Goal: Task Accomplishment & Management: Complete application form

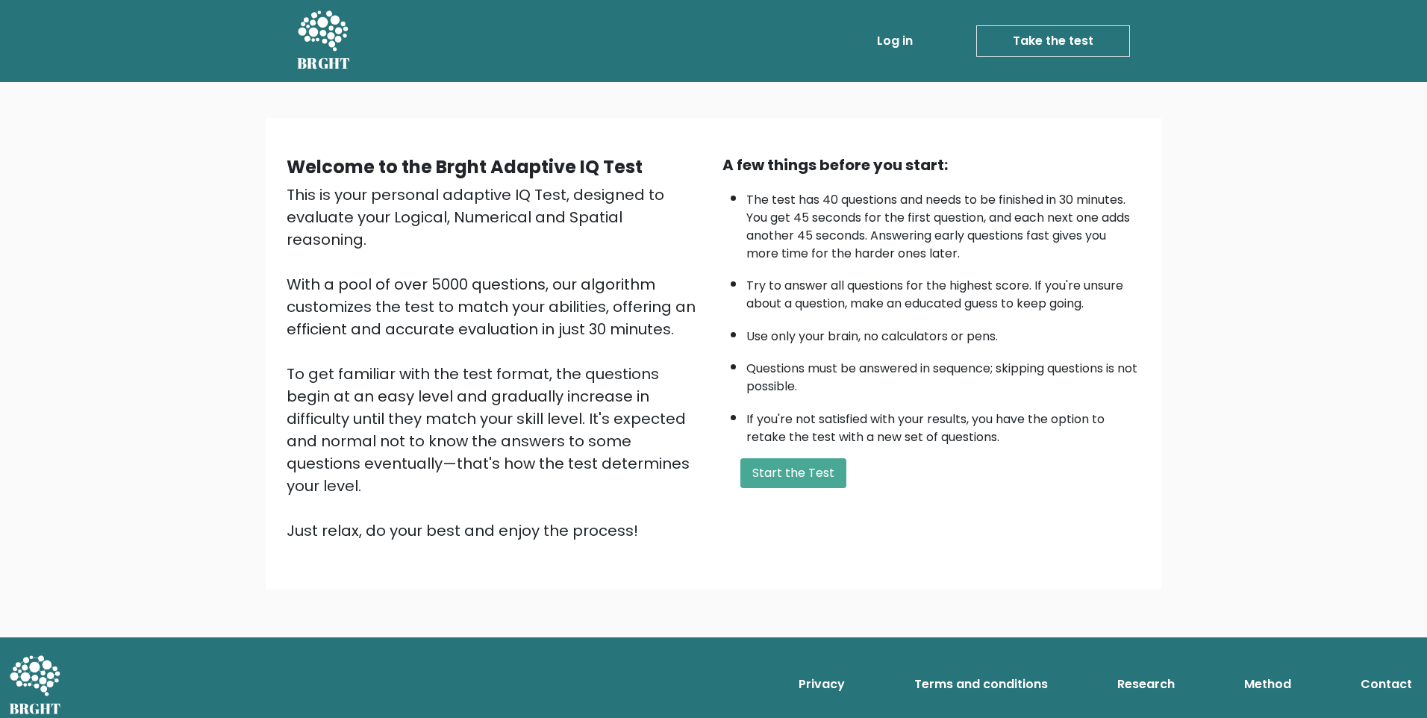
click at [898, 46] on link "Log in" at bounding box center [895, 41] width 48 height 30
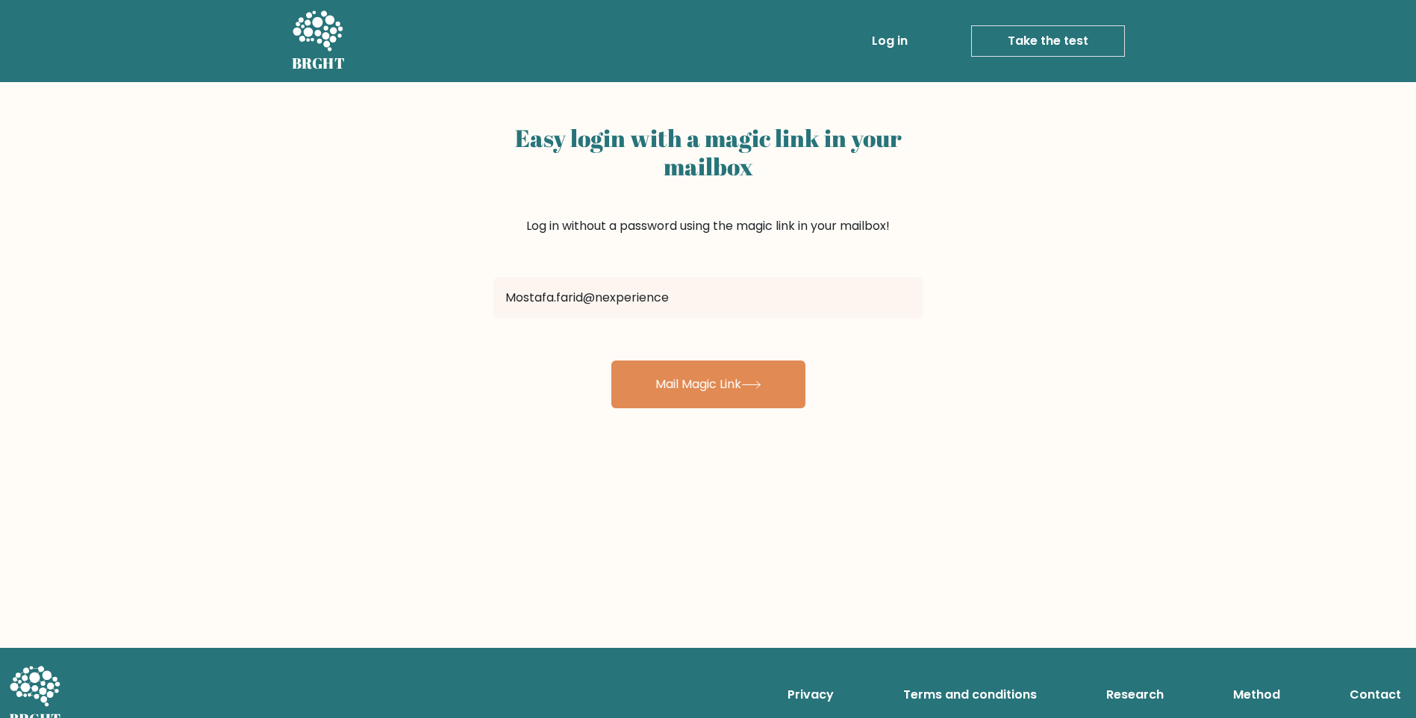
click at [128, 528] on div "Easy login with a magic link in your mailbox Log in without a password using th…" at bounding box center [708, 365] width 1416 height 566
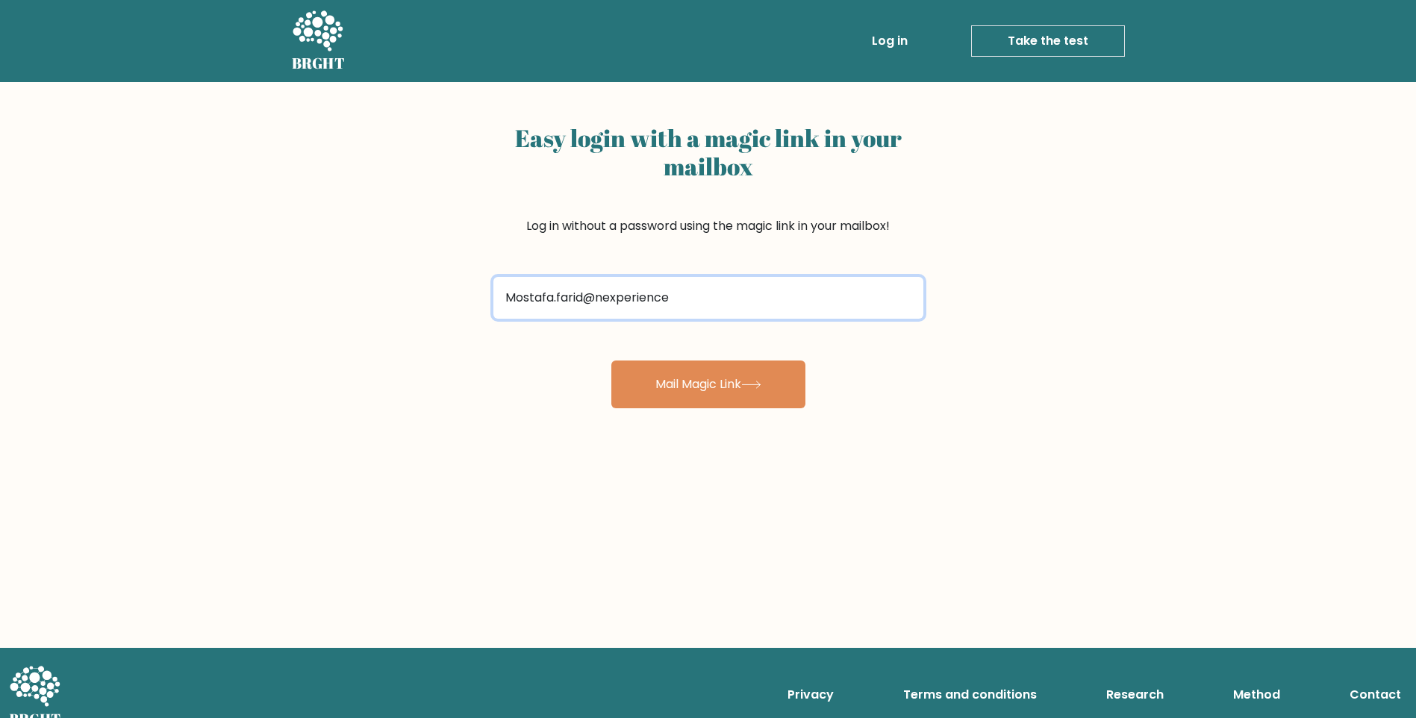
click at [710, 299] on input "Mostafa.farid@nexperience" at bounding box center [708, 298] width 430 height 42
type input "[EMAIL_ADDRESS][DOMAIN_NAME]"
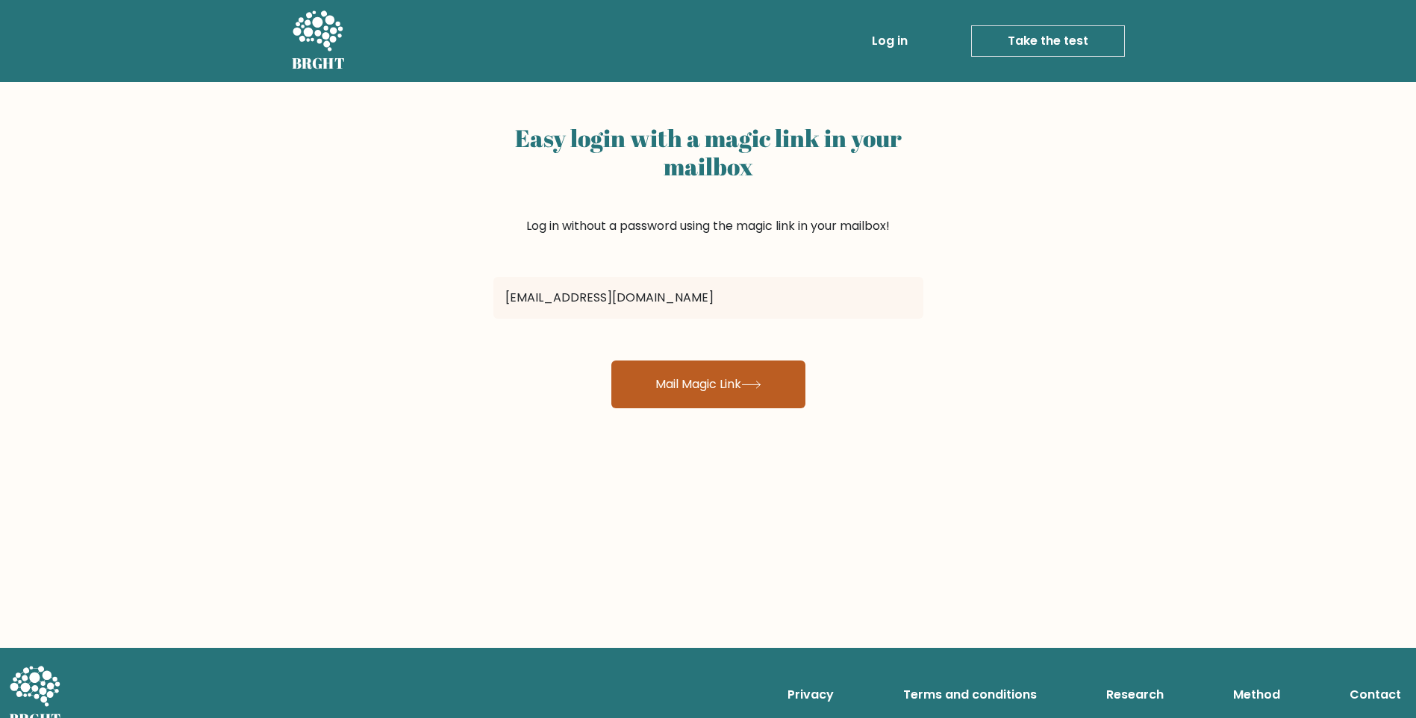
click at [681, 369] on button "Mail Magic Link" at bounding box center [708, 385] width 194 height 48
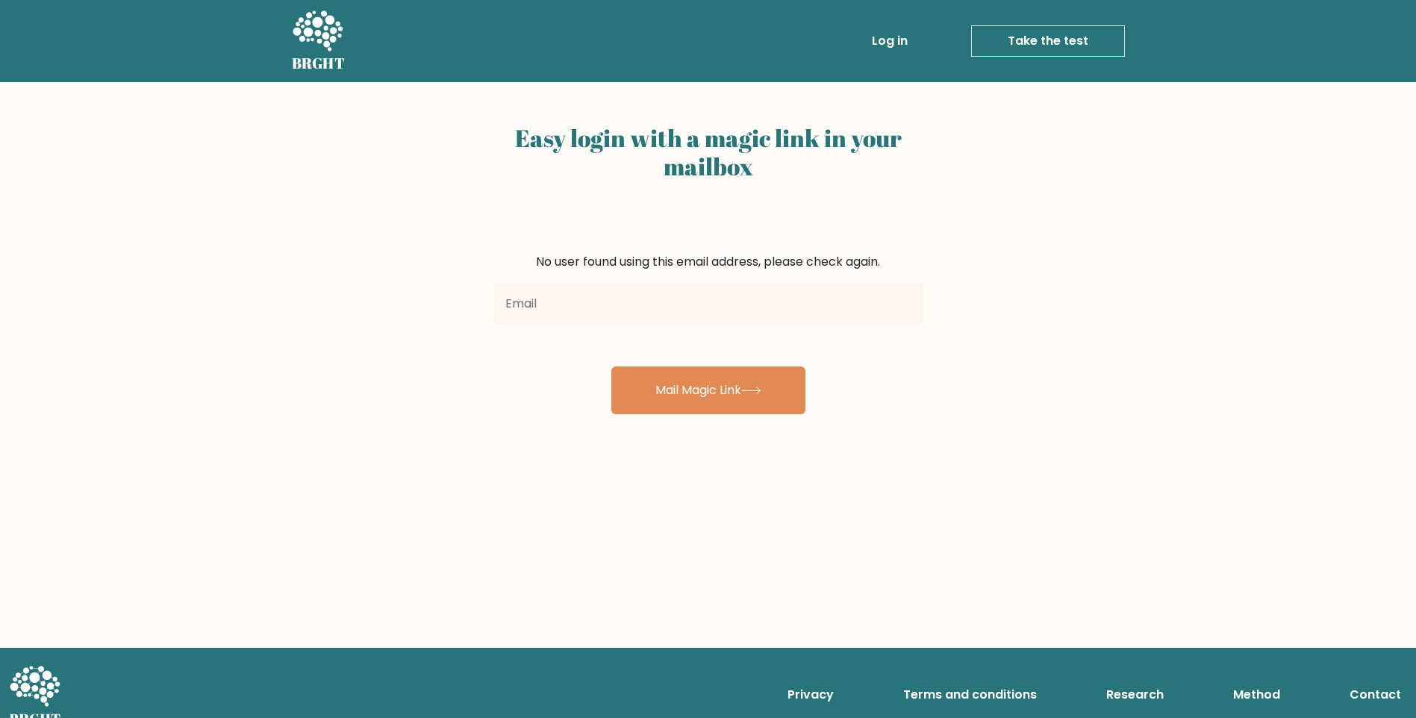
click at [339, 62] on h5 "BRGHT" at bounding box center [319, 63] width 54 height 18
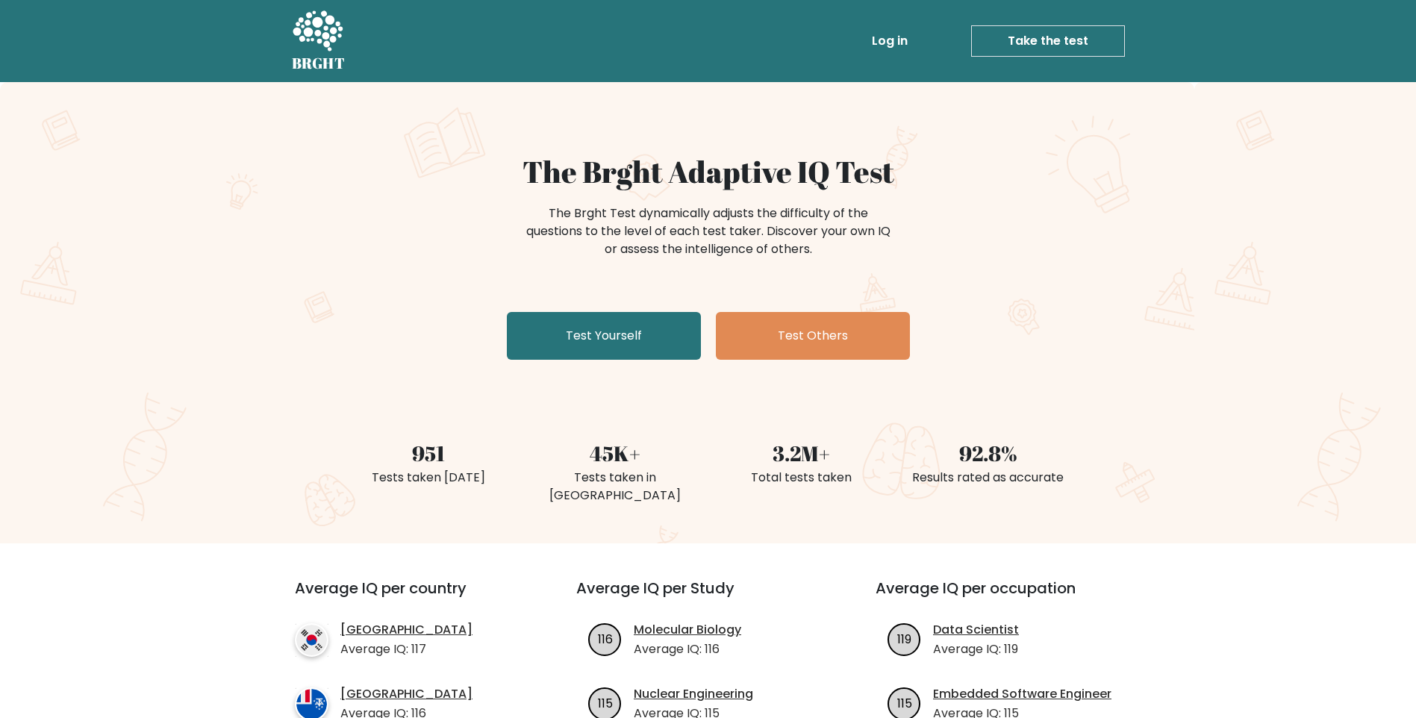
click at [994, 37] on link "Take the test" at bounding box center [1048, 40] width 154 height 31
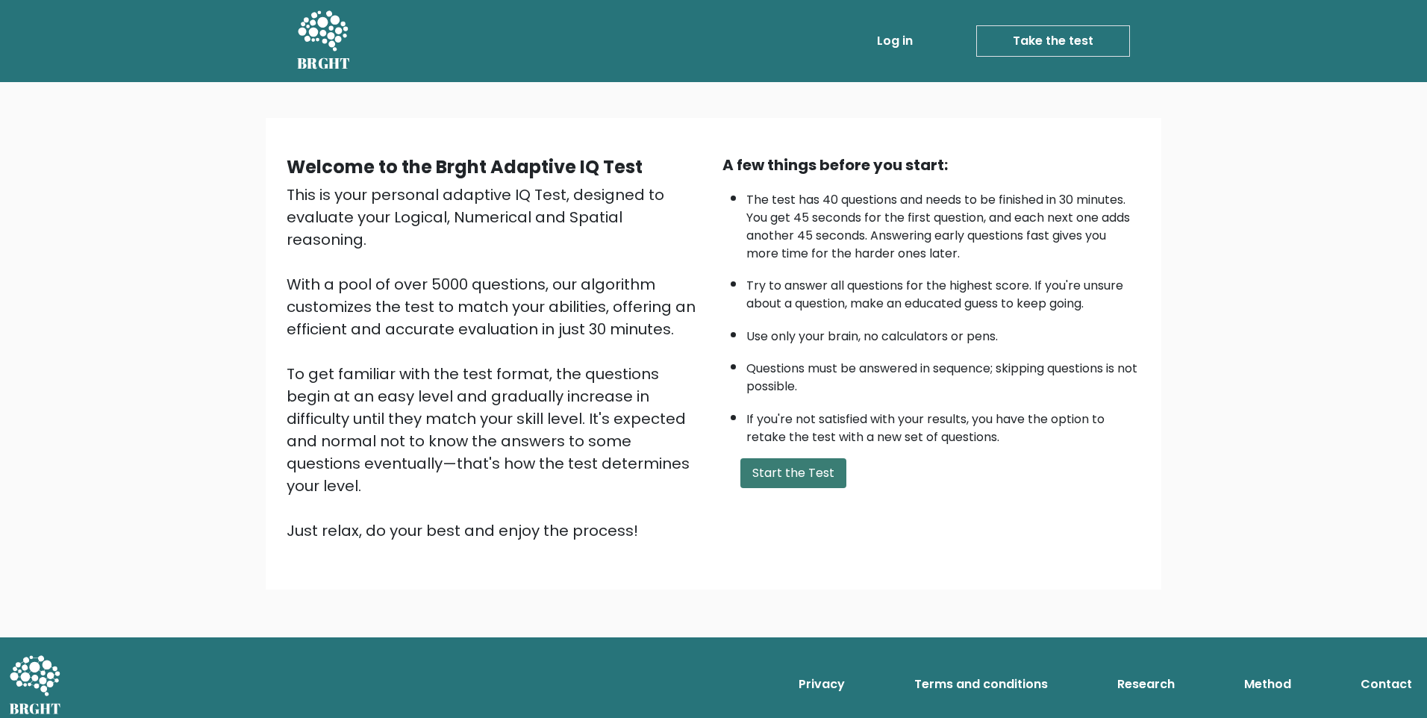
click at [818, 469] on button "Start the Test" at bounding box center [793, 473] width 106 height 30
click at [919, 37] on link "Log in" at bounding box center [895, 41] width 48 height 30
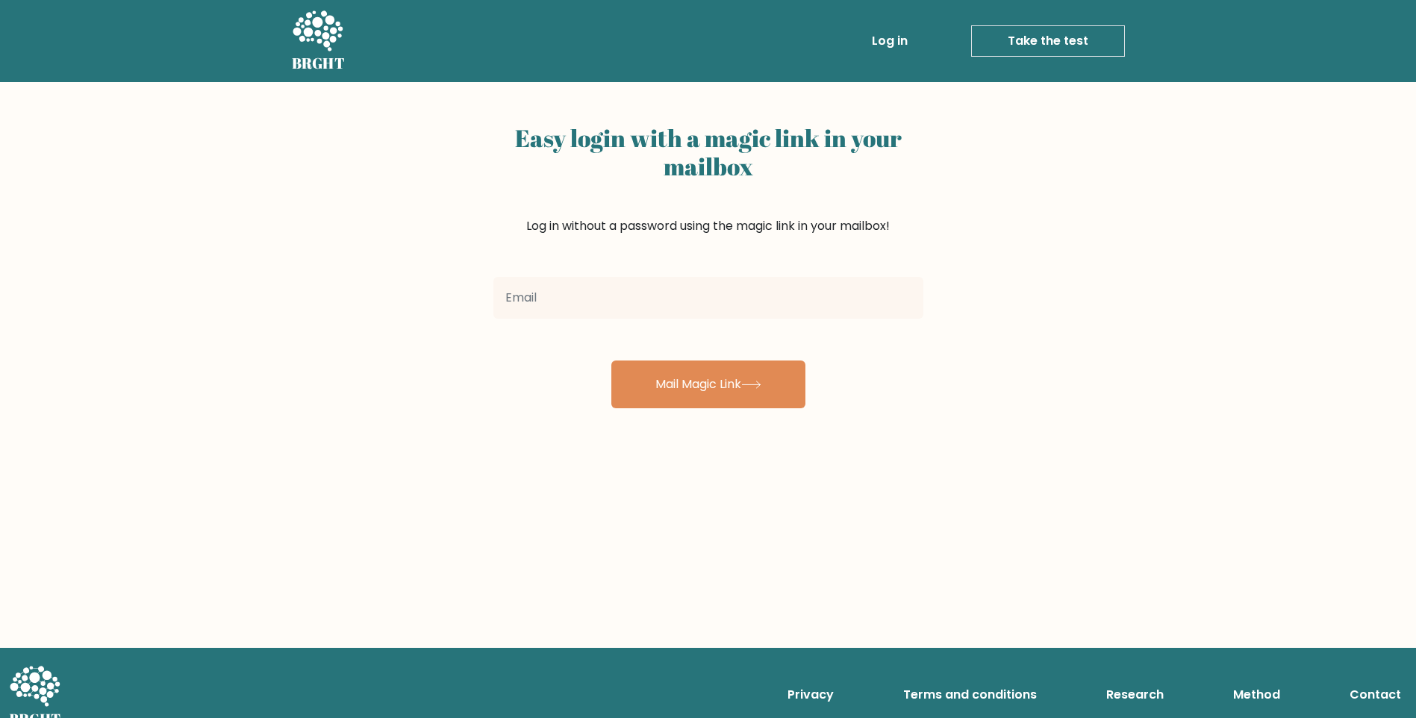
click at [755, 304] on input "email" at bounding box center [708, 298] width 430 height 42
type input "[EMAIL_ADDRESS][DOMAIN_NAME]"
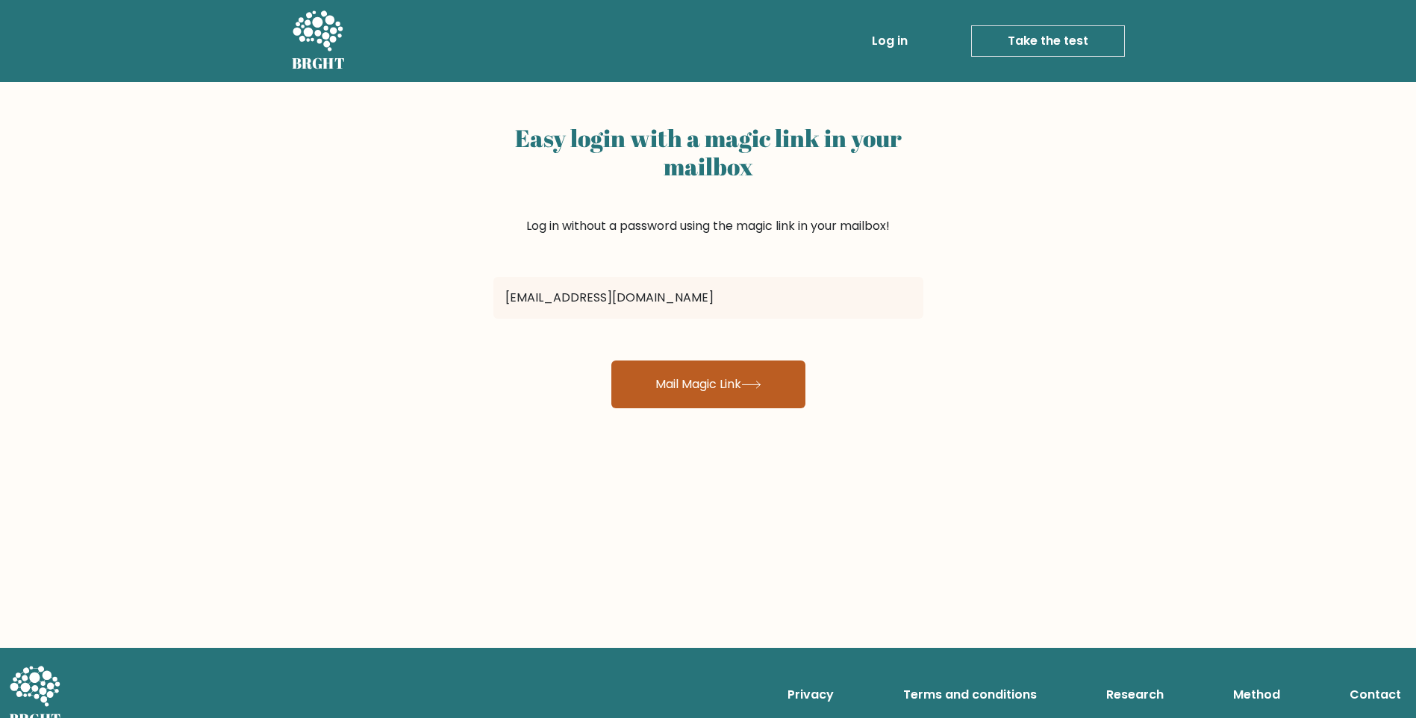
click at [720, 384] on button "Mail Magic Link" at bounding box center [708, 385] width 194 height 48
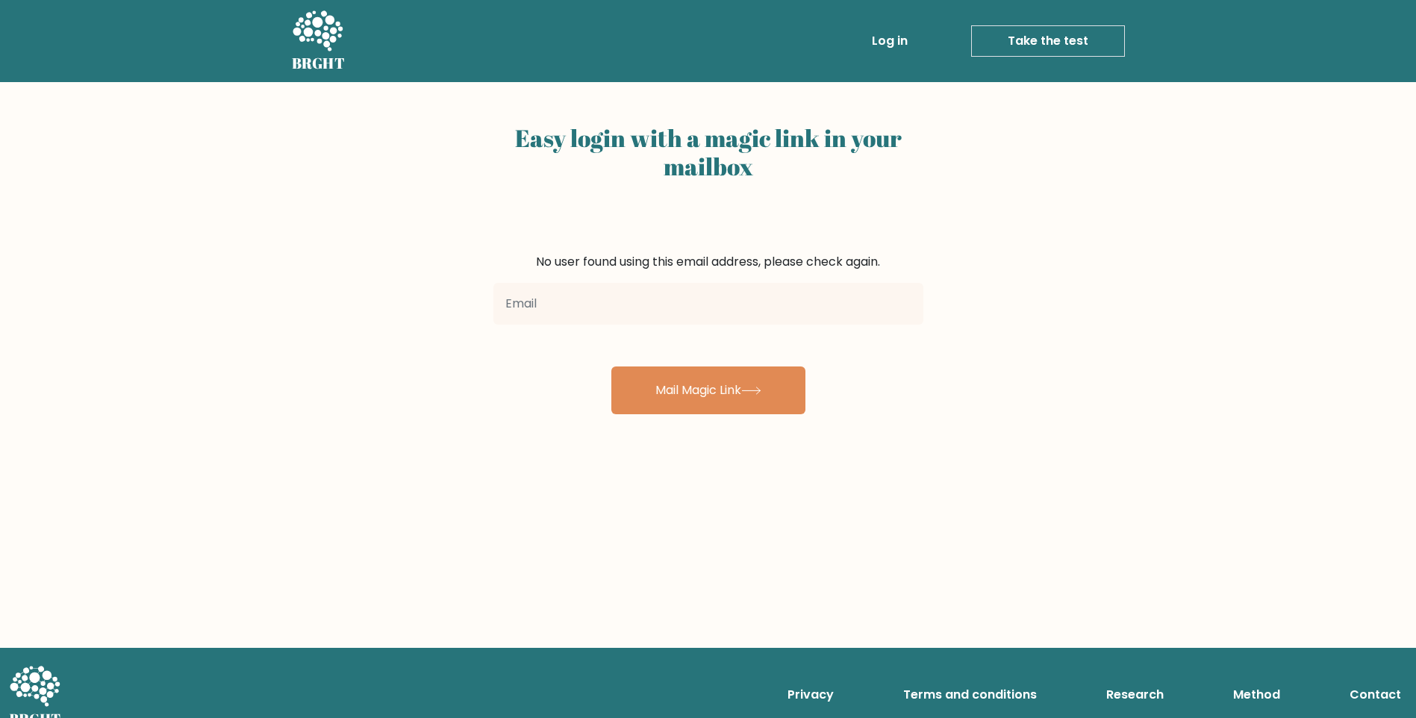
click at [691, 258] on div "No user found using this email address, please check again." at bounding box center [708, 262] width 430 height 18
drag, startPoint x: 691, startPoint y: 258, endPoint x: 854, endPoint y: 269, distance: 163.2
click at [854, 269] on div "No user found using this email address, please check again." at bounding box center [708, 262] width 430 height 18
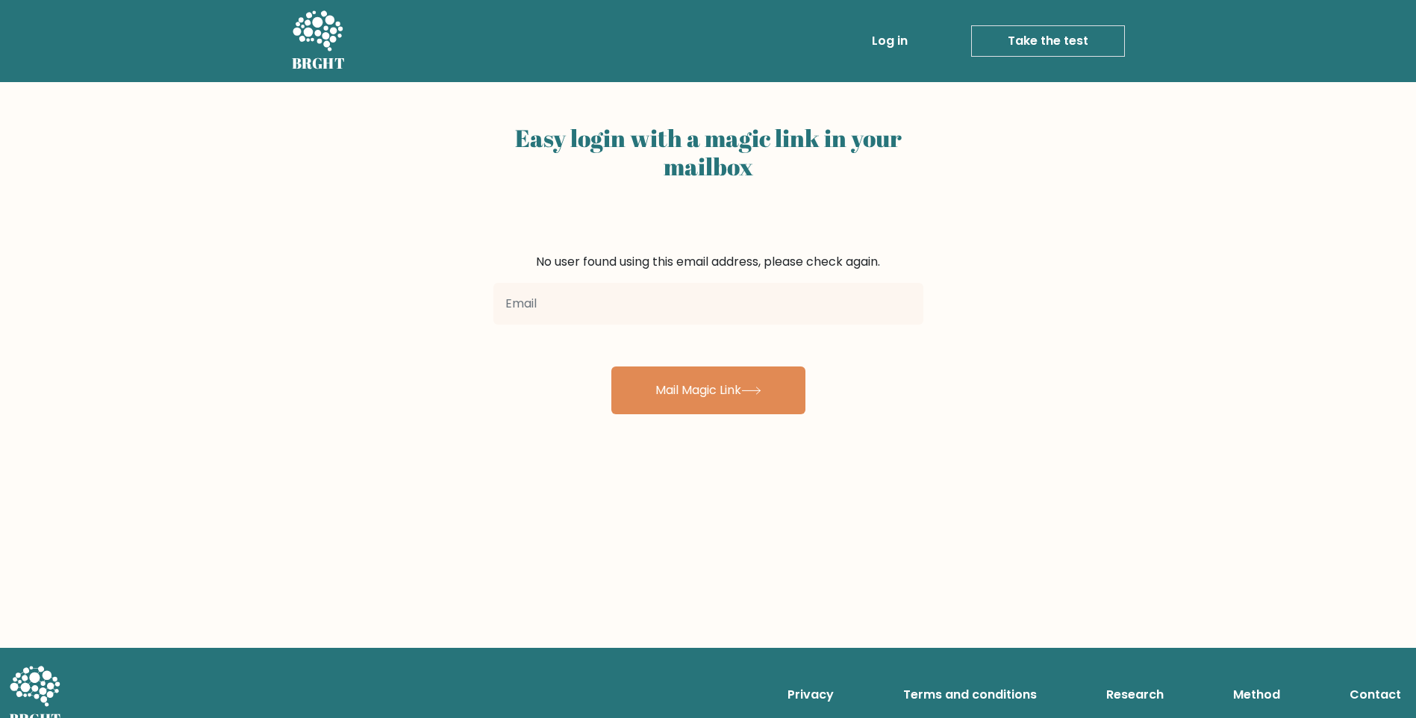
click at [900, 38] on link "Log in" at bounding box center [890, 41] width 48 height 30
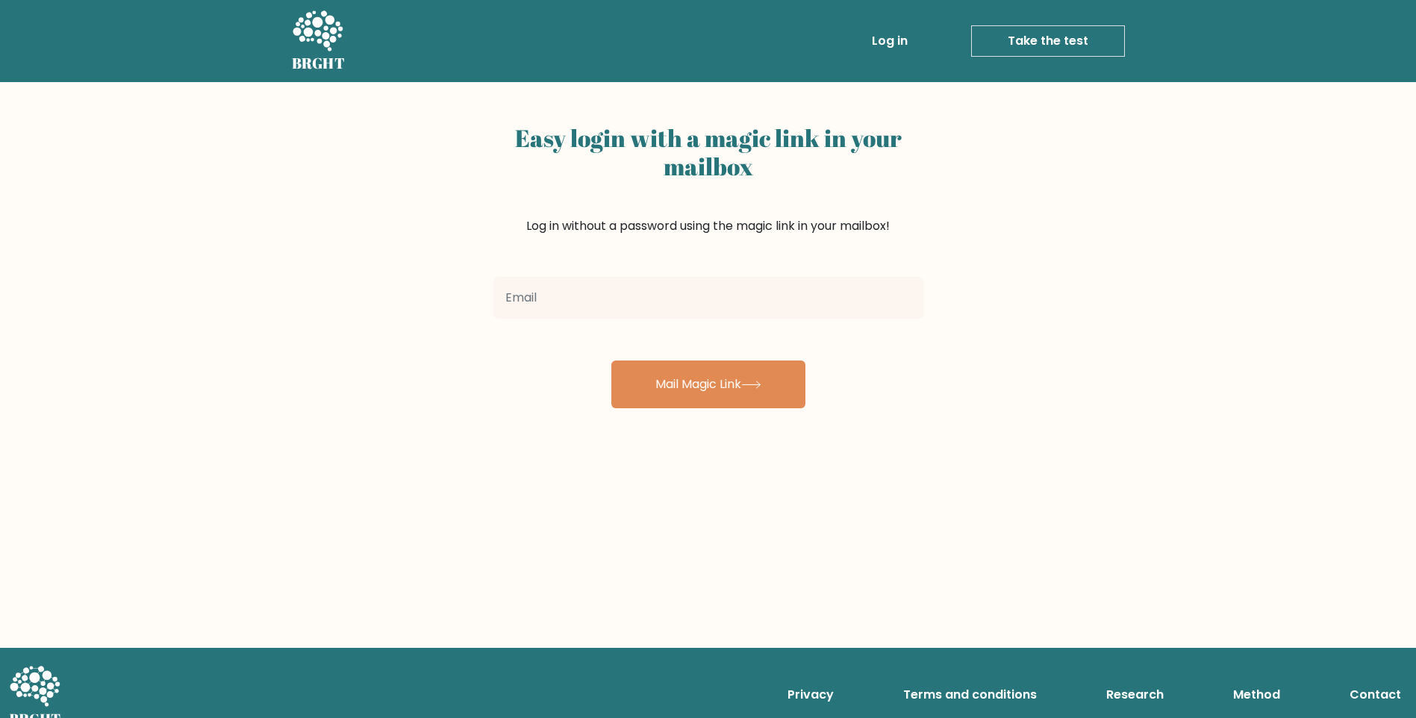
click at [700, 291] on input "email" at bounding box center [708, 298] width 430 height 42
type input "Mostafa.farid@nexperience.org"
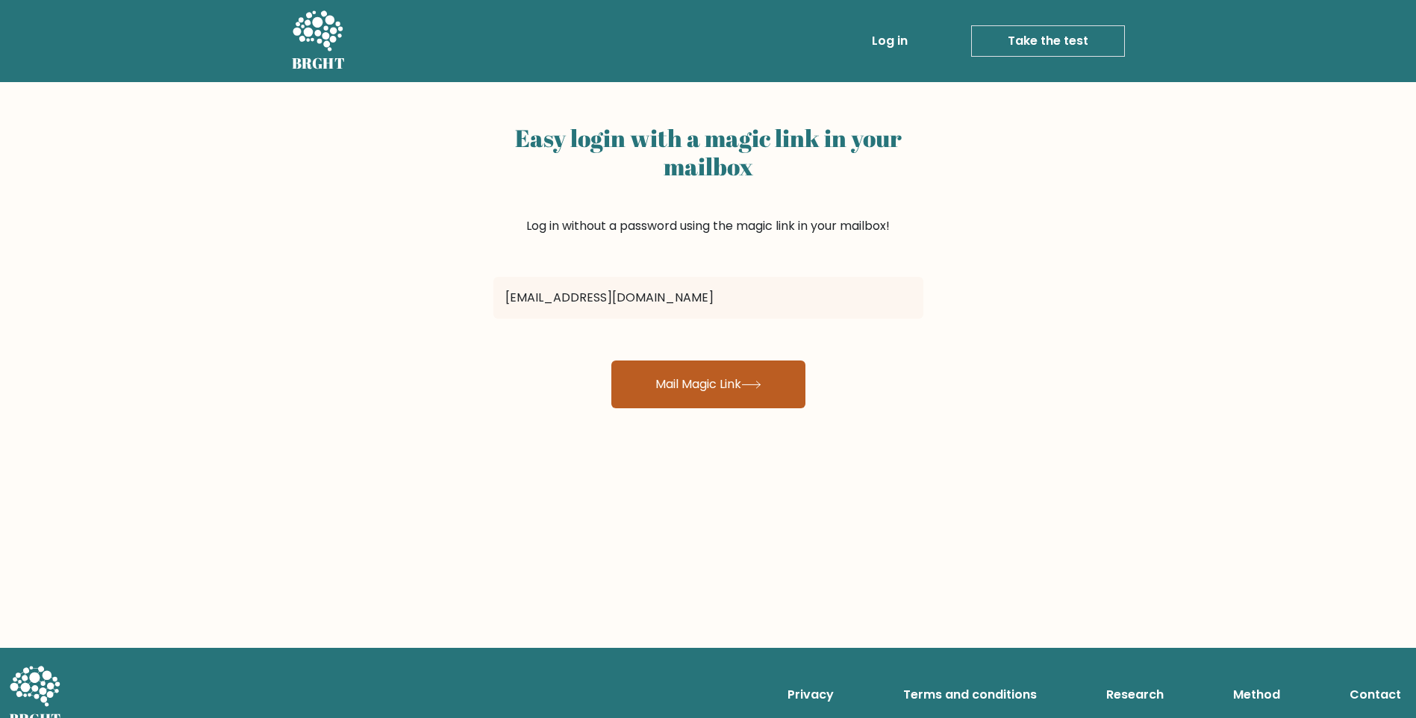
click at [713, 392] on button "Mail Magic Link" at bounding box center [708, 385] width 194 height 48
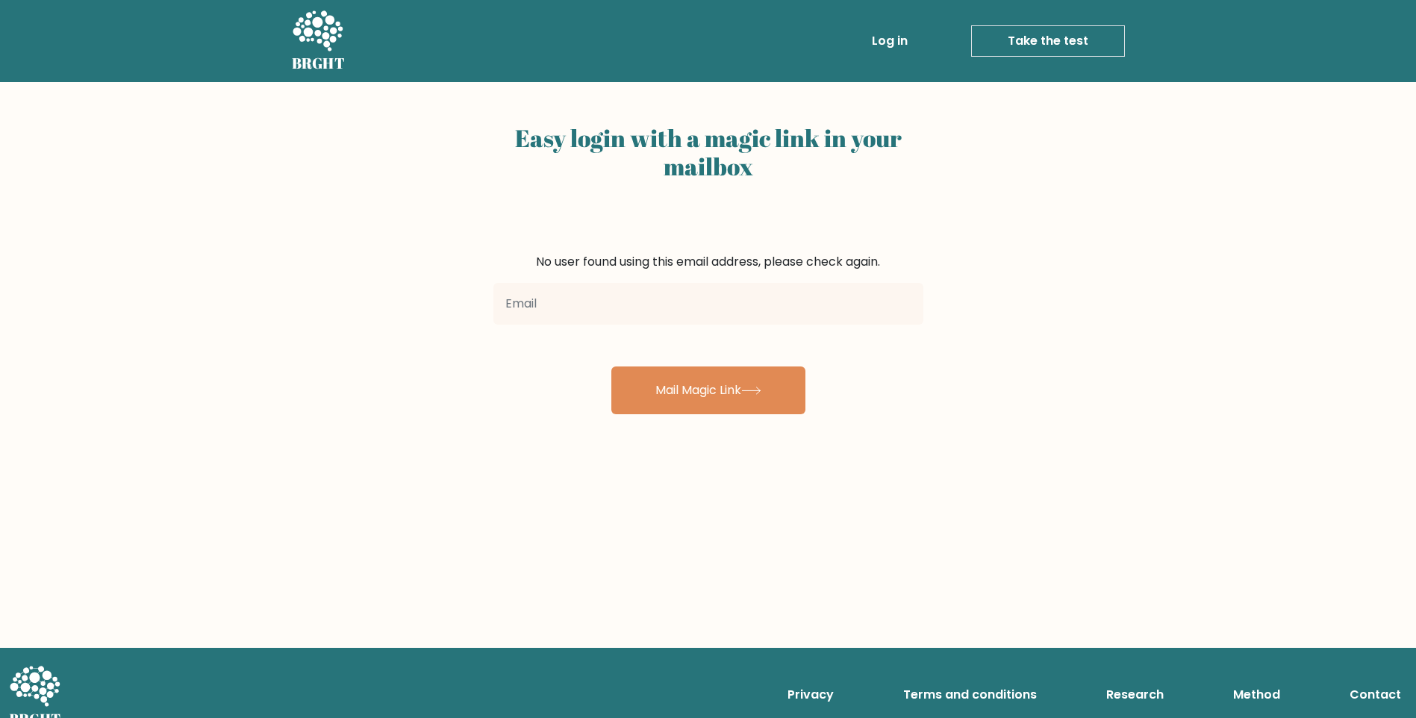
click at [689, 317] on input "email" at bounding box center [708, 304] width 430 height 42
type input "Mostafa.farid@nexperience.org"
click at [1035, 45] on link "Take the test" at bounding box center [1048, 40] width 154 height 31
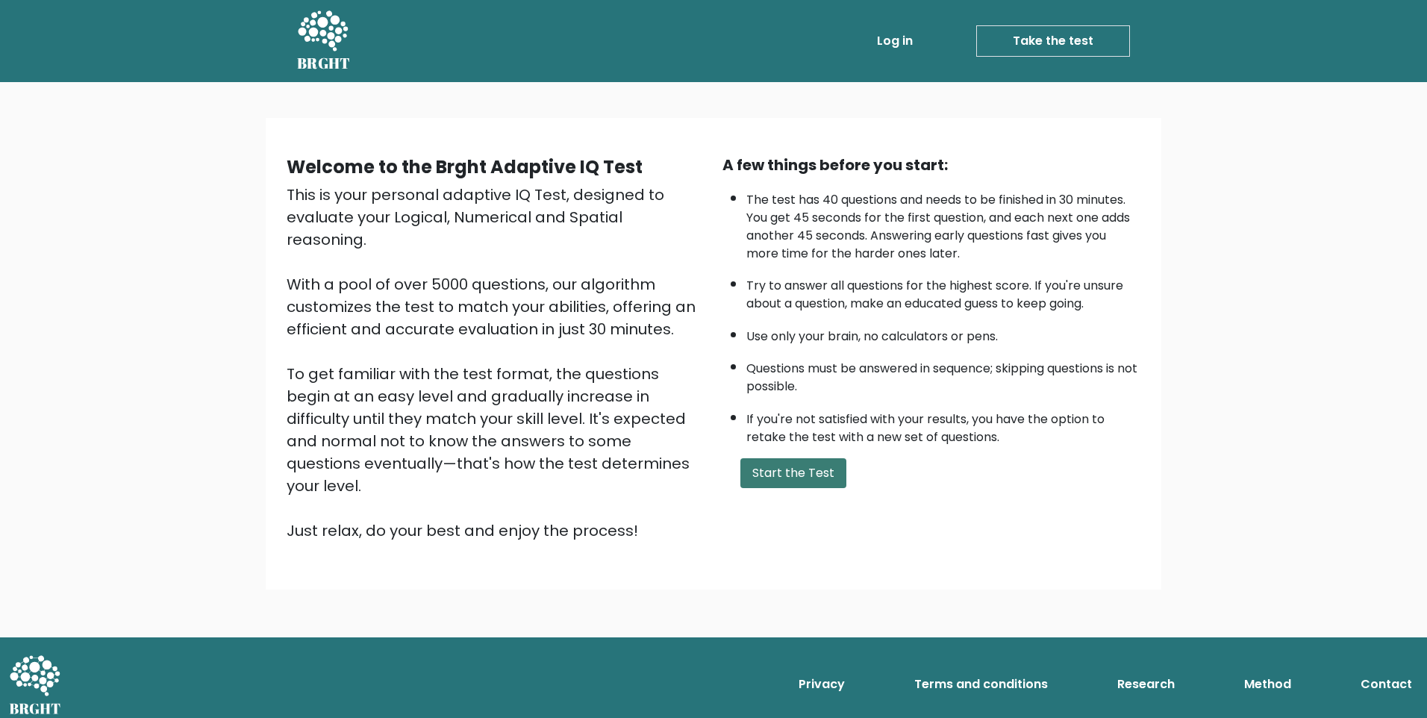
click at [762, 472] on button "Start the Test" at bounding box center [793, 473] width 106 height 30
click at [793, 481] on button "Start the Test" at bounding box center [793, 473] width 106 height 30
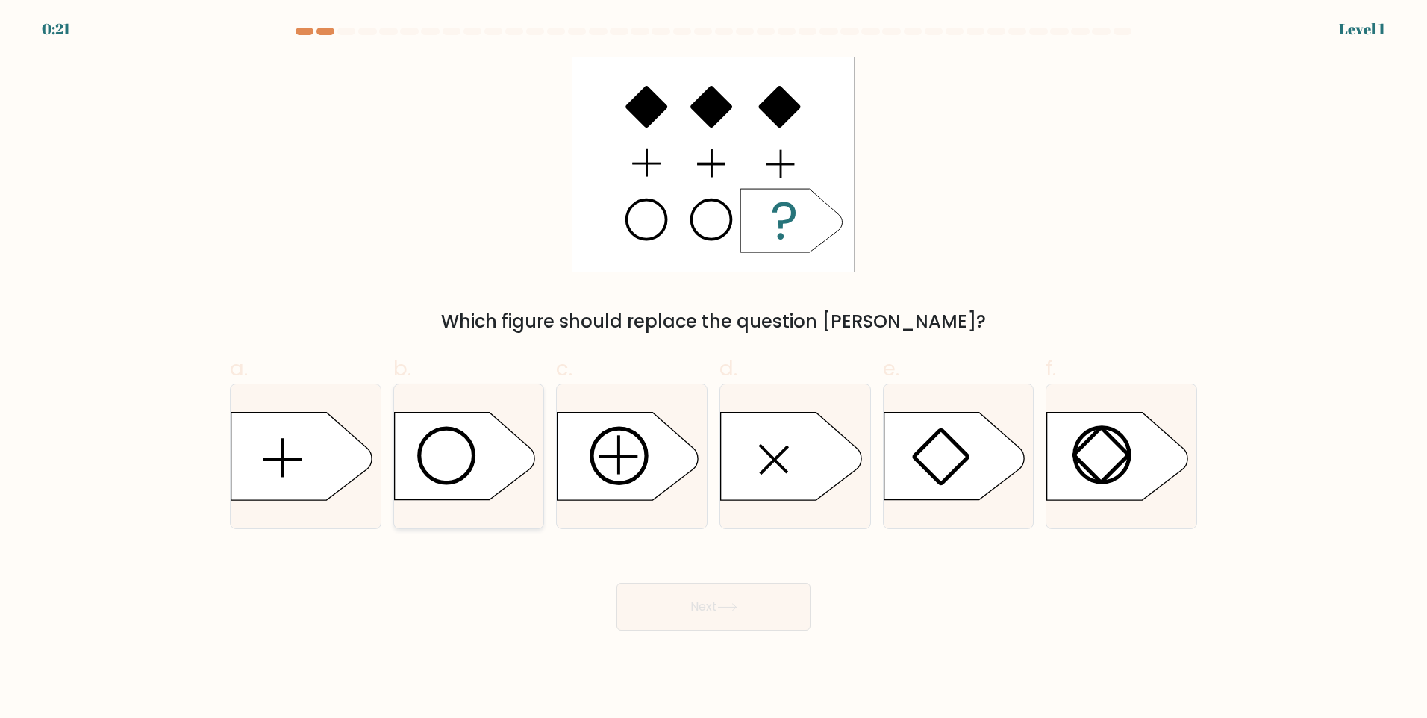
click at [504, 462] on icon at bounding box center [464, 456] width 140 height 87
click at [714, 369] on input "b." at bounding box center [714, 364] width 1 height 10
radio input "true"
click at [776, 602] on button "Next" at bounding box center [714, 607] width 194 height 48
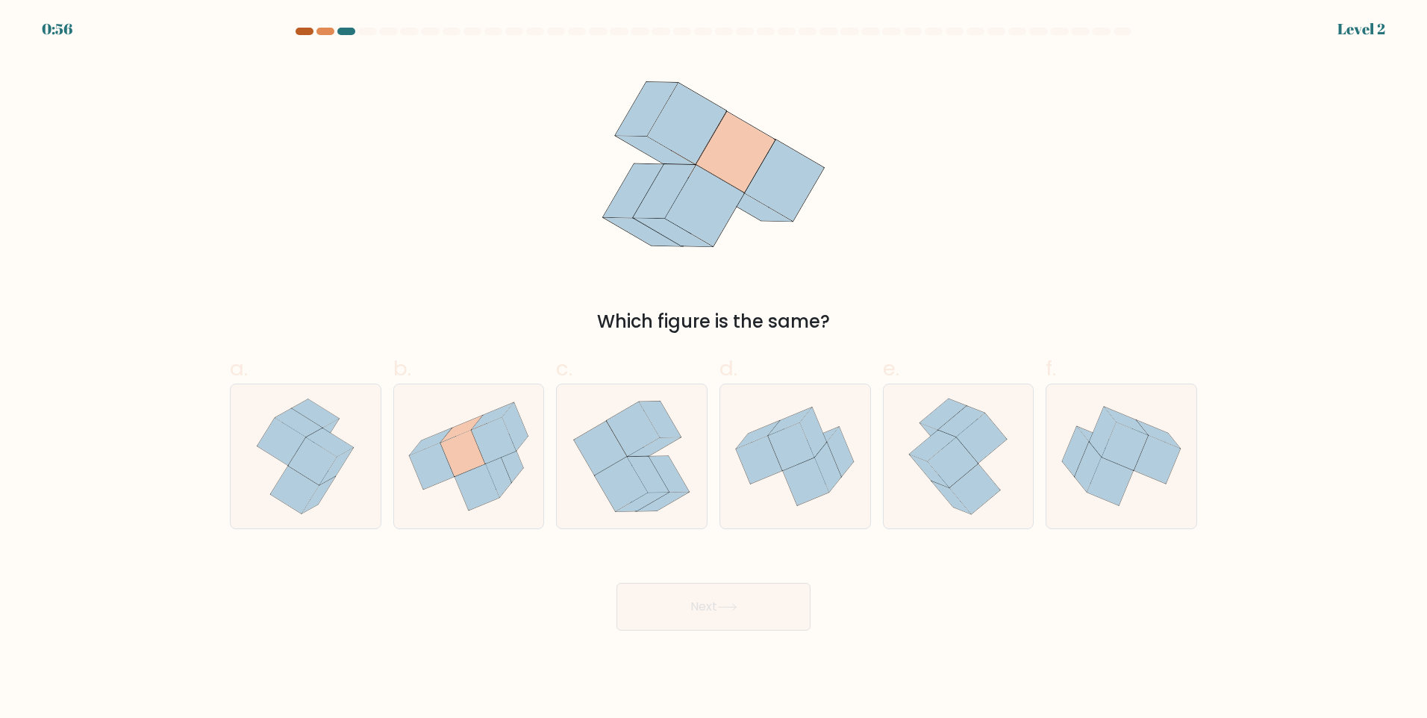
click at [306, 28] on div at bounding box center [305, 31] width 18 height 7
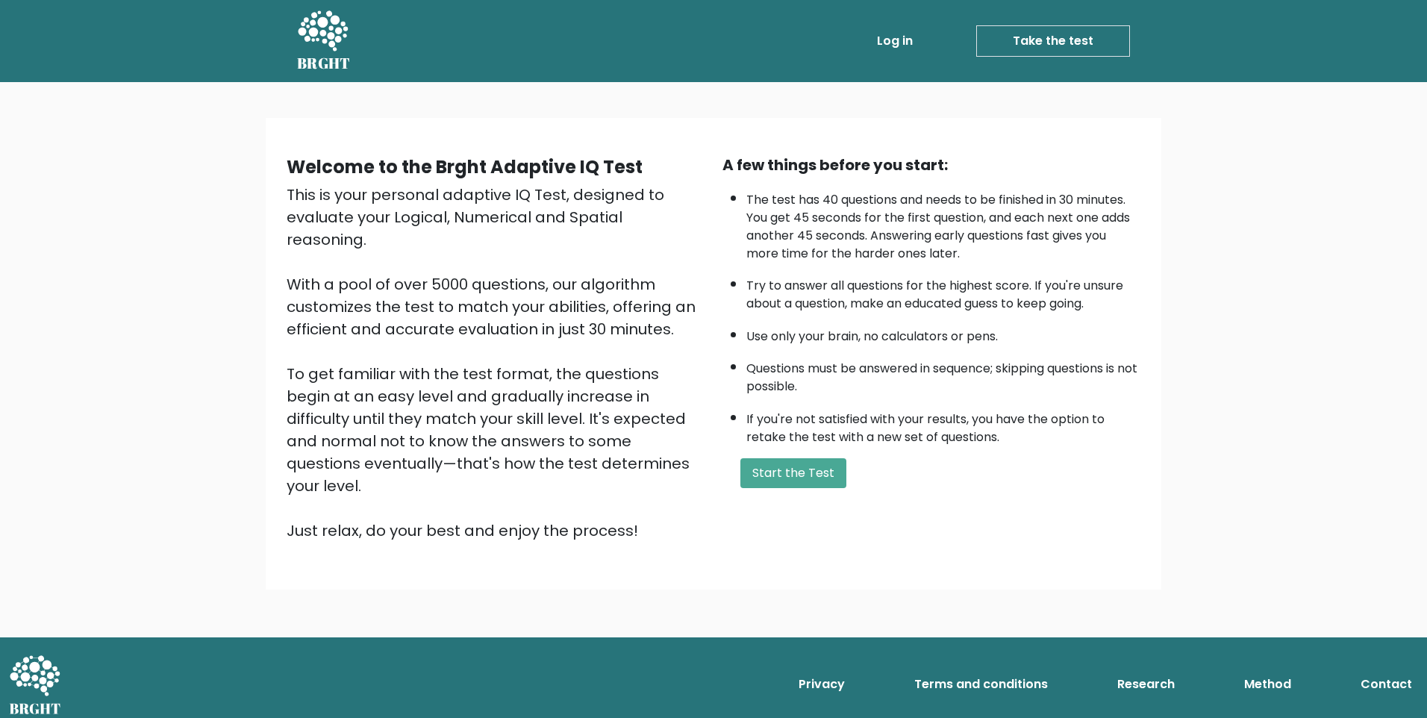
click at [834, 457] on div "A few things before you start: The test has 40 questions and needs to be finish…" at bounding box center [932, 348] width 436 height 388
click at [831, 459] on button "Start the Test" at bounding box center [793, 473] width 106 height 30
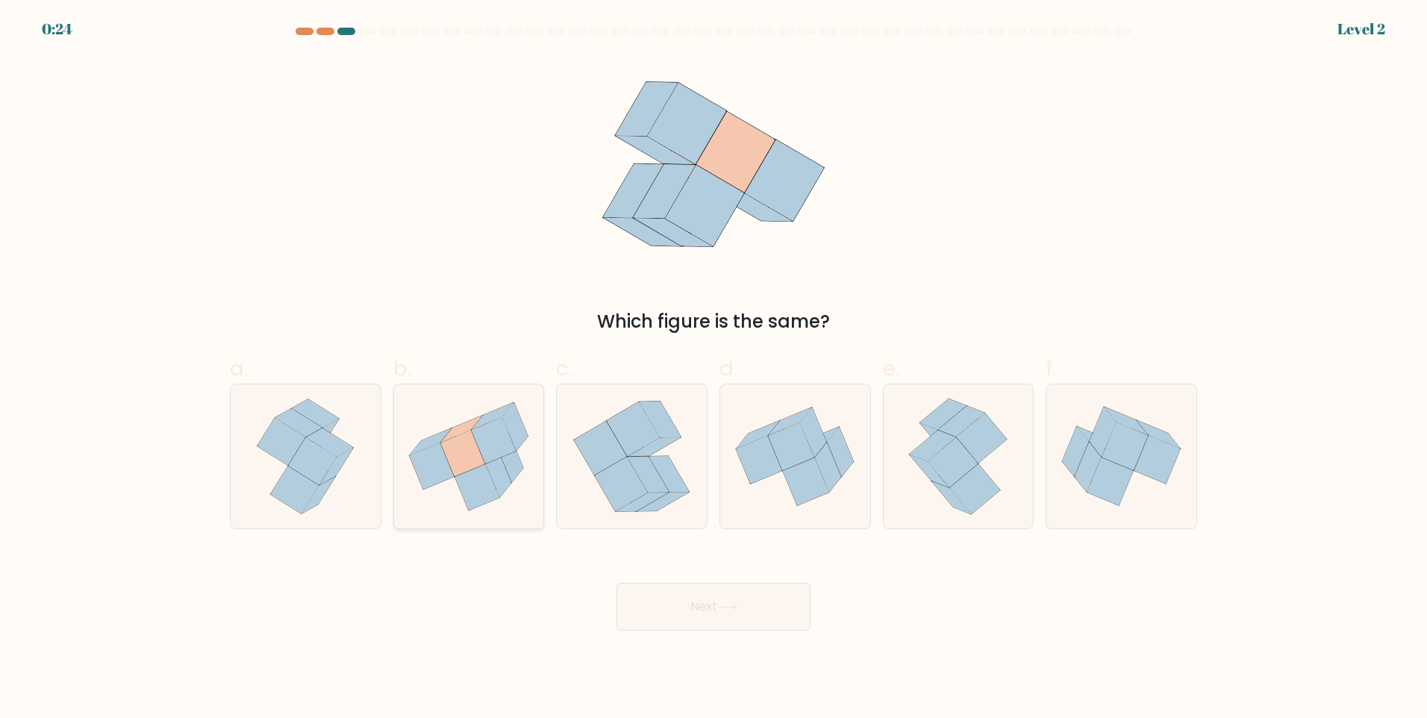
click at [479, 465] on icon at bounding box center [462, 453] width 45 height 46
click at [714, 369] on input "b." at bounding box center [714, 364] width 1 height 10
radio input "true"
click at [761, 611] on button "Next" at bounding box center [714, 607] width 194 height 48
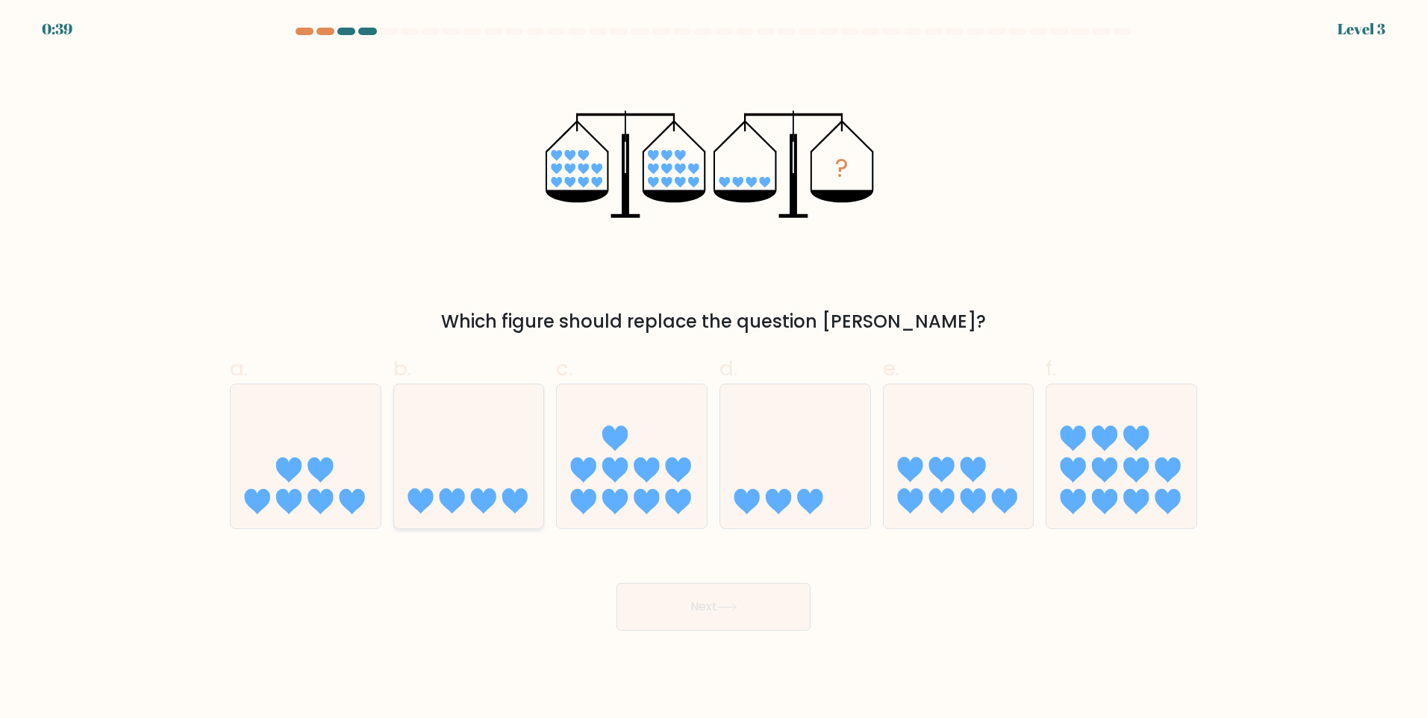
click at [505, 508] on icon at bounding box center [469, 456] width 150 height 124
click at [714, 369] on input "b." at bounding box center [714, 364] width 1 height 10
radio input "true"
click at [753, 607] on button "Next" at bounding box center [714, 607] width 194 height 48
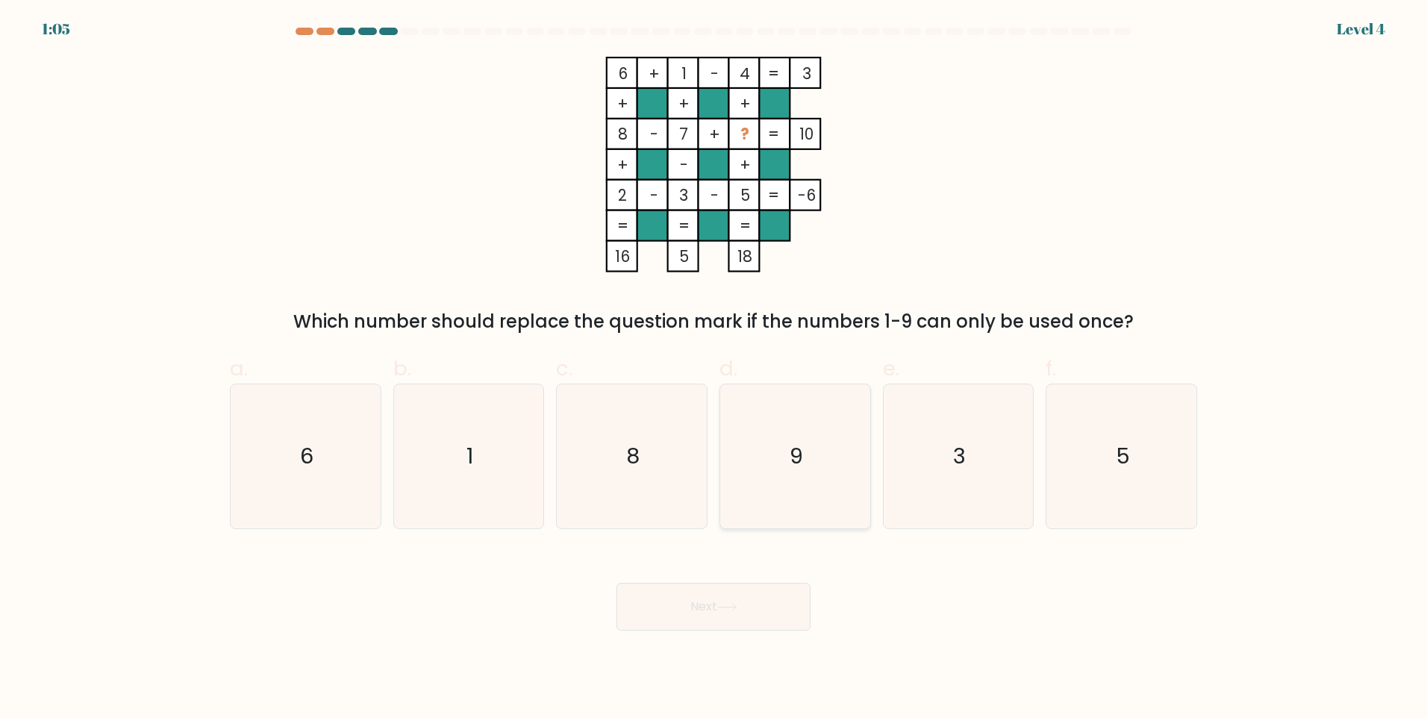
click at [847, 429] on icon "9" at bounding box center [795, 456] width 144 height 144
click at [714, 369] on input "d. 9" at bounding box center [714, 364] width 1 height 10
radio input "true"
click at [734, 599] on button "Next" at bounding box center [714, 607] width 194 height 48
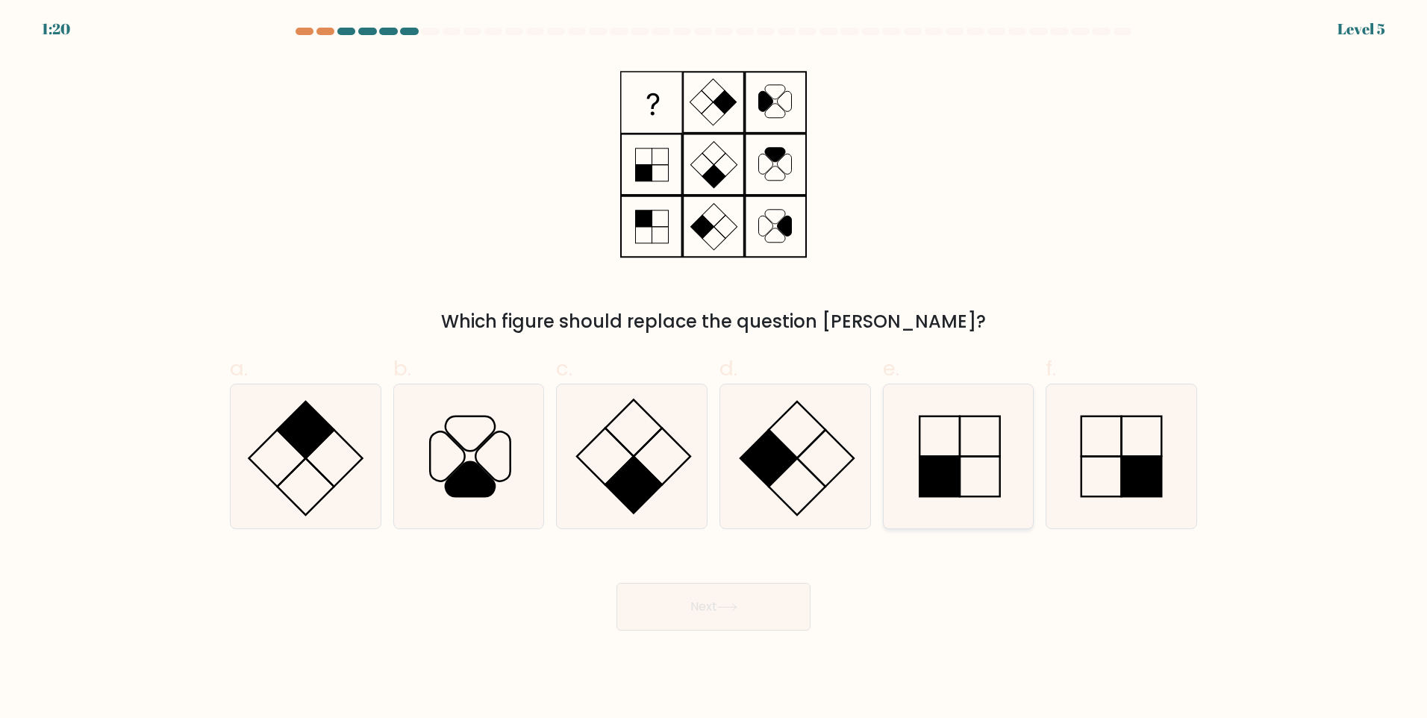
click at [938, 461] on rect at bounding box center [940, 477] width 40 height 40
click at [714, 369] on input "e." at bounding box center [714, 364] width 1 height 10
radio input "true"
click at [1102, 434] on icon at bounding box center [1121, 456] width 144 height 144
click at [714, 369] on input "f." at bounding box center [714, 364] width 1 height 10
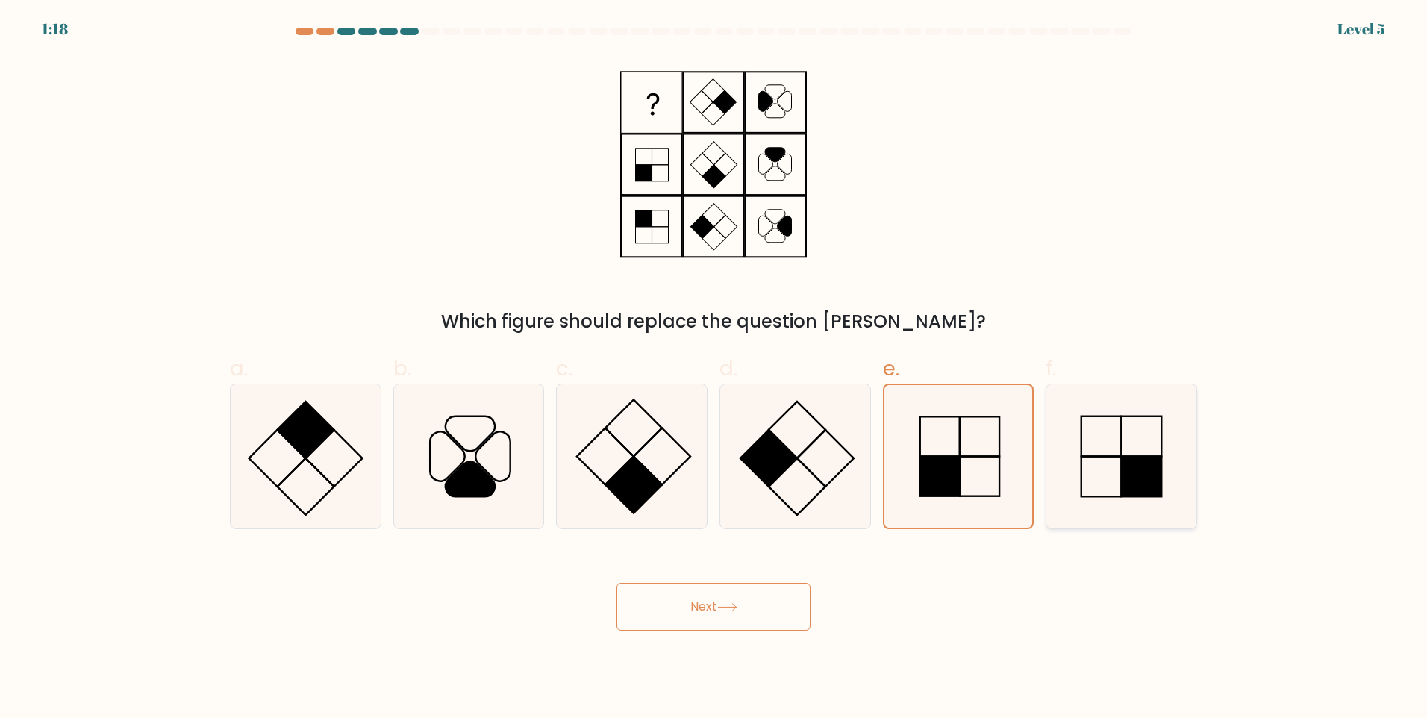
radio input "true"
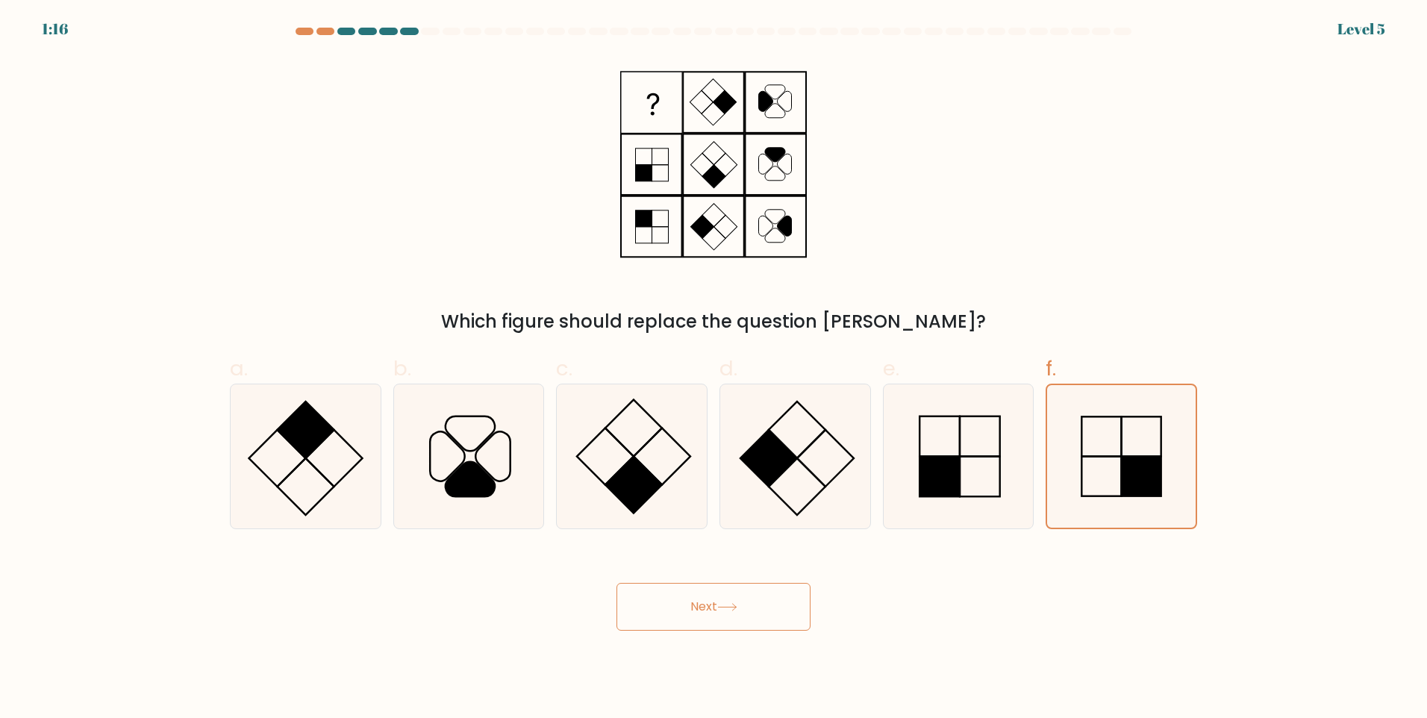
click at [738, 594] on button "Next" at bounding box center [714, 607] width 194 height 48
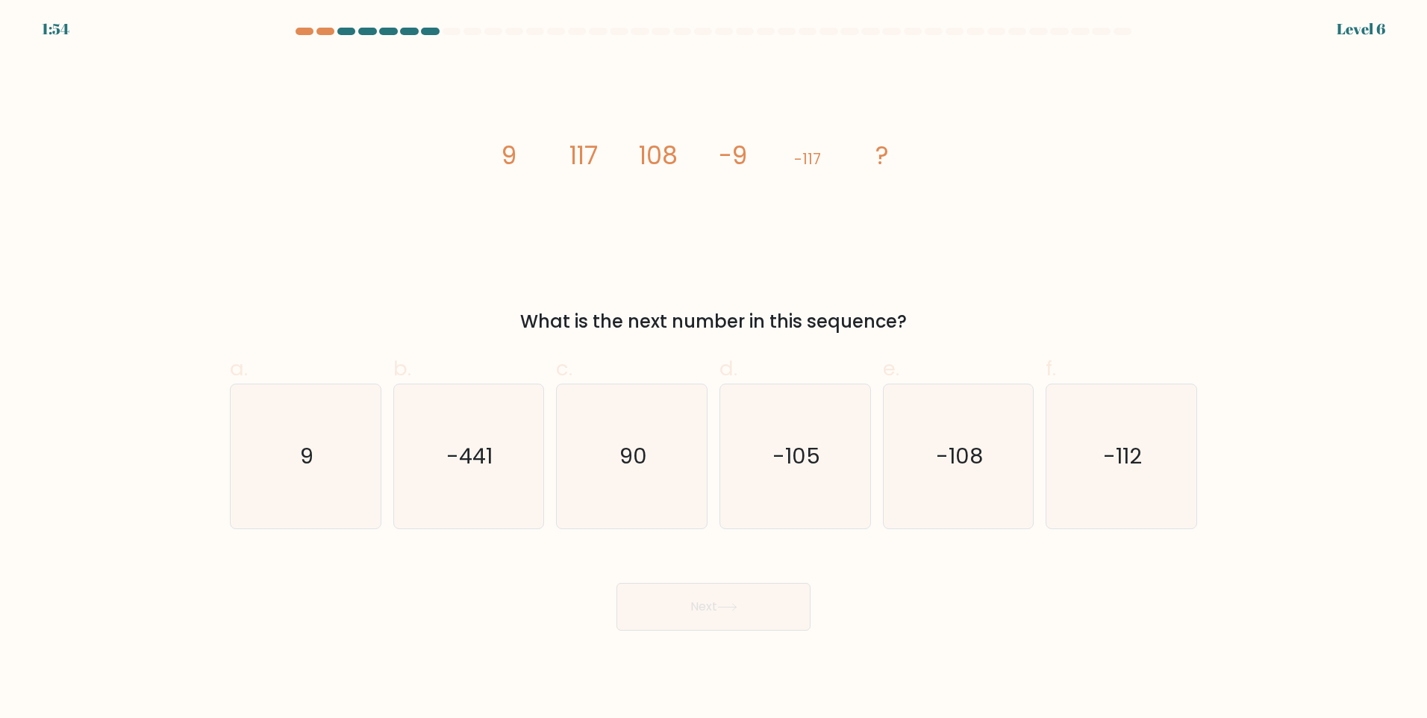
drag, startPoint x: 513, startPoint y: 149, endPoint x: 531, endPoint y: 155, distance: 19.8
click at [531, 155] on icon "image/svg+xml 9 117 108 -9 -117 ?" at bounding box center [714, 165] width 448 height 216
click at [532, 155] on icon "image/svg+xml 9 117 108 -9 -117 ?" at bounding box center [714, 165] width 448 height 216
click at [940, 462] on text "-108" at bounding box center [959, 456] width 47 height 30
click at [714, 369] on input "e. -108" at bounding box center [714, 364] width 1 height 10
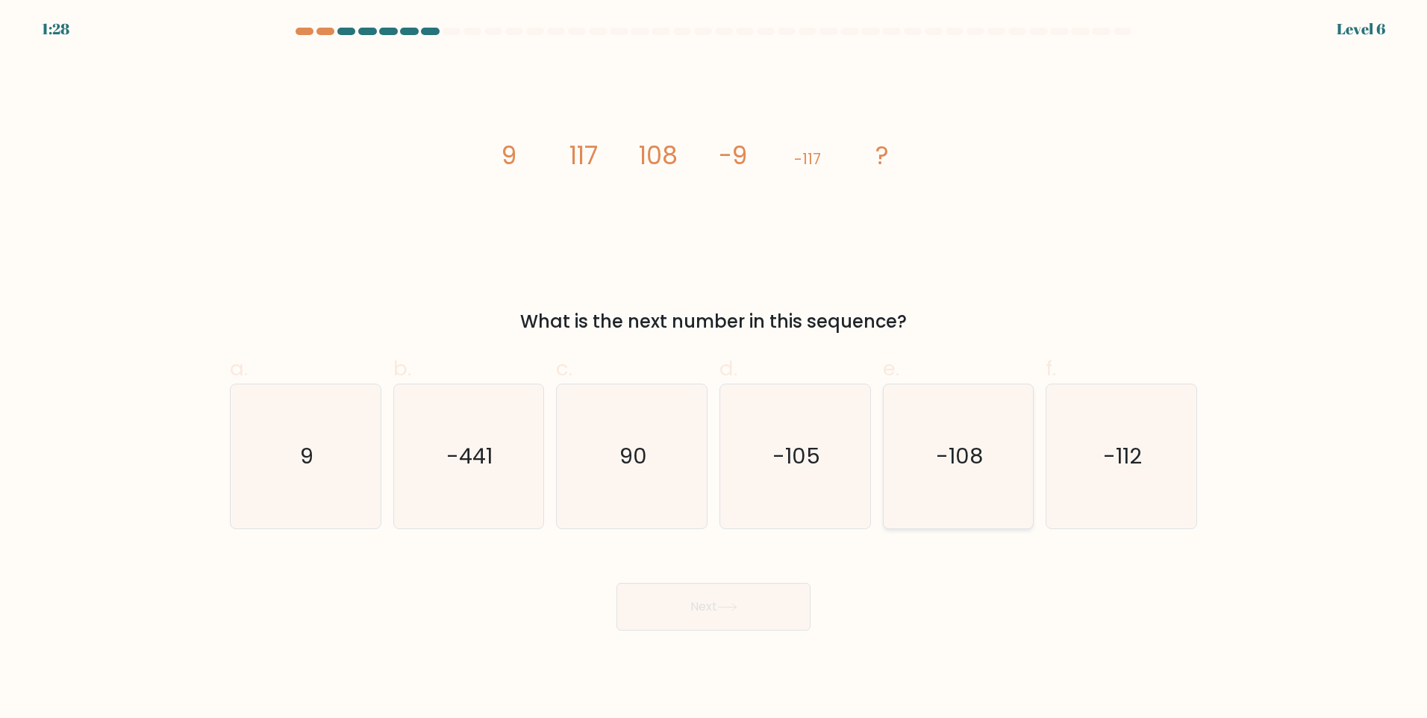
radio input "true"
click at [761, 612] on button "Next" at bounding box center [714, 607] width 194 height 48
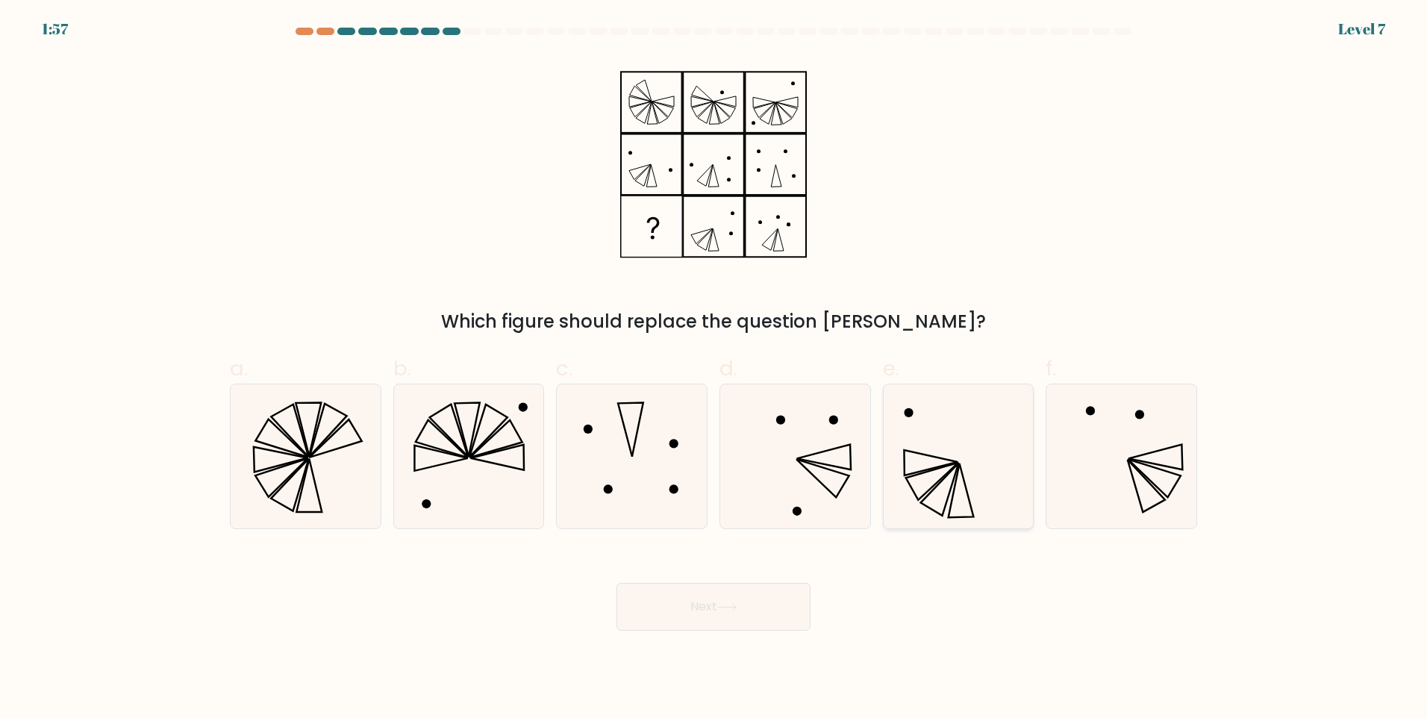
click at [943, 499] on icon at bounding box center [958, 456] width 144 height 144
click at [714, 369] on input "e." at bounding box center [714, 364] width 1 height 10
radio input "true"
click at [693, 628] on button "Next" at bounding box center [714, 607] width 194 height 48
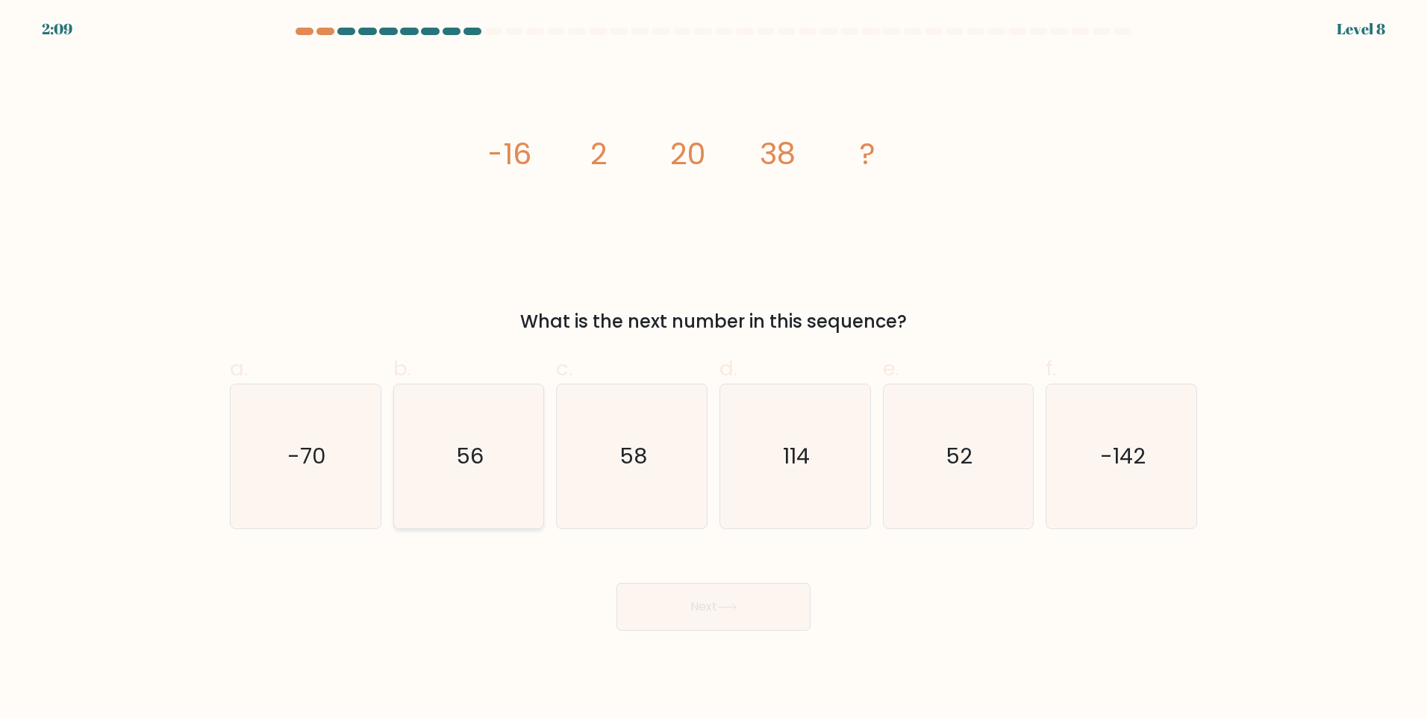
click at [471, 458] on text "56" at bounding box center [470, 456] width 28 height 30
click at [714, 369] on input "b. 56" at bounding box center [714, 364] width 1 height 10
radio input "true"
click at [791, 609] on button "Next" at bounding box center [714, 607] width 194 height 48
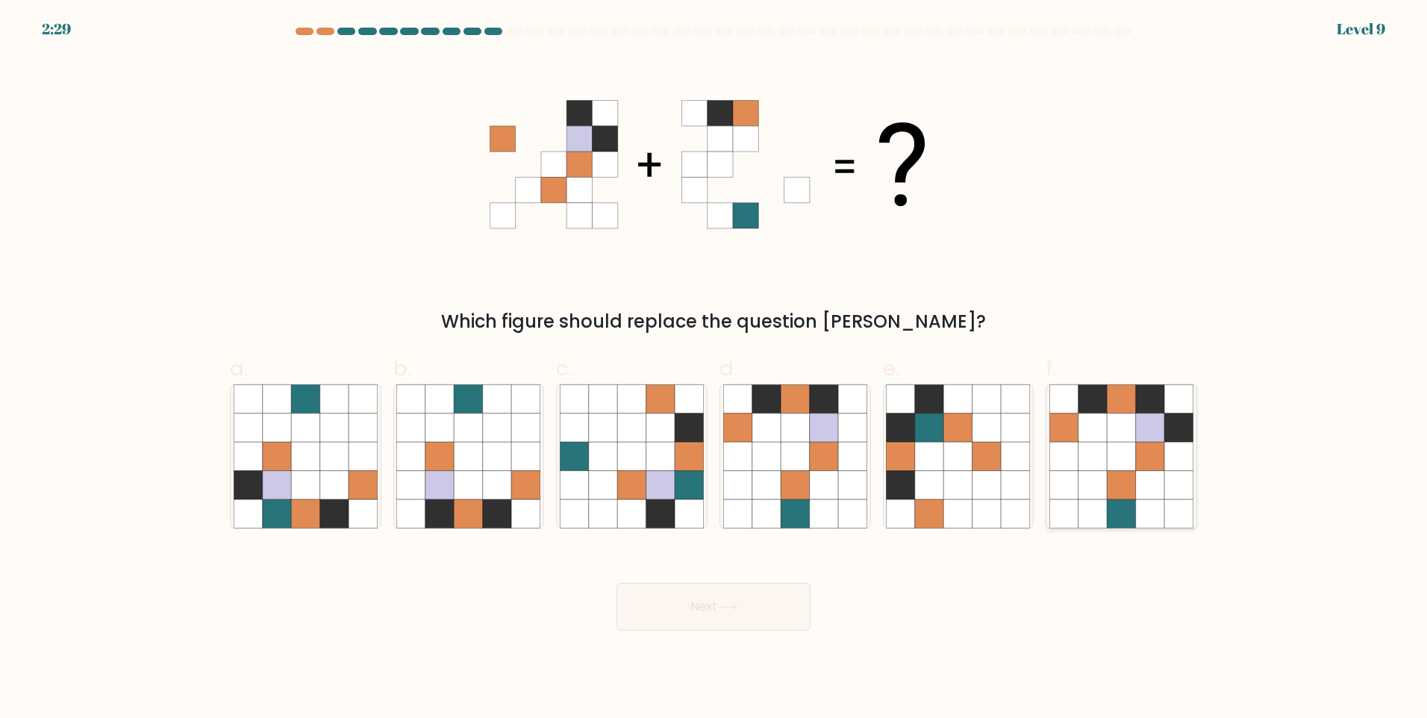
click at [1152, 458] on icon at bounding box center [1150, 456] width 28 height 28
click at [714, 369] on input "f." at bounding box center [714, 364] width 1 height 10
radio input "true"
click at [804, 607] on button "Next" at bounding box center [714, 607] width 194 height 48
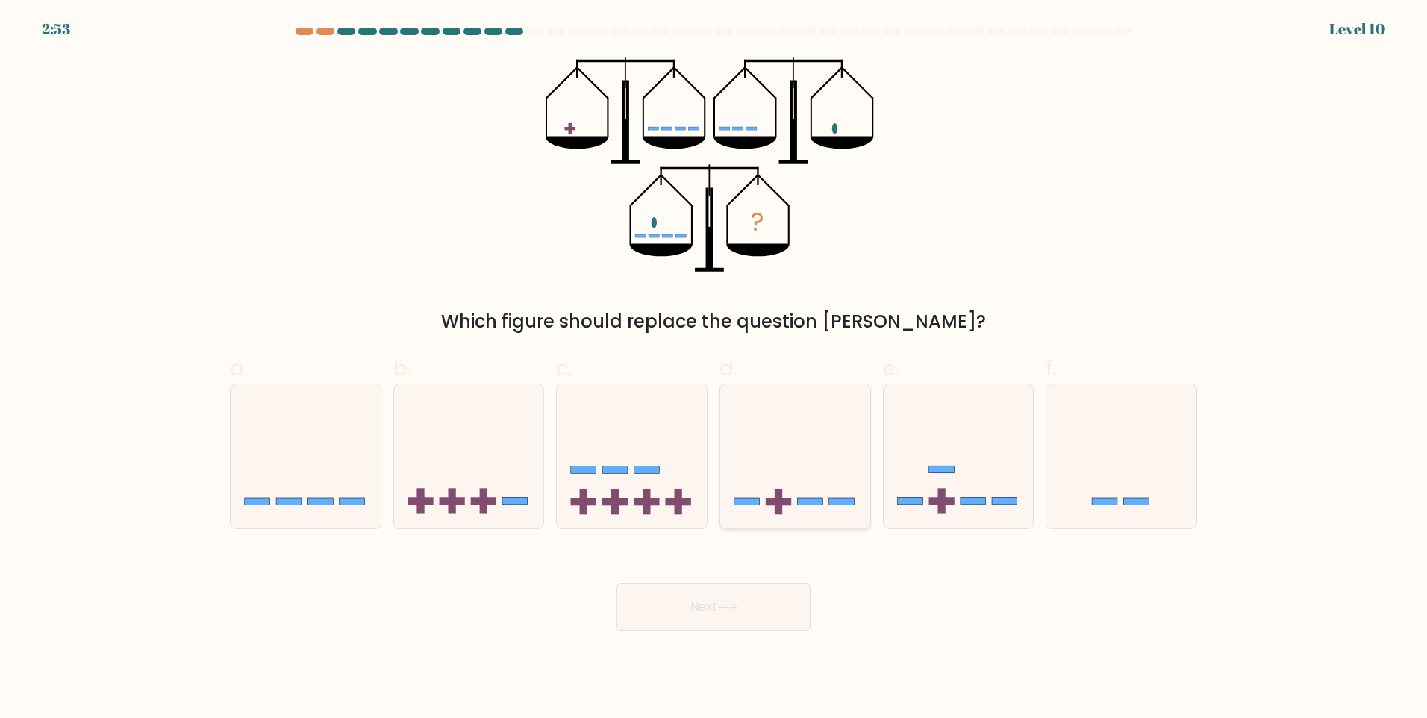
click at [805, 472] on icon at bounding box center [795, 456] width 150 height 124
click at [714, 369] on input "d." at bounding box center [714, 364] width 1 height 10
radio input "true"
click at [678, 605] on button "Next" at bounding box center [714, 607] width 194 height 48
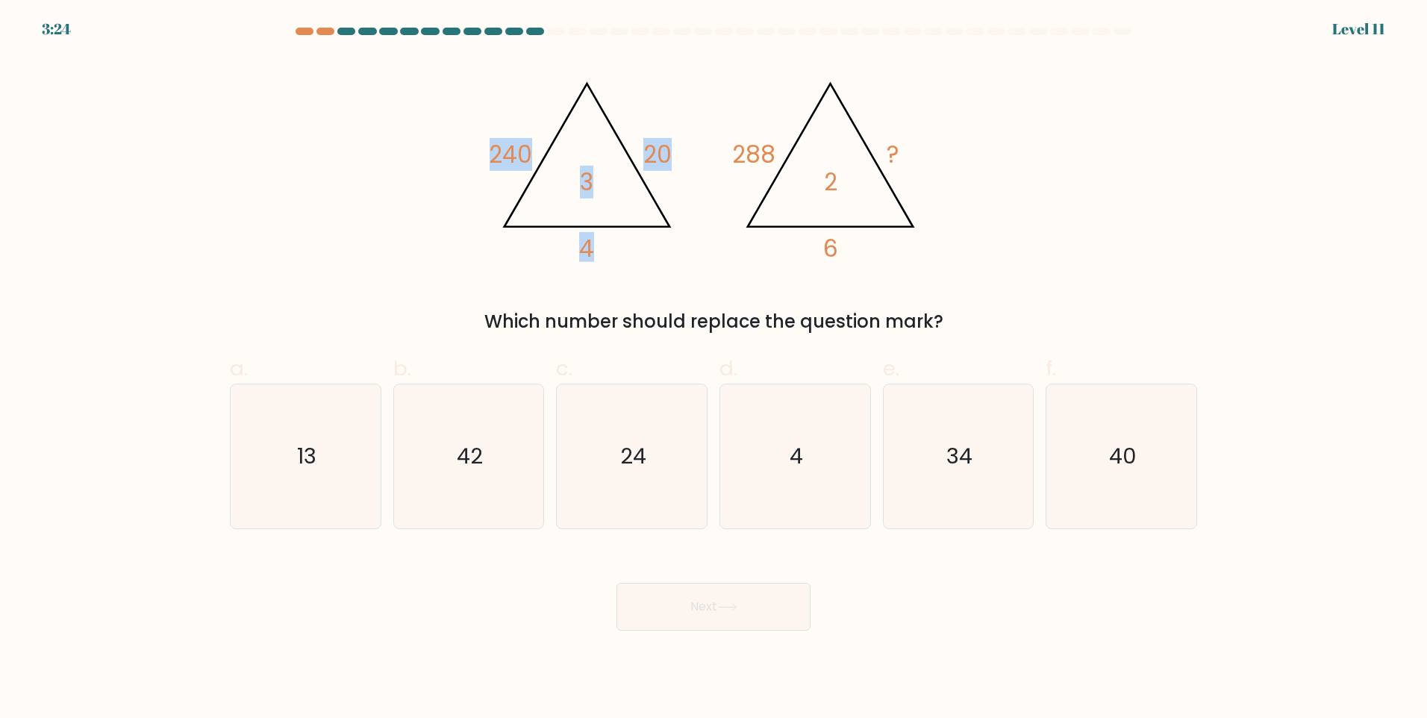
drag, startPoint x: 493, startPoint y: 165, endPoint x: 633, endPoint y: 160, distance: 140.4
click at [630, 160] on icon "@import url('https://fonts.googleapis.com/css?family=Abril+Fatface:400,100,100i…" at bounding box center [586, 166] width 194 height 197
click at [671, 187] on icon "@import url('https://fonts.googleapis.com/css?family=Abril+Fatface:400,100,100i…" at bounding box center [714, 165] width 448 height 216
drag, startPoint x: 579, startPoint y: 215, endPoint x: 511, endPoint y: 119, distance: 117.7
click at [511, 119] on icon "@import url('https://fonts.googleapis.com/css?family=Abril+Fatface:400,100,100i…" at bounding box center [714, 165] width 448 height 216
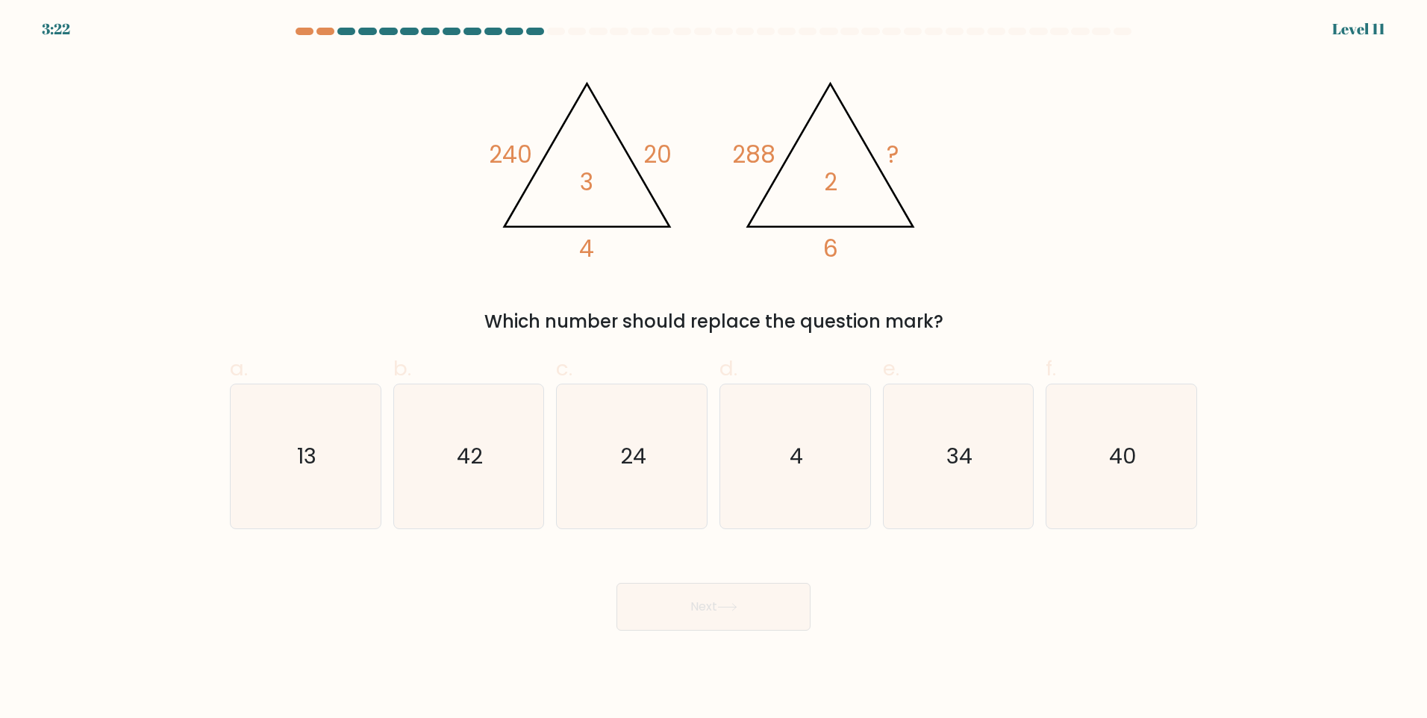
drag, startPoint x: 511, startPoint y: 119, endPoint x: 507, endPoint y: 173, distance: 53.9
click at [507, 173] on icon "@import url('https://fonts.googleapis.com/css?family=Abril+Fatface:400,100,100i…" at bounding box center [714, 165] width 448 height 216
drag, startPoint x: 487, startPoint y: 152, endPoint x: 620, endPoint y: 153, distance: 132.9
click at [620, 153] on div "@import url('https://fonts.googleapis.com/css?family=Abril+Fatface:400,100,100i…" at bounding box center [713, 196] width 985 height 278
drag, startPoint x: 620, startPoint y: 153, endPoint x: 577, endPoint y: 184, distance: 53.0
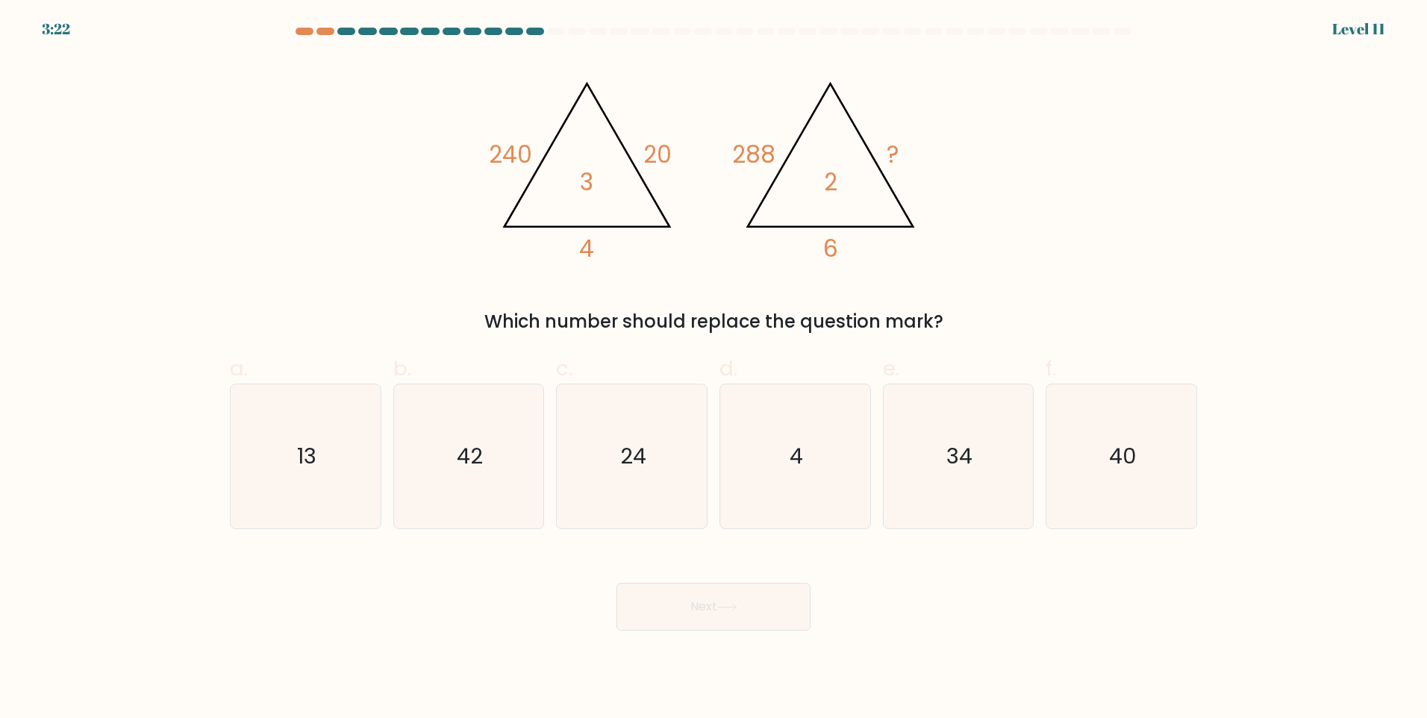
click at [582, 186] on tspan "3" at bounding box center [586, 182] width 13 height 33
click at [661, 457] on icon "24" at bounding box center [632, 456] width 144 height 144
click at [714, 369] on input "c. 24" at bounding box center [714, 364] width 1 height 10
radio input "true"
click at [777, 627] on button "Next" at bounding box center [714, 607] width 194 height 48
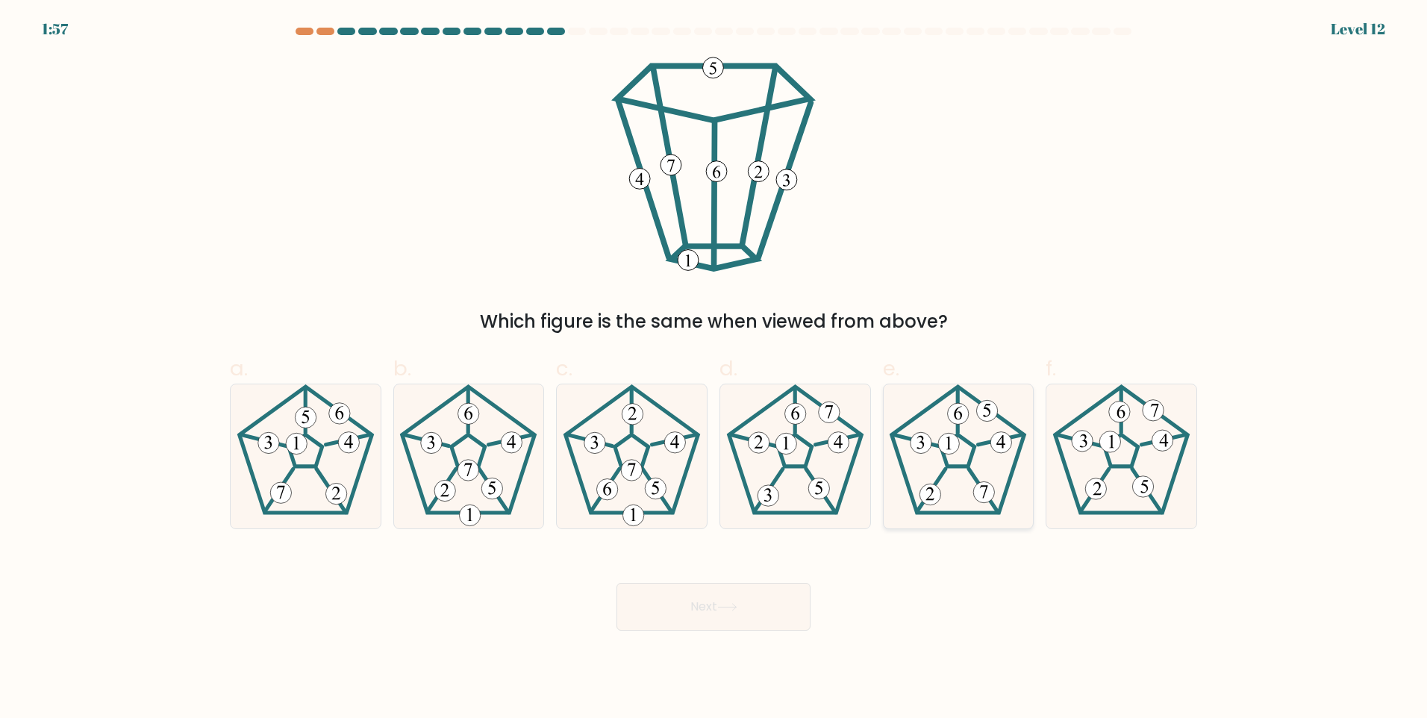
click at [968, 416] on 676 at bounding box center [958, 413] width 21 height 21
click at [714, 369] on input "e." at bounding box center [714, 364] width 1 height 10
radio input "true"
click at [708, 621] on button "Next" at bounding box center [714, 607] width 194 height 48
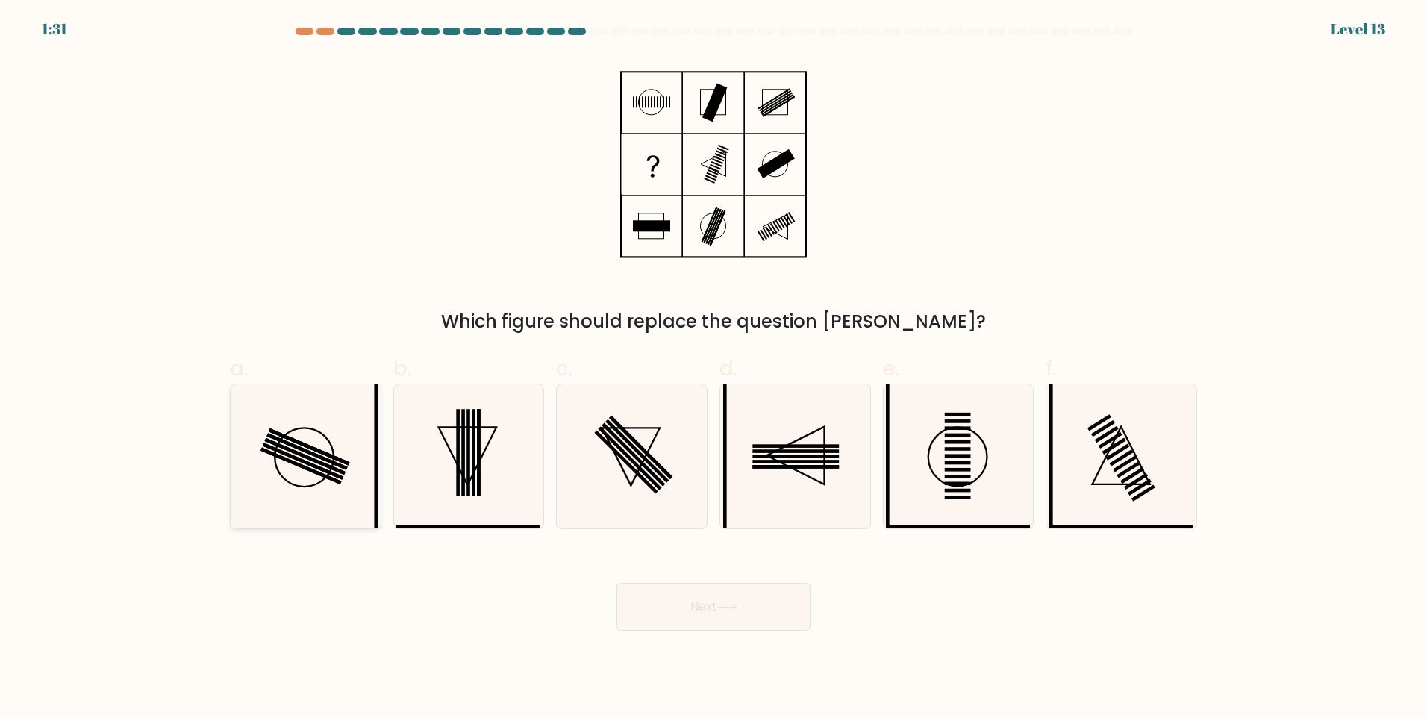
click at [266, 455] on icon at bounding box center [306, 456] width 144 height 144
click at [714, 369] on input "a." at bounding box center [714, 364] width 1 height 10
radio input "true"
click at [706, 615] on button "Next" at bounding box center [714, 607] width 194 height 48
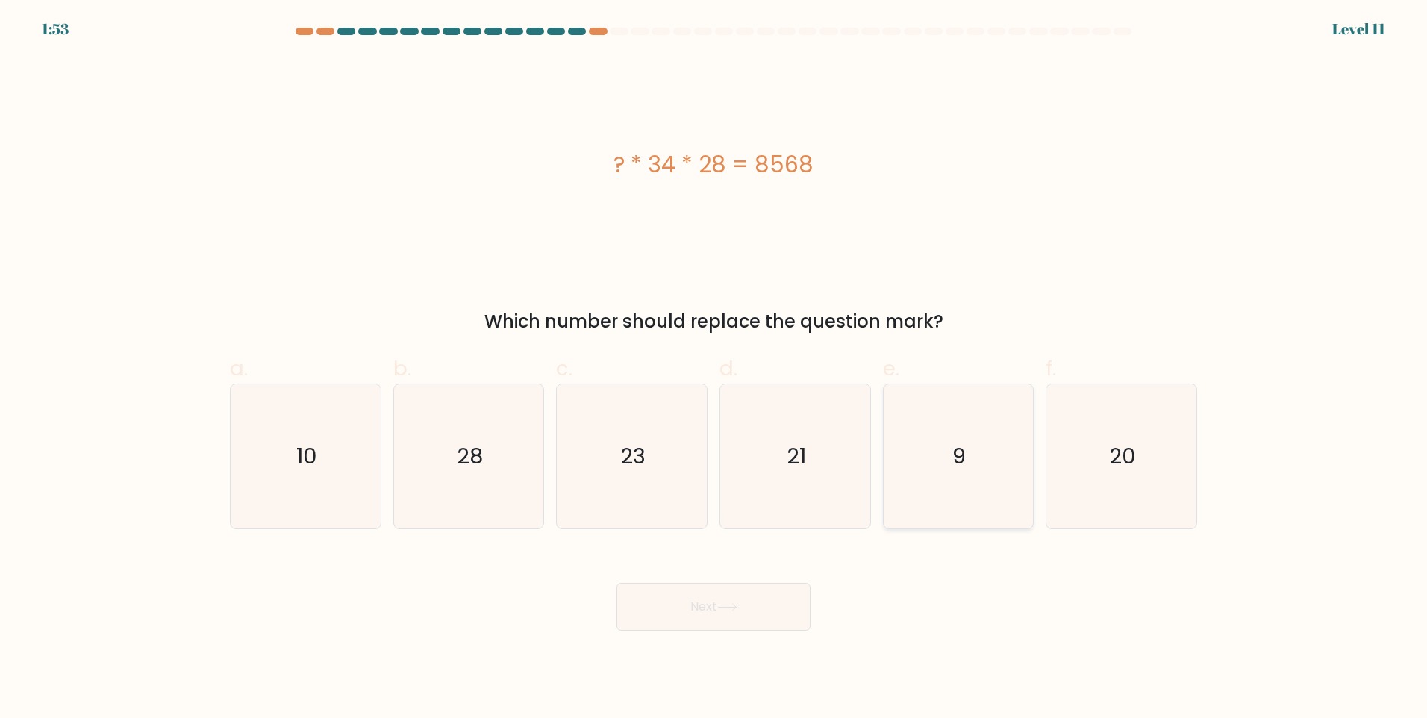
drag, startPoint x: 914, startPoint y: 446, endPoint x: 927, endPoint y: 452, distance: 14.7
click at [917, 447] on icon "9" at bounding box center [958, 456] width 144 height 144
click at [714, 369] on input "e. 9" at bounding box center [714, 364] width 1 height 10
radio input "true"
click at [740, 267] on div "? * 34 * 28 = 8568" at bounding box center [713, 165] width 967 height 216
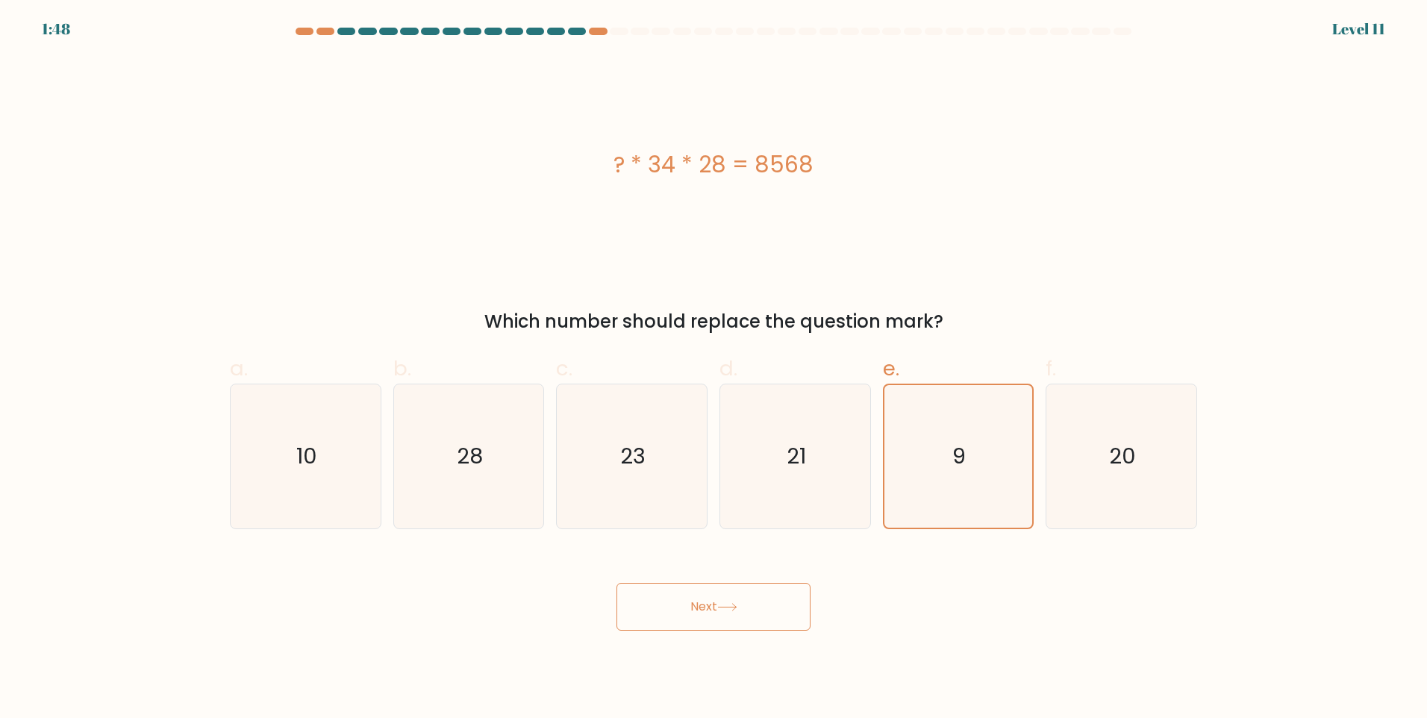
click at [763, 611] on button "Next" at bounding box center [714, 607] width 194 height 48
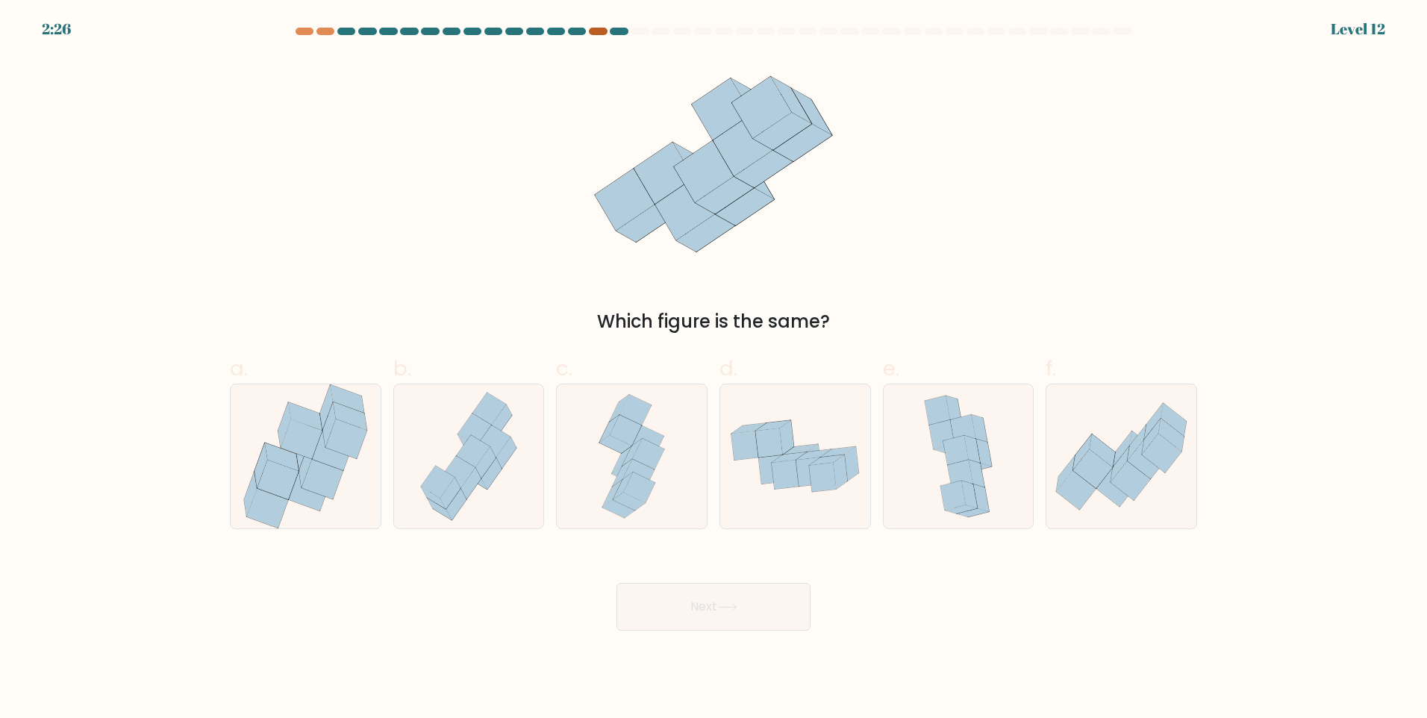
click at [600, 33] on div at bounding box center [598, 31] width 18 height 7
click at [598, 31] on div at bounding box center [598, 31] width 18 height 7
click at [272, 484] on icon at bounding box center [278, 480] width 41 height 40
click at [714, 369] on input "a." at bounding box center [714, 364] width 1 height 10
radio input "true"
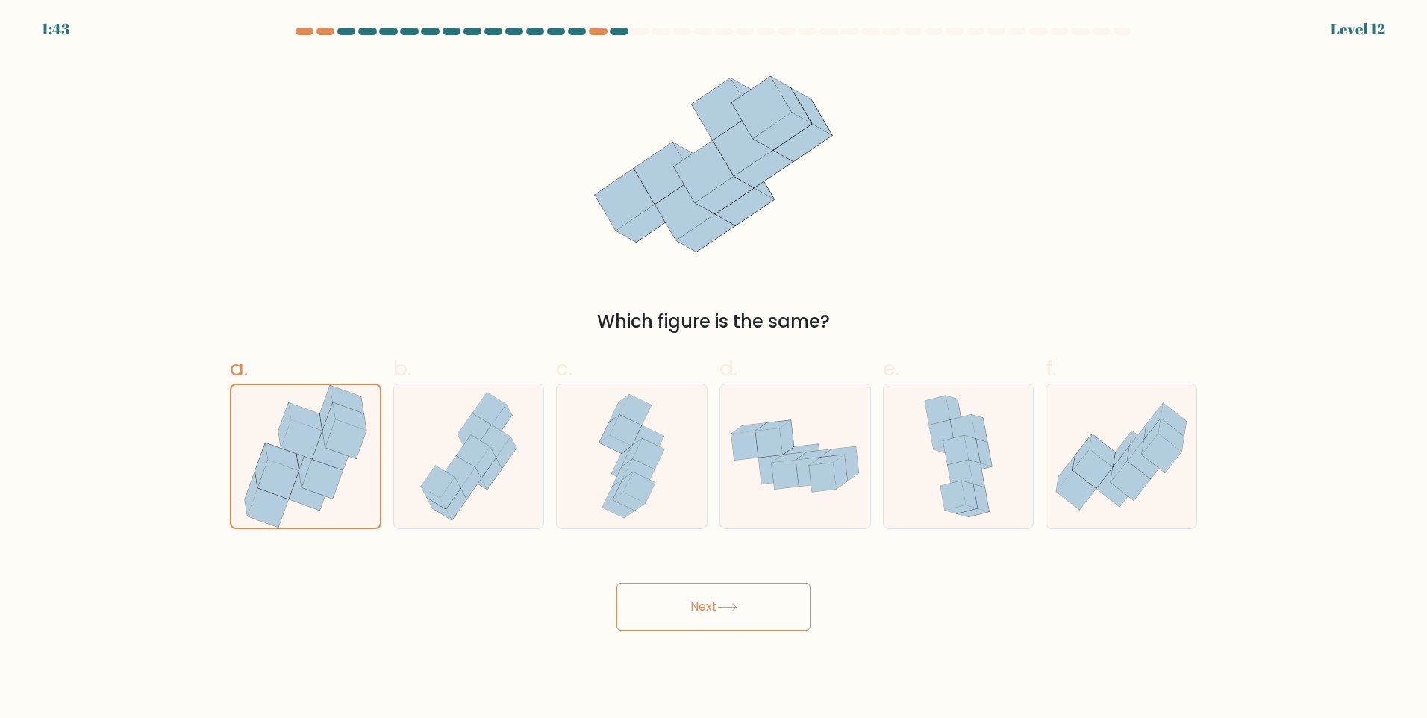
click at [799, 611] on button "Next" at bounding box center [714, 607] width 194 height 48
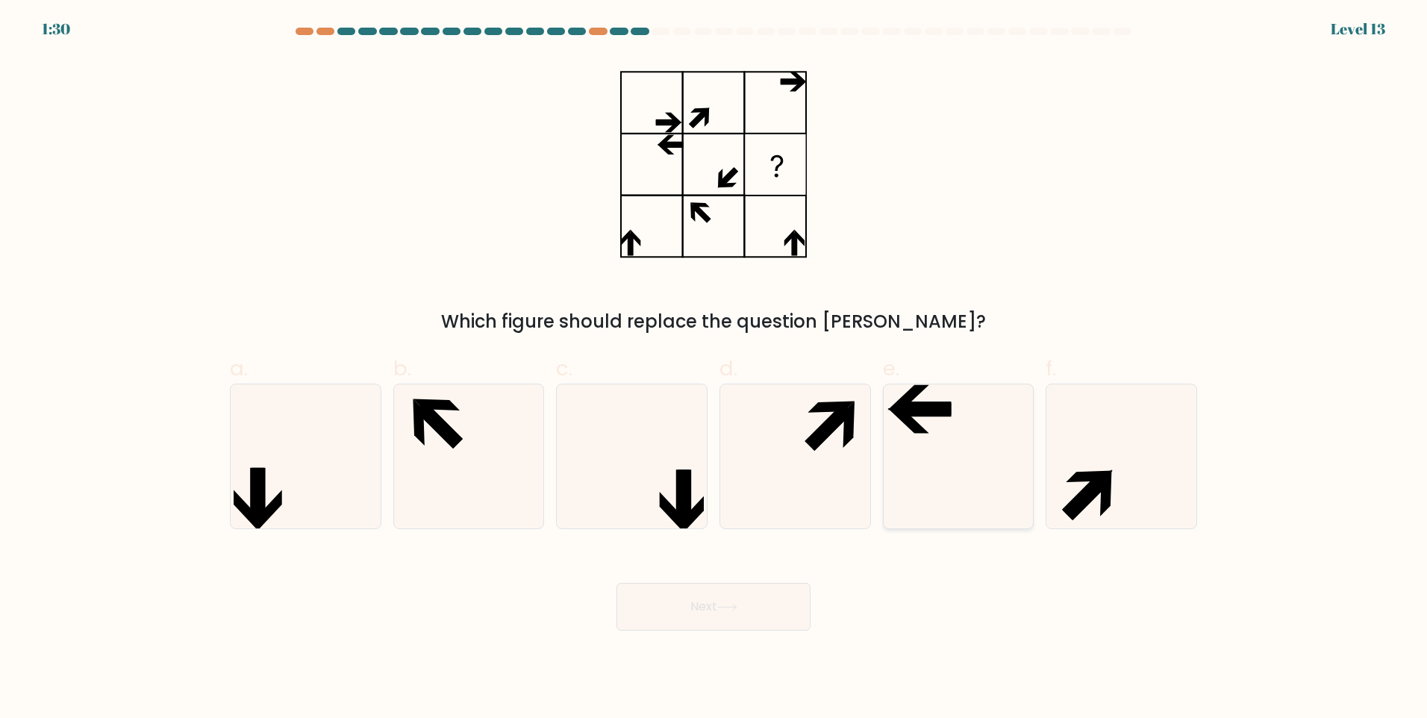
click at [988, 448] on icon at bounding box center [958, 456] width 144 height 144
click at [714, 369] on input "e." at bounding box center [714, 364] width 1 height 10
radio input "true"
click at [716, 606] on button "Next" at bounding box center [714, 607] width 194 height 48
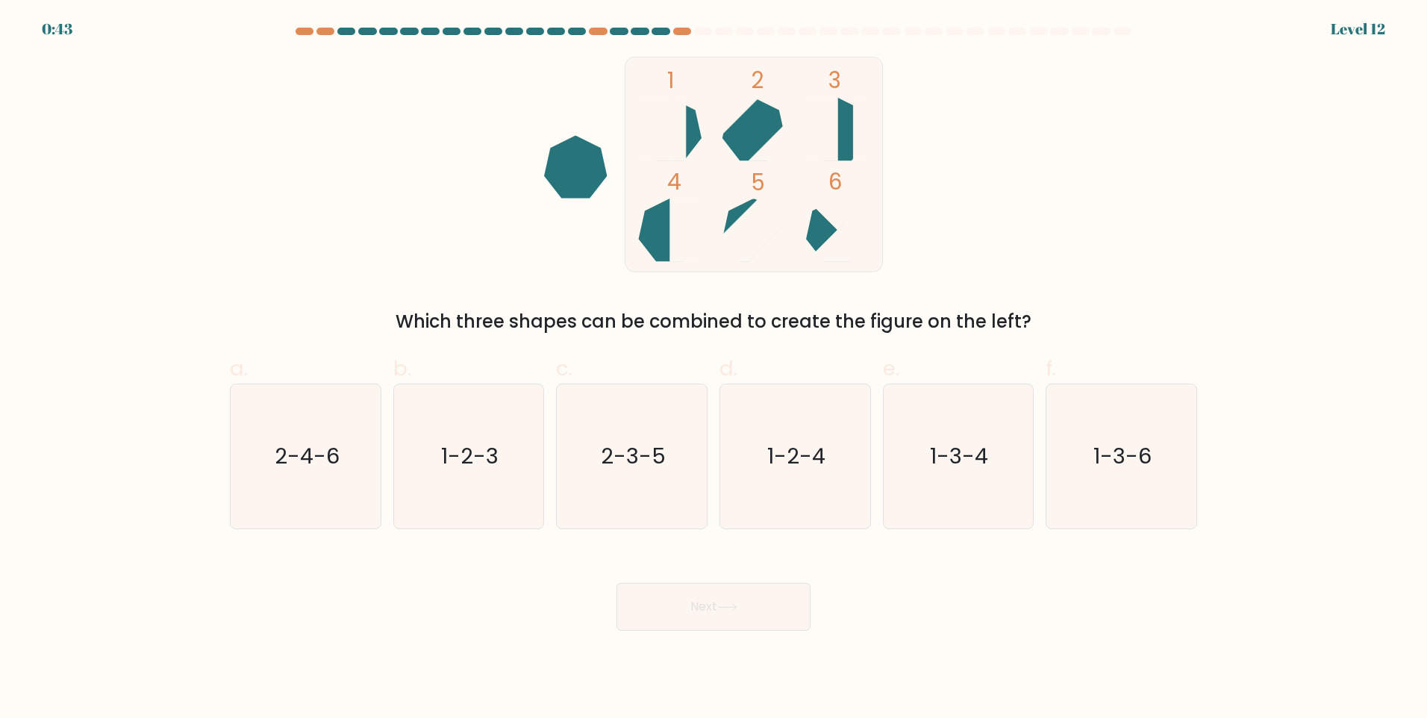
click at [488, 252] on div "1 2 3 4 5 6 Which three shapes can be combined to create the figure on the left?" at bounding box center [713, 196] width 985 height 278
click at [996, 478] on icon "1-3-4" at bounding box center [958, 456] width 144 height 144
click at [714, 369] on input "e. 1-3-4" at bounding box center [714, 364] width 1 height 10
radio input "true"
click at [729, 605] on icon at bounding box center [727, 607] width 20 height 8
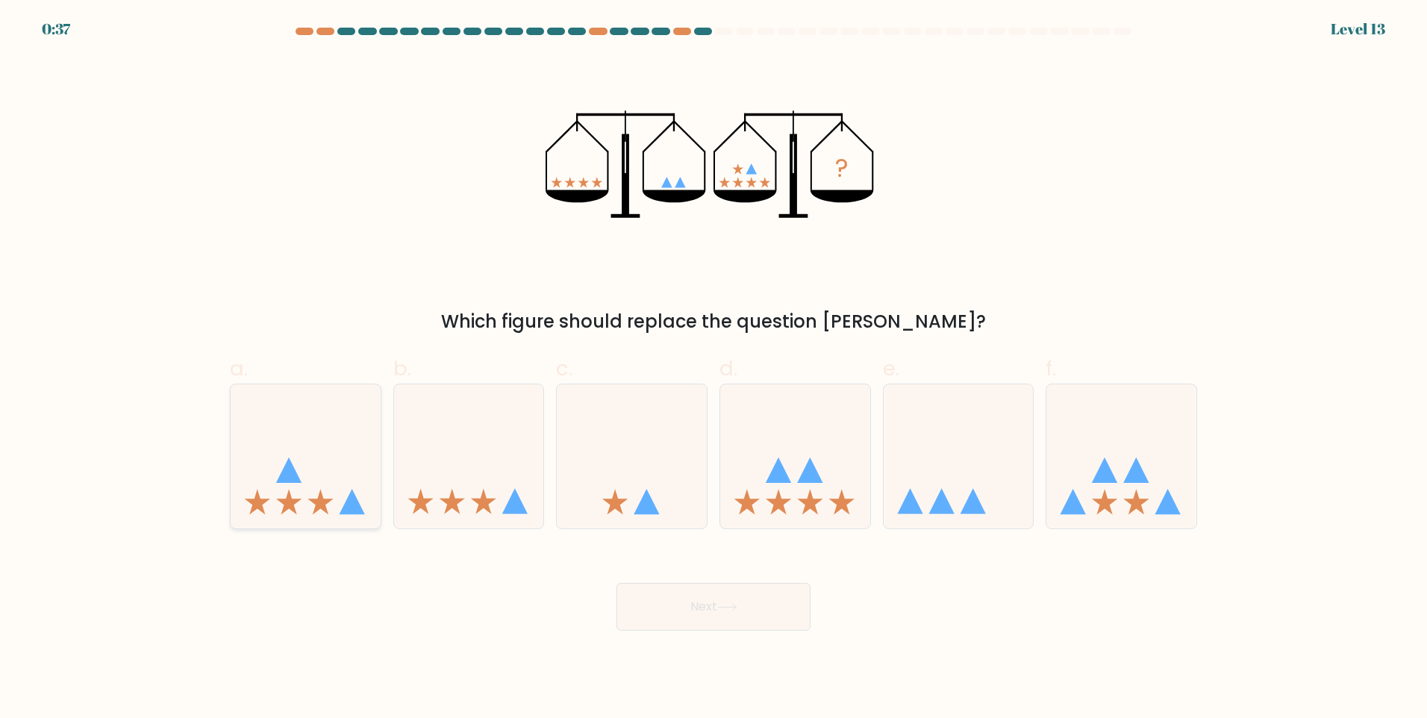
click at [333, 483] on icon at bounding box center [306, 456] width 150 height 124
click at [714, 369] on input "a." at bounding box center [714, 364] width 1 height 10
radio input "true"
click at [737, 611] on icon at bounding box center [727, 607] width 20 height 8
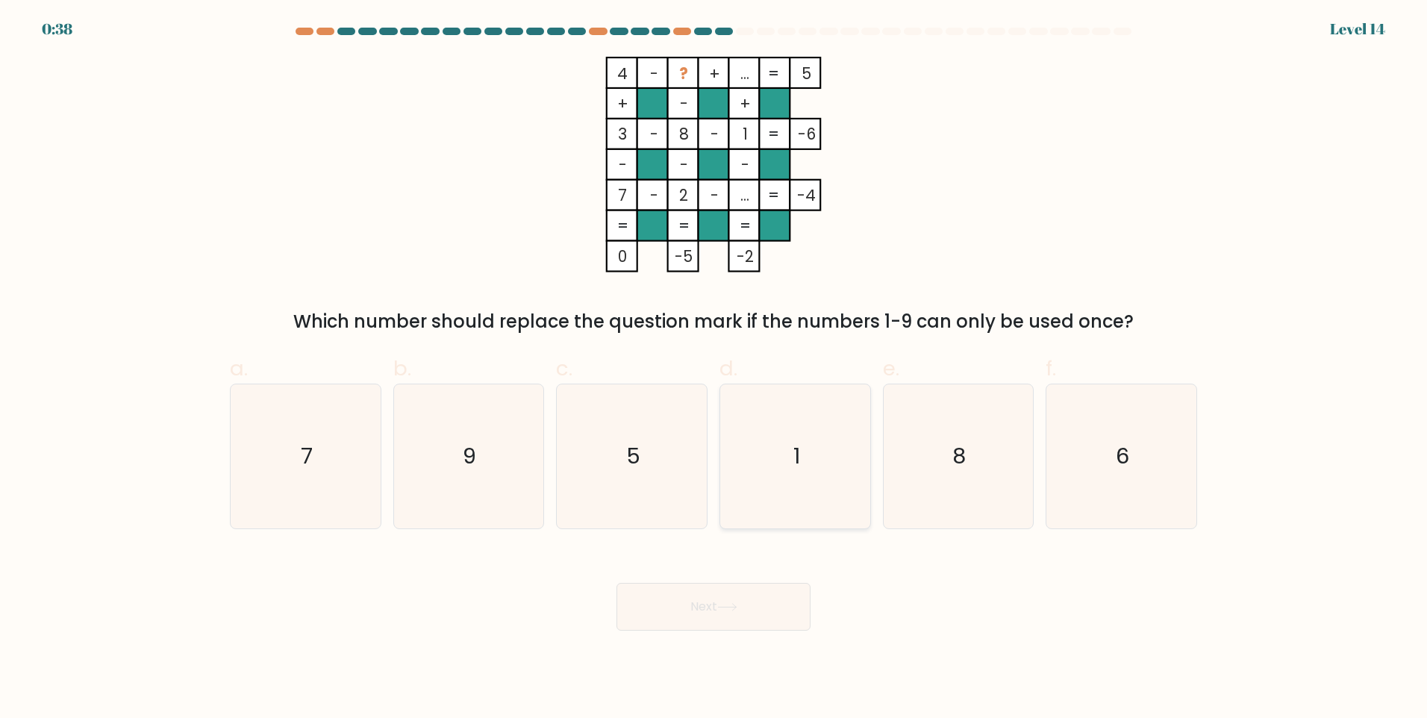
click at [826, 429] on icon "1" at bounding box center [795, 456] width 144 height 144
click at [714, 369] on input "d. 1" at bounding box center [714, 364] width 1 height 10
radio input "true"
click at [713, 624] on button "Next" at bounding box center [714, 607] width 194 height 48
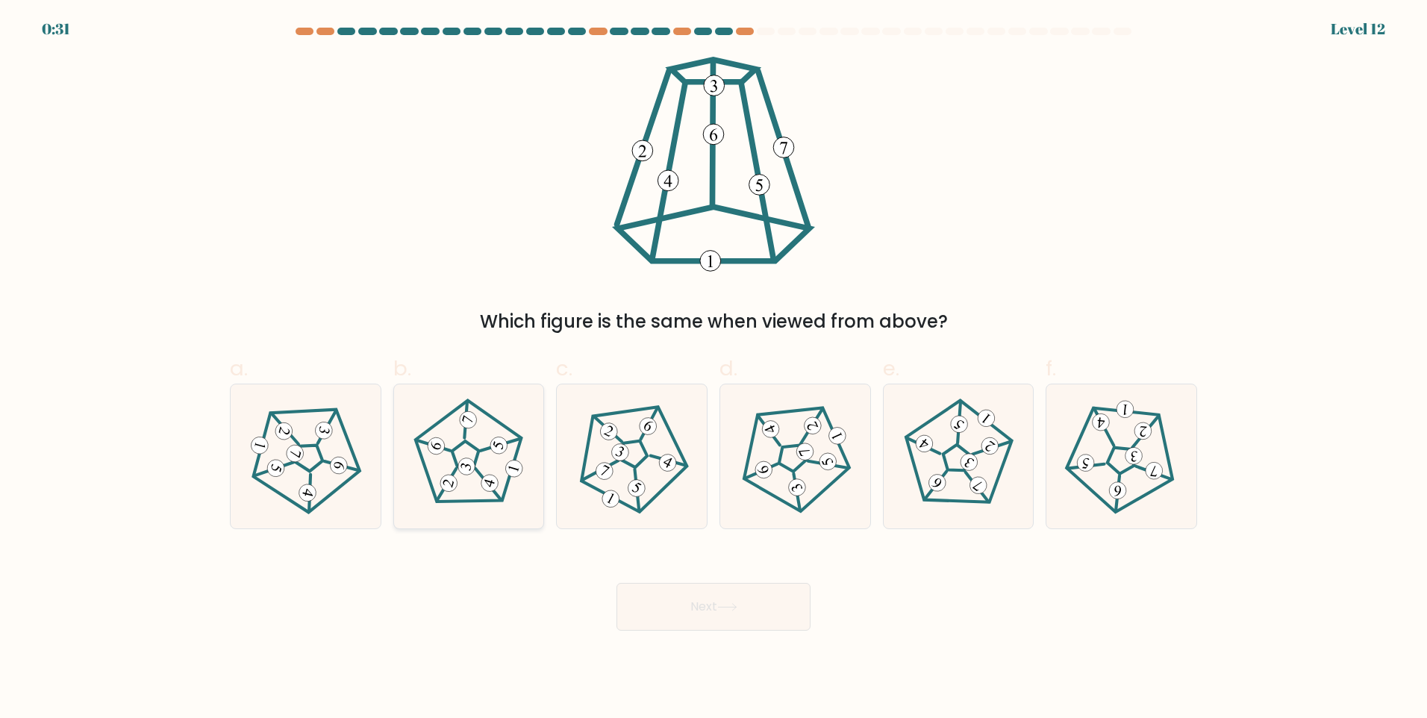
click at [509, 461] on icon at bounding box center [468, 456] width 115 height 115
click at [714, 369] on input "b." at bounding box center [714, 364] width 1 height 10
radio input "true"
click at [687, 614] on button "Next" at bounding box center [714, 607] width 194 height 48
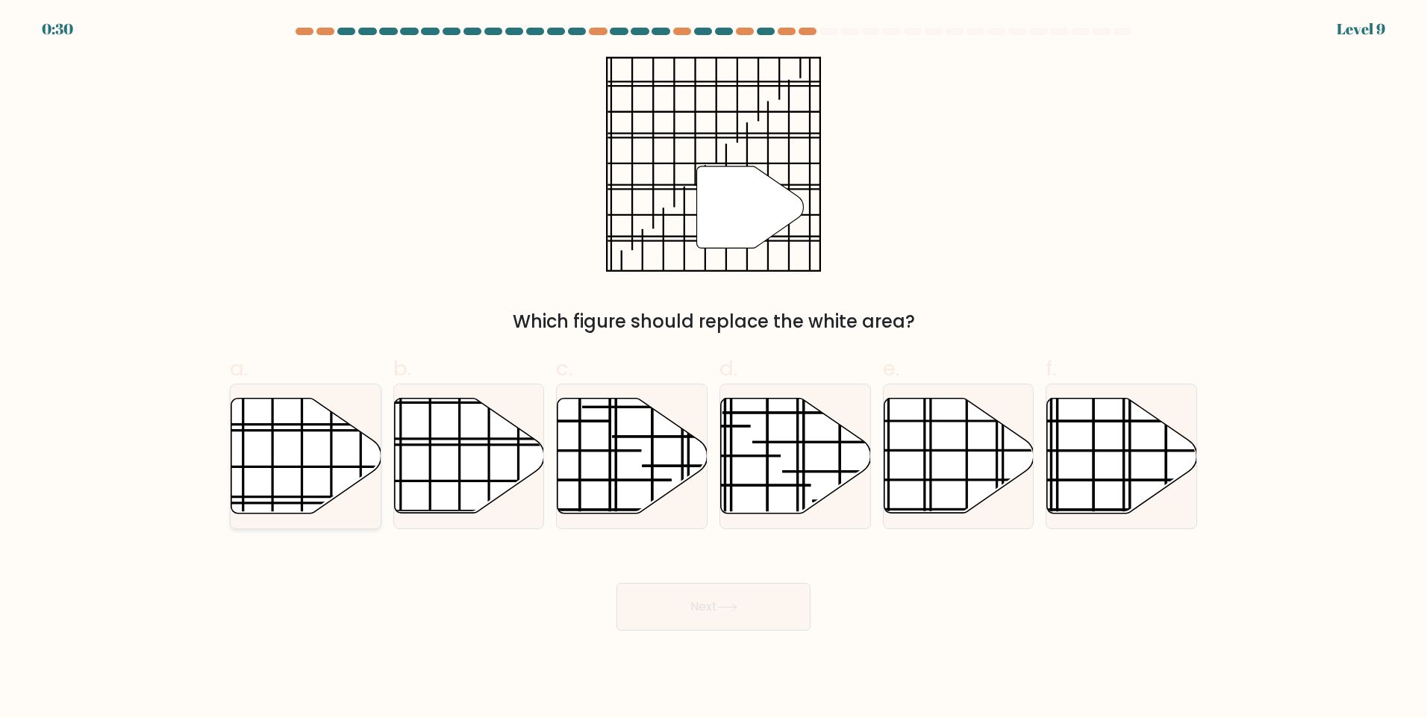
click at [259, 463] on icon at bounding box center [306, 456] width 150 height 115
click at [714, 369] on input "a." at bounding box center [714, 364] width 1 height 10
radio input "true"
click at [759, 609] on button "Next" at bounding box center [714, 607] width 194 height 48
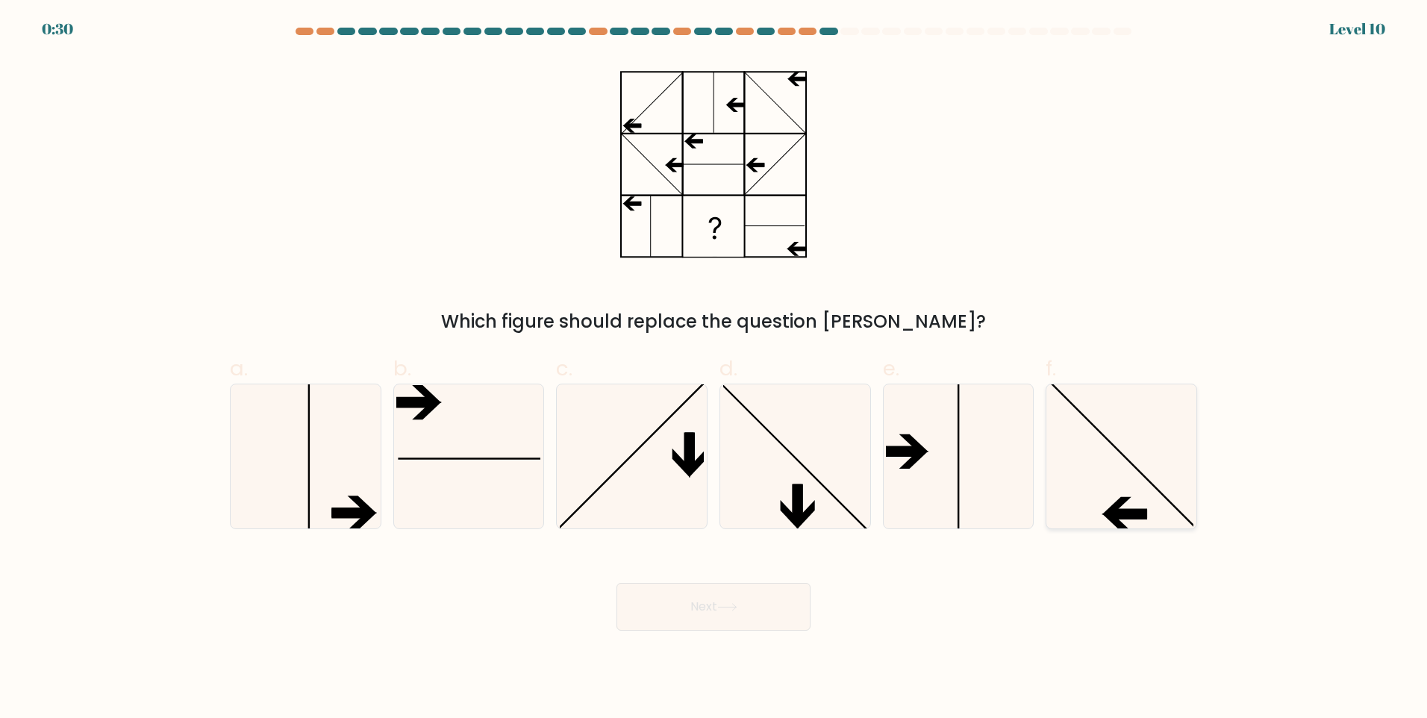
click at [1113, 439] on icon at bounding box center [1121, 456] width 144 height 144
click at [714, 369] on input "f." at bounding box center [714, 364] width 1 height 10
radio input "true"
click at [767, 626] on button "Next" at bounding box center [714, 607] width 194 height 48
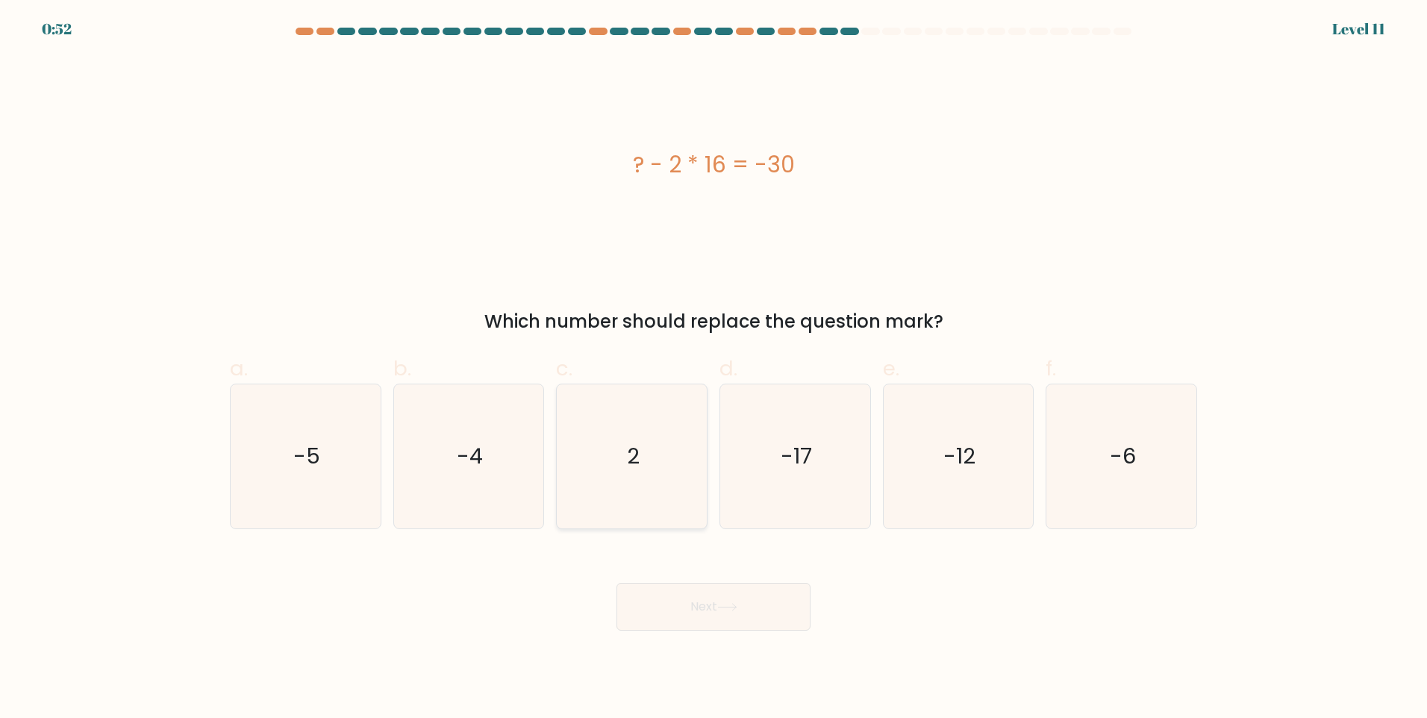
click at [642, 447] on icon "2" at bounding box center [632, 456] width 144 height 144
click at [714, 369] on input "c. 2" at bounding box center [714, 364] width 1 height 10
radio input "true"
click at [703, 637] on body "0:52 Level 11 2" at bounding box center [713, 359] width 1427 height 718
click at [705, 621] on button "Next" at bounding box center [714, 607] width 194 height 48
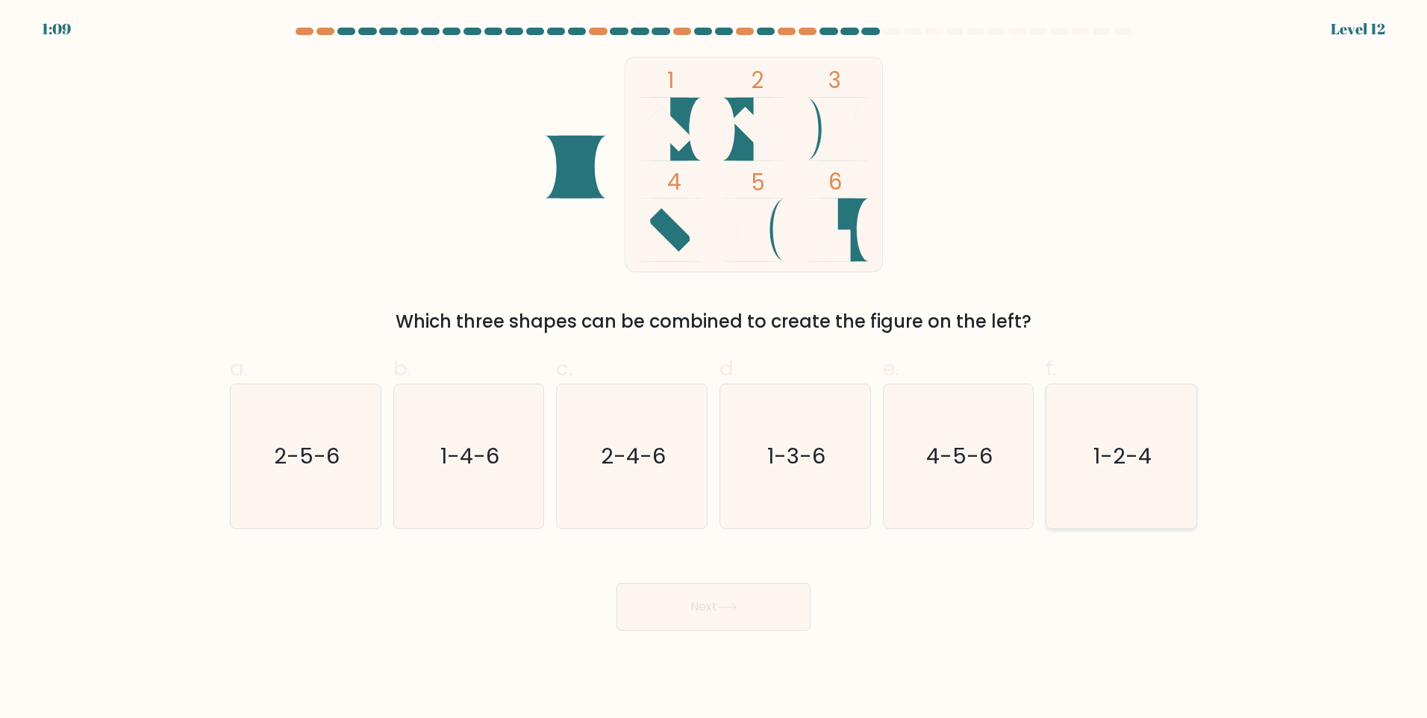
click at [1095, 475] on icon "1-2-4" at bounding box center [1121, 456] width 144 height 144
click at [714, 369] on input "f. 1-2-4" at bounding box center [714, 364] width 1 height 10
radio input "true"
click at [751, 614] on button "Next" at bounding box center [714, 607] width 194 height 48
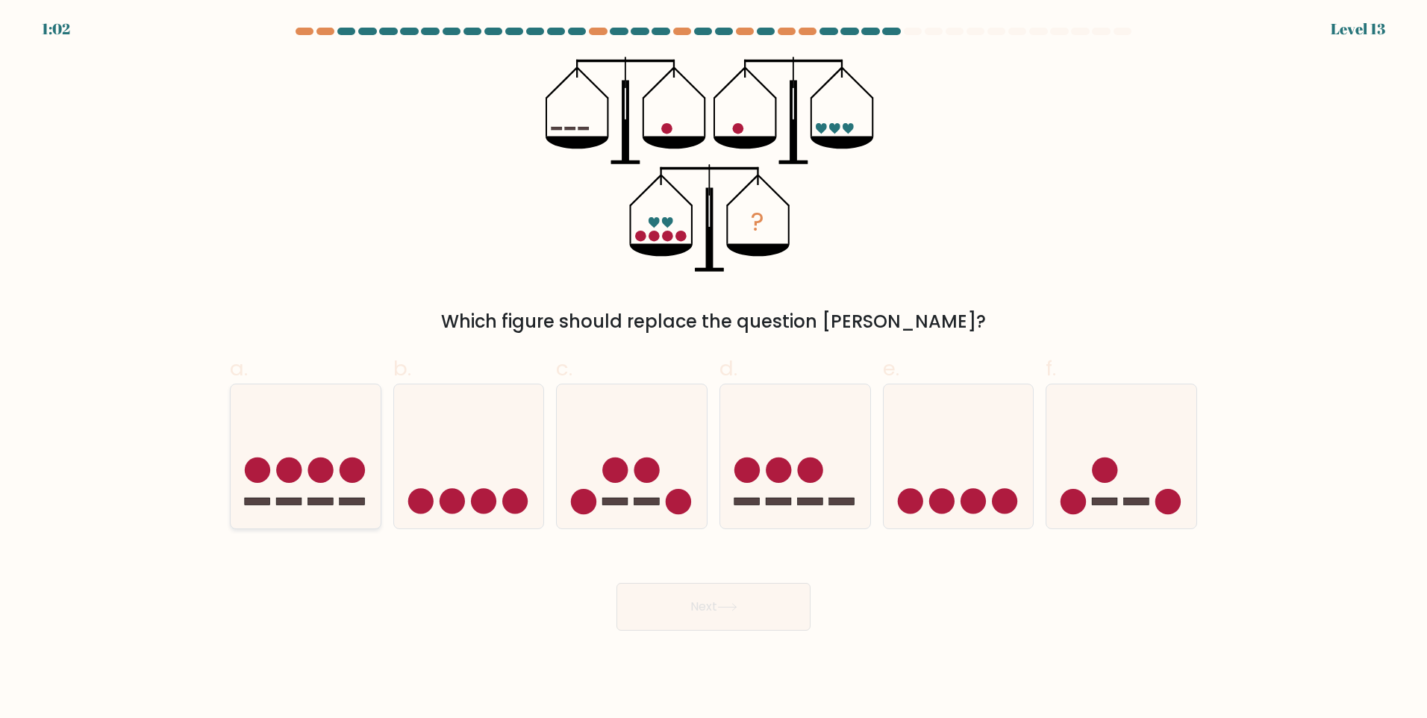
click at [332, 477] on icon at bounding box center [306, 456] width 150 height 124
click at [714, 369] on input "a." at bounding box center [714, 364] width 1 height 10
radio input "true"
click at [664, 601] on button "Next" at bounding box center [714, 607] width 194 height 48
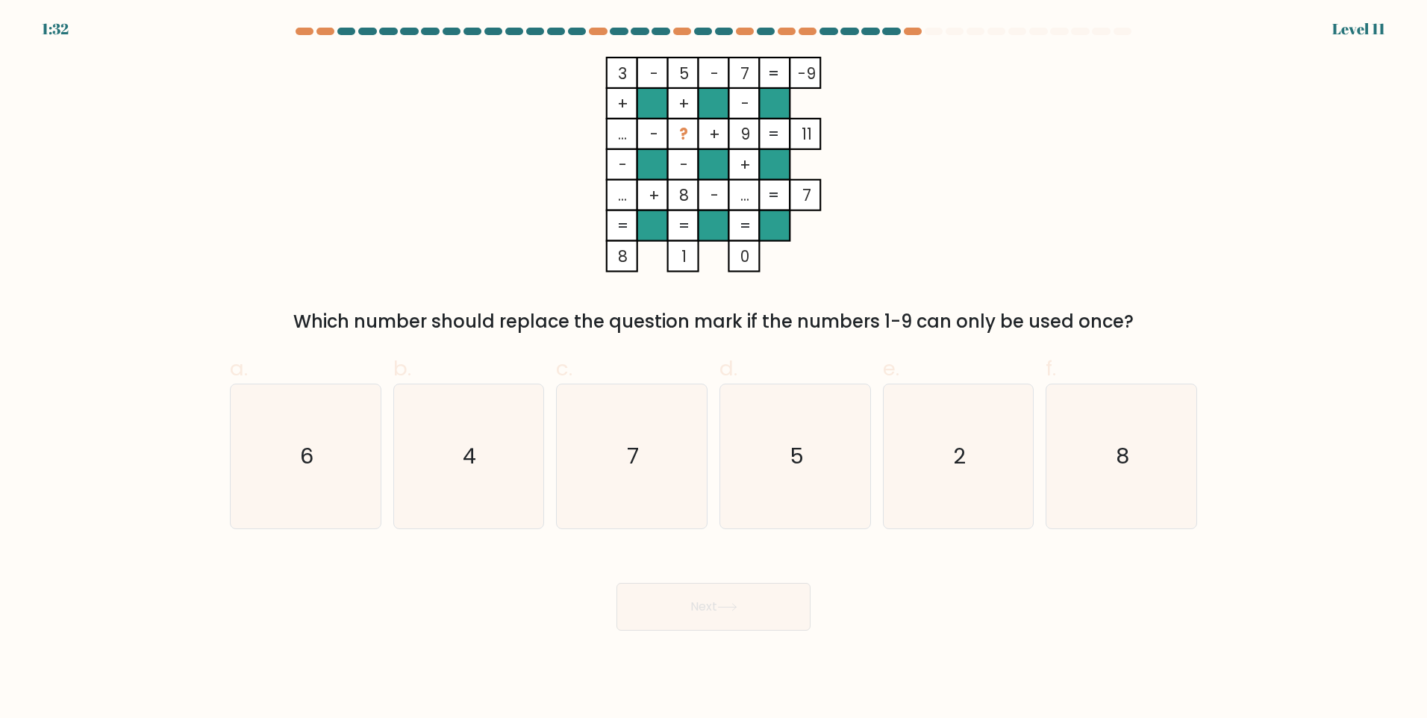
drag, startPoint x: 300, startPoint y: 322, endPoint x: 1011, endPoint y: 328, distance: 711.4
click at [1011, 328] on div "Which number should replace the question mark if the numbers 1-9 can only be us…" at bounding box center [713, 321] width 949 height 27
drag, startPoint x: 1011, startPoint y: 328, endPoint x: 766, endPoint y: 353, distance: 246.9
click at [766, 353] on label "d. 5" at bounding box center [796, 441] width 152 height 176
click at [714, 359] on input "d. 5" at bounding box center [714, 364] width 1 height 10
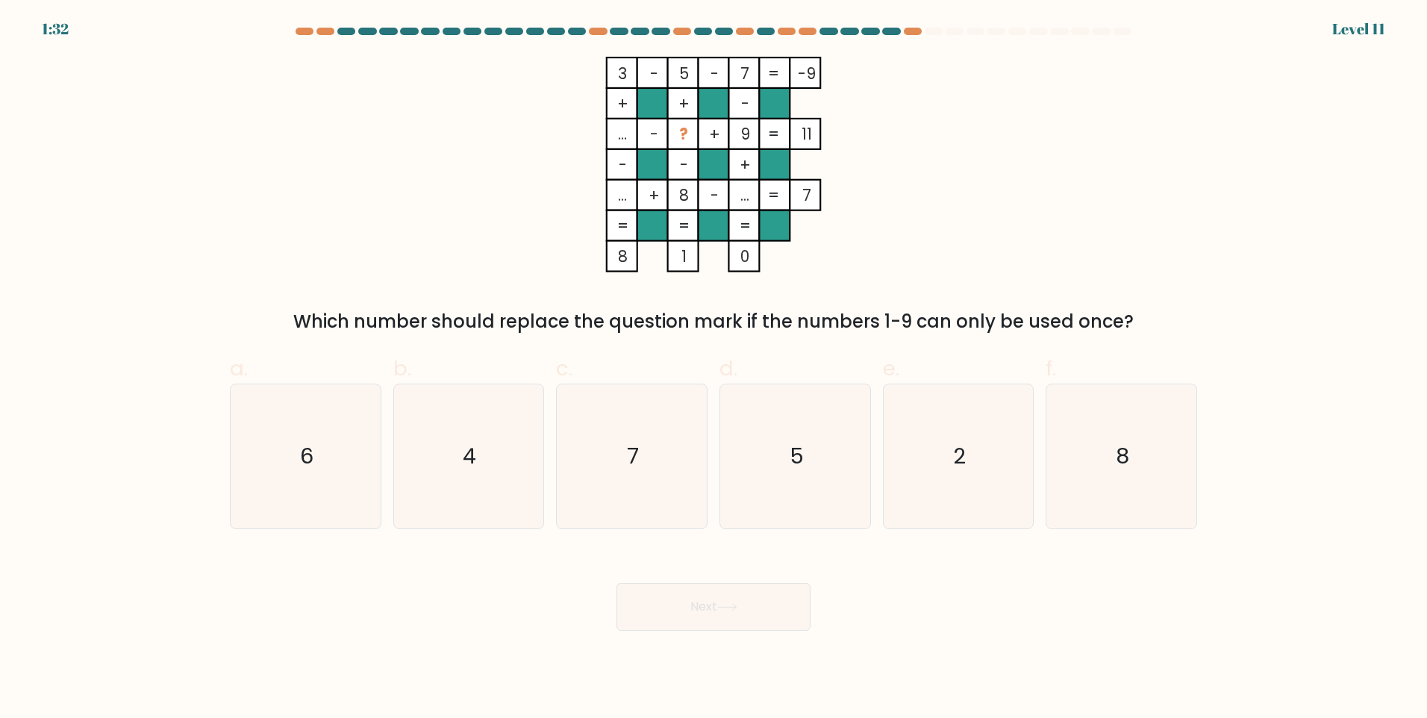
radio input "true"
click at [867, 296] on div "3 - 5 - 7 -9 + + - ... - ? + 9 11 - - + ... + 8 - ... = 7 = = = = 8 1 0 = Which…" at bounding box center [713, 196] width 985 height 278
click at [419, 489] on icon "4" at bounding box center [468, 456] width 144 height 144
click at [714, 369] on input "b. 4" at bounding box center [714, 364] width 1 height 10
radio input "true"
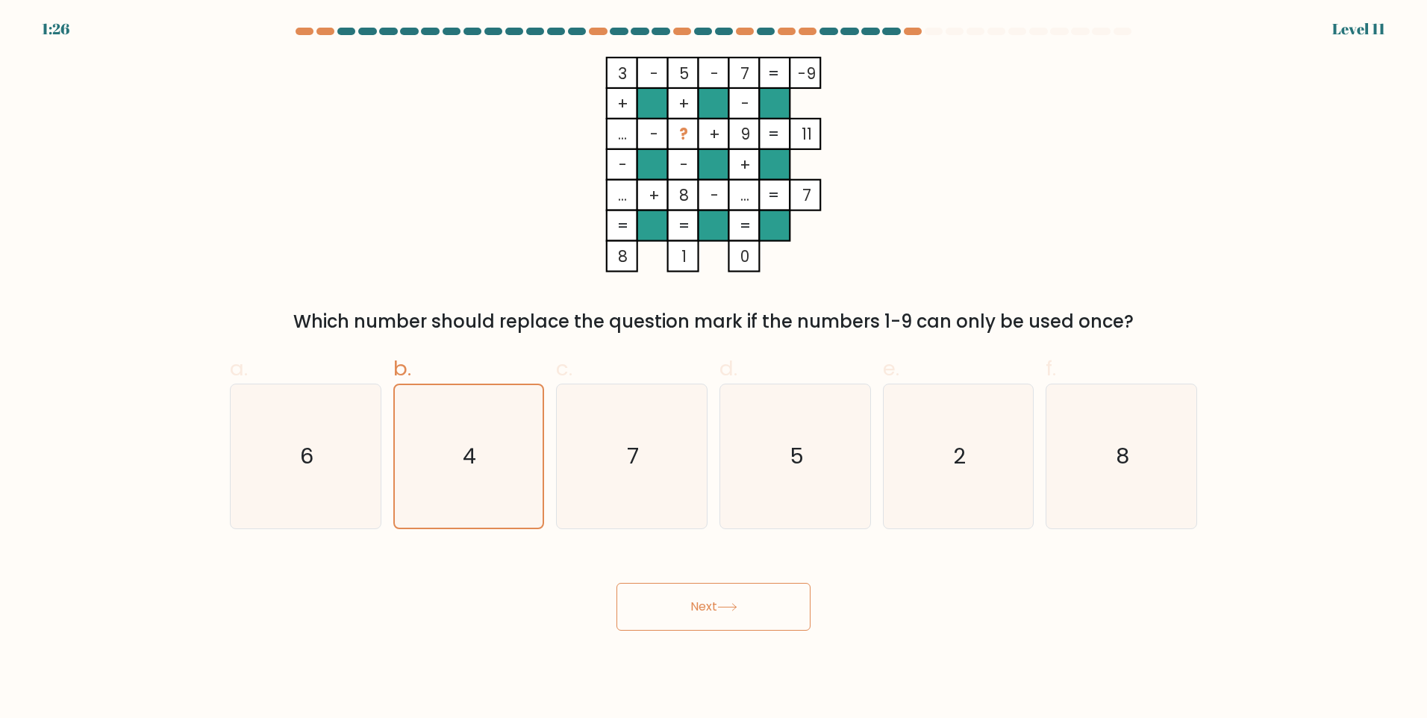
click at [687, 597] on button "Next" at bounding box center [714, 607] width 194 height 48
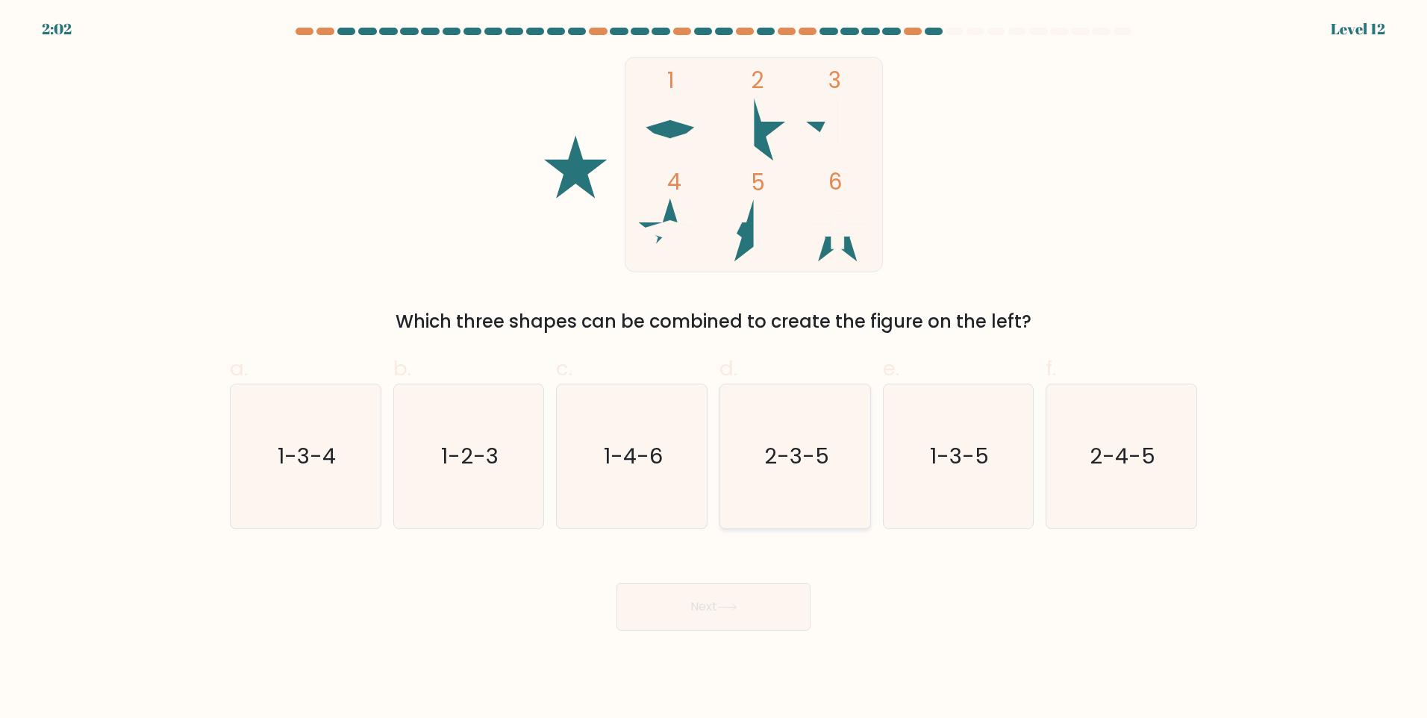
click at [820, 461] on text "2-3-5" at bounding box center [796, 456] width 65 height 30
click at [714, 369] on input "d. 2-3-5" at bounding box center [714, 364] width 1 height 10
radio input "true"
click at [667, 619] on button "Next" at bounding box center [714, 607] width 194 height 48
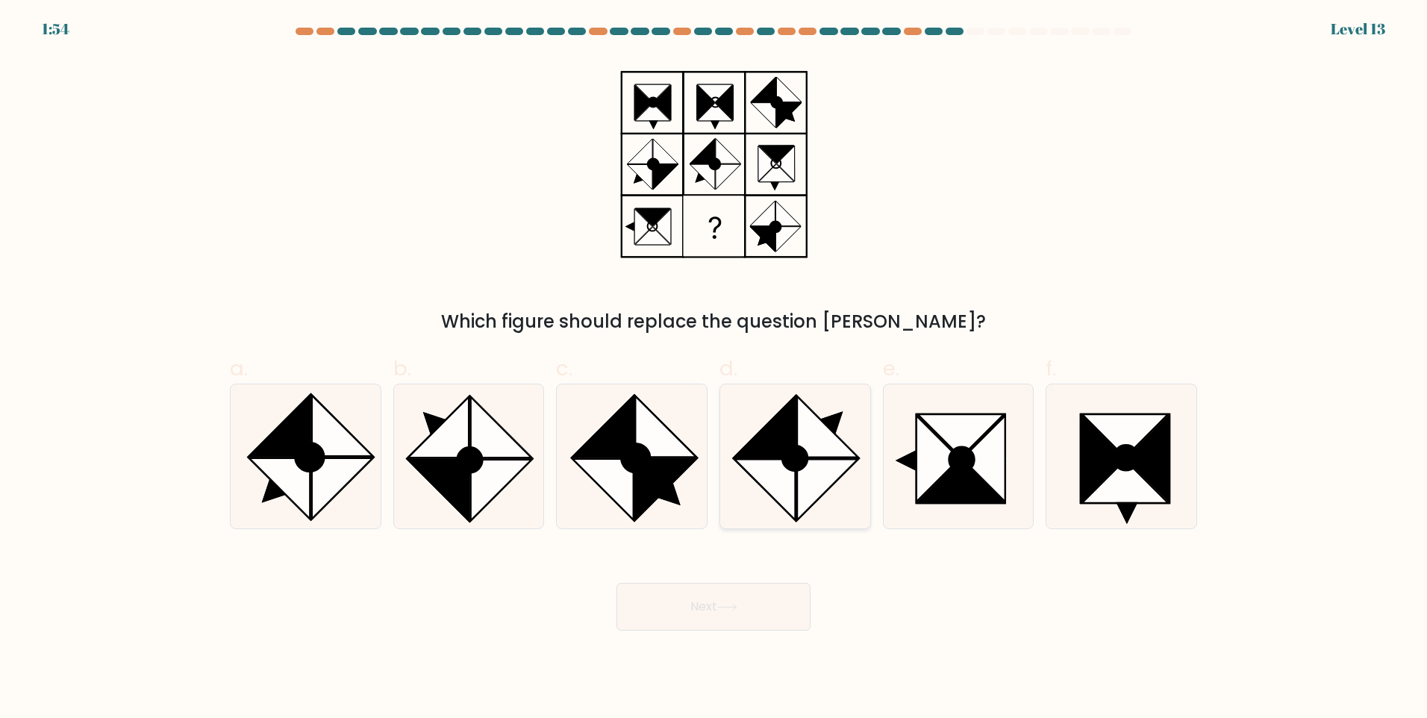
click at [851, 454] on icon at bounding box center [827, 426] width 61 height 61
click at [714, 369] on input "d." at bounding box center [714, 364] width 1 height 10
radio input "true"
click at [704, 608] on button "Next" at bounding box center [714, 607] width 194 height 48
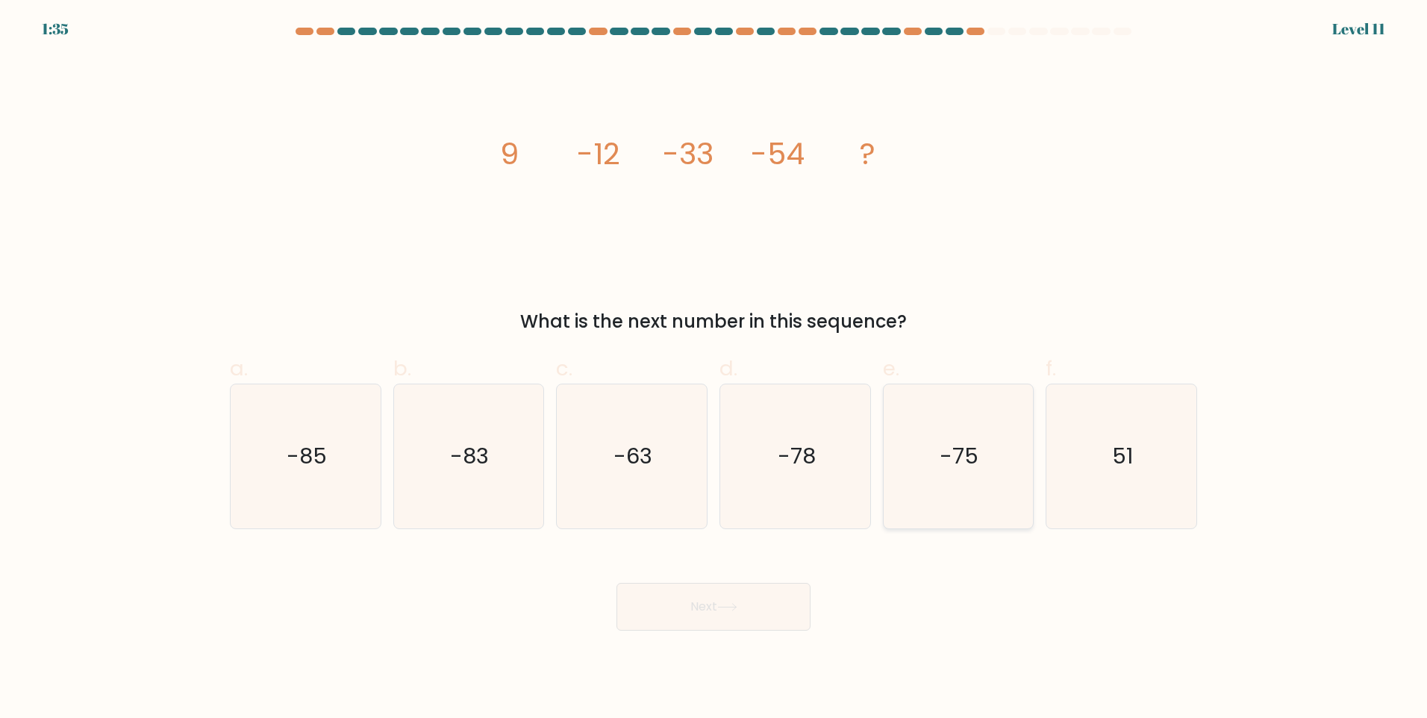
click at [979, 468] on icon "-75" at bounding box center [958, 456] width 144 height 144
click at [714, 369] on input "e. -75" at bounding box center [714, 364] width 1 height 10
radio input "true"
click at [773, 629] on button "Next" at bounding box center [714, 607] width 194 height 48
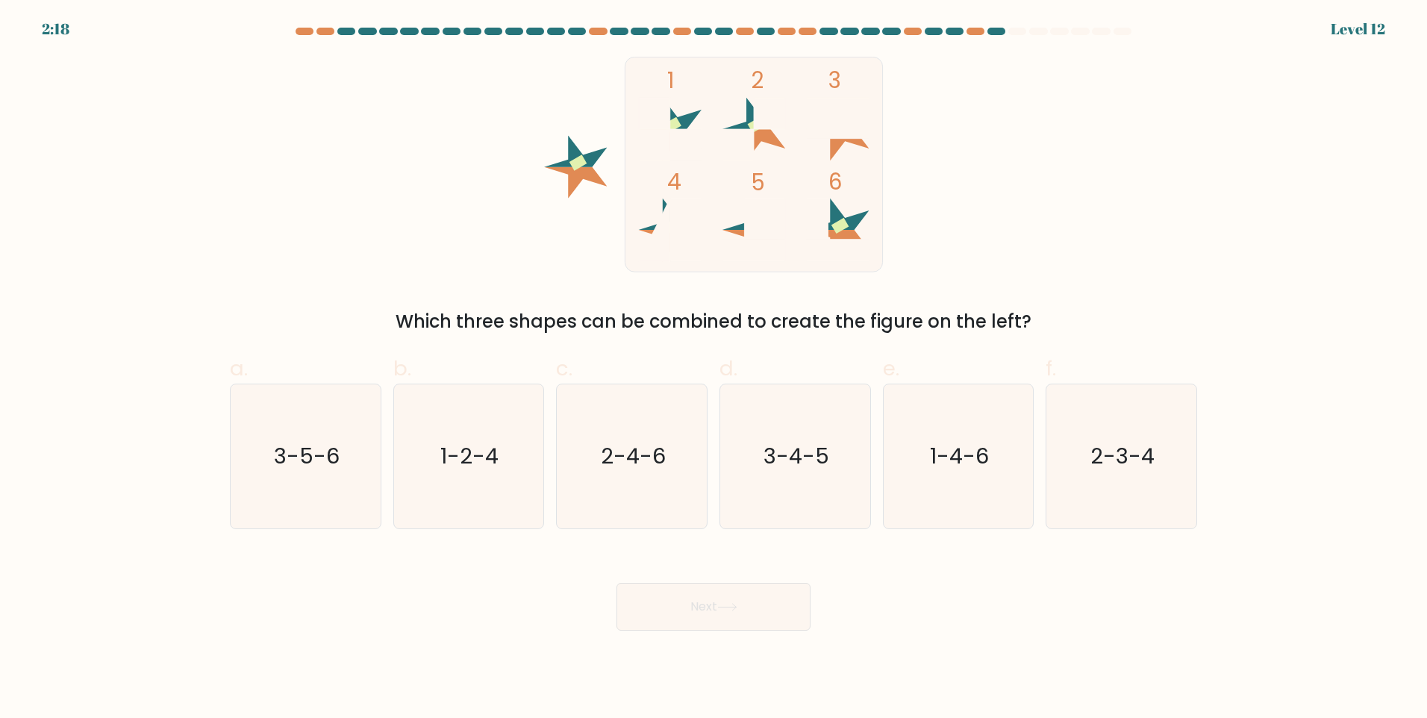
click at [766, 608] on button "Next" at bounding box center [714, 607] width 194 height 48
click at [355, 494] on icon "3-5-6" at bounding box center [306, 456] width 144 height 144
click at [714, 369] on input "a. 3-5-6" at bounding box center [714, 364] width 1 height 10
radio input "true"
click at [699, 601] on button "Next" at bounding box center [714, 607] width 194 height 48
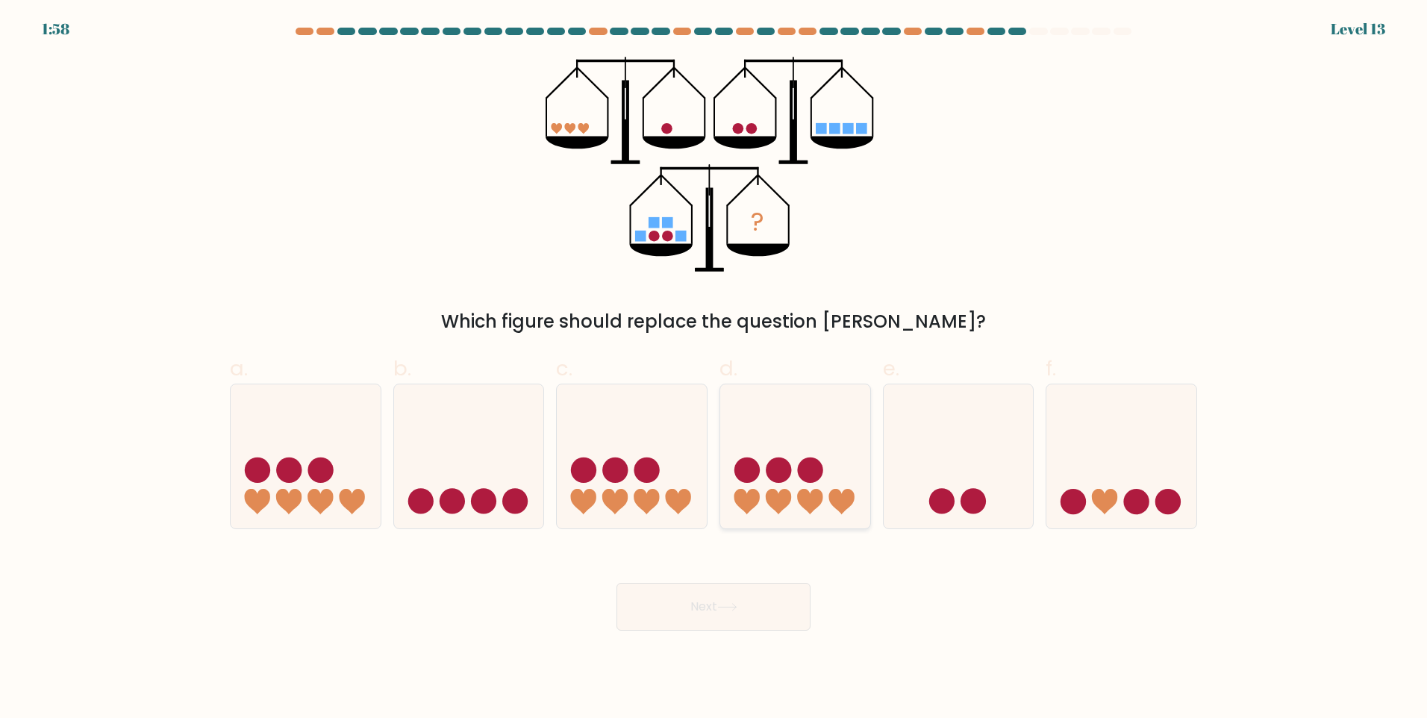
click at [811, 482] on circle at bounding box center [809, 470] width 25 height 25
click at [714, 369] on input "d." at bounding box center [714, 364] width 1 height 10
radio input "true"
click at [738, 597] on button "Next" at bounding box center [714, 607] width 194 height 48
click at [746, 598] on button "Next" at bounding box center [714, 607] width 194 height 48
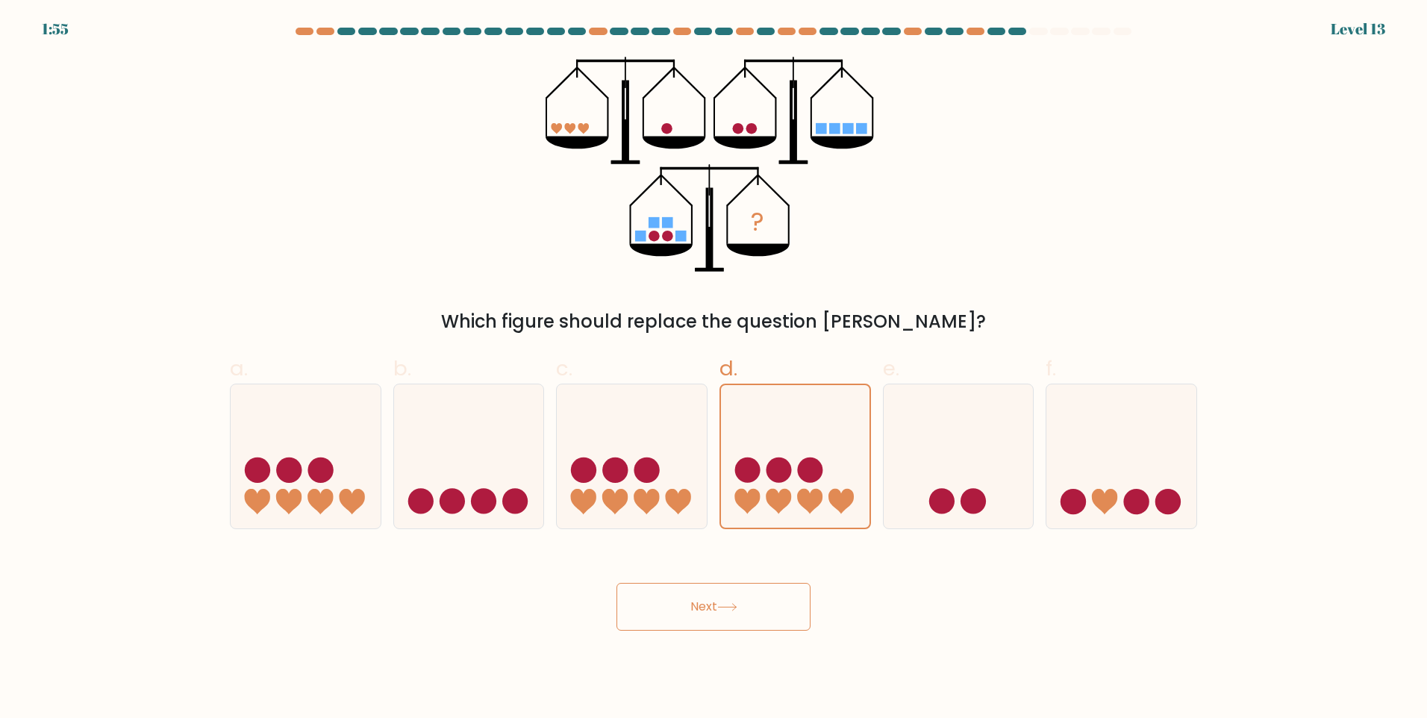
click at [734, 595] on button "Next" at bounding box center [714, 607] width 194 height 48
click at [614, 409] on icon at bounding box center [632, 456] width 150 height 124
click at [714, 369] on input "c." at bounding box center [714, 364] width 1 height 10
radio input "true"
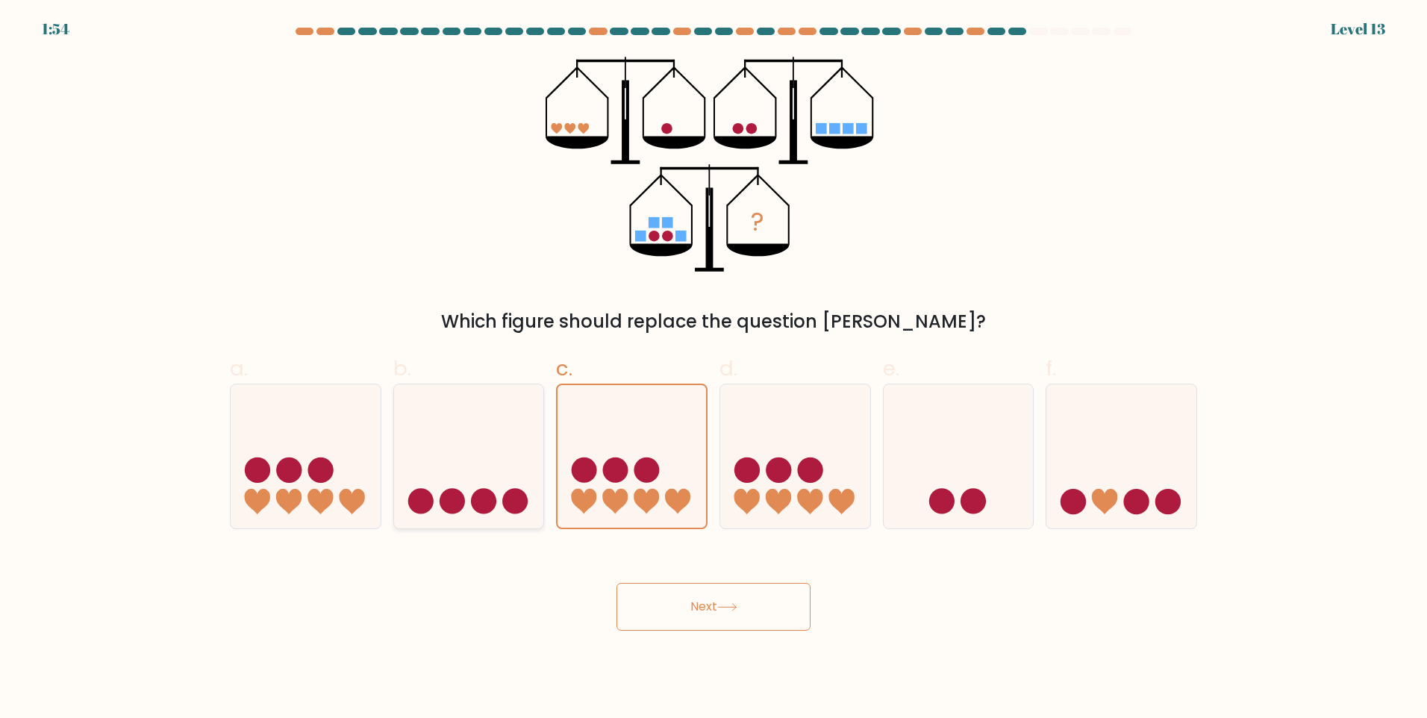
click at [503, 481] on icon at bounding box center [469, 456] width 150 height 124
click at [714, 369] on input "b." at bounding box center [714, 364] width 1 height 10
radio input "true"
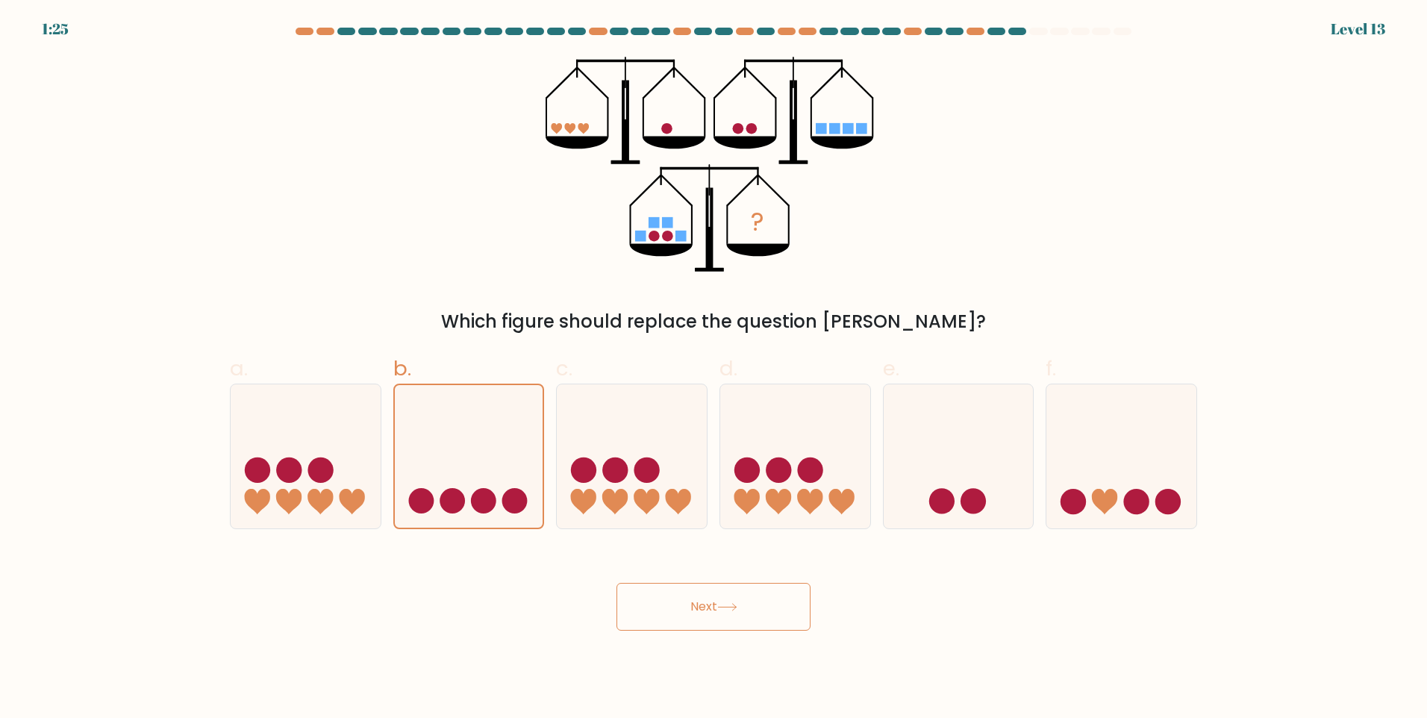
click at [668, 587] on button "Next" at bounding box center [714, 607] width 194 height 48
click at [706, 613] on button "Next" at bounding box center [714, 607] width 194 height 48
click at [707, 612] on button "Next" at bounding box center [714, 607] width 194 height 48
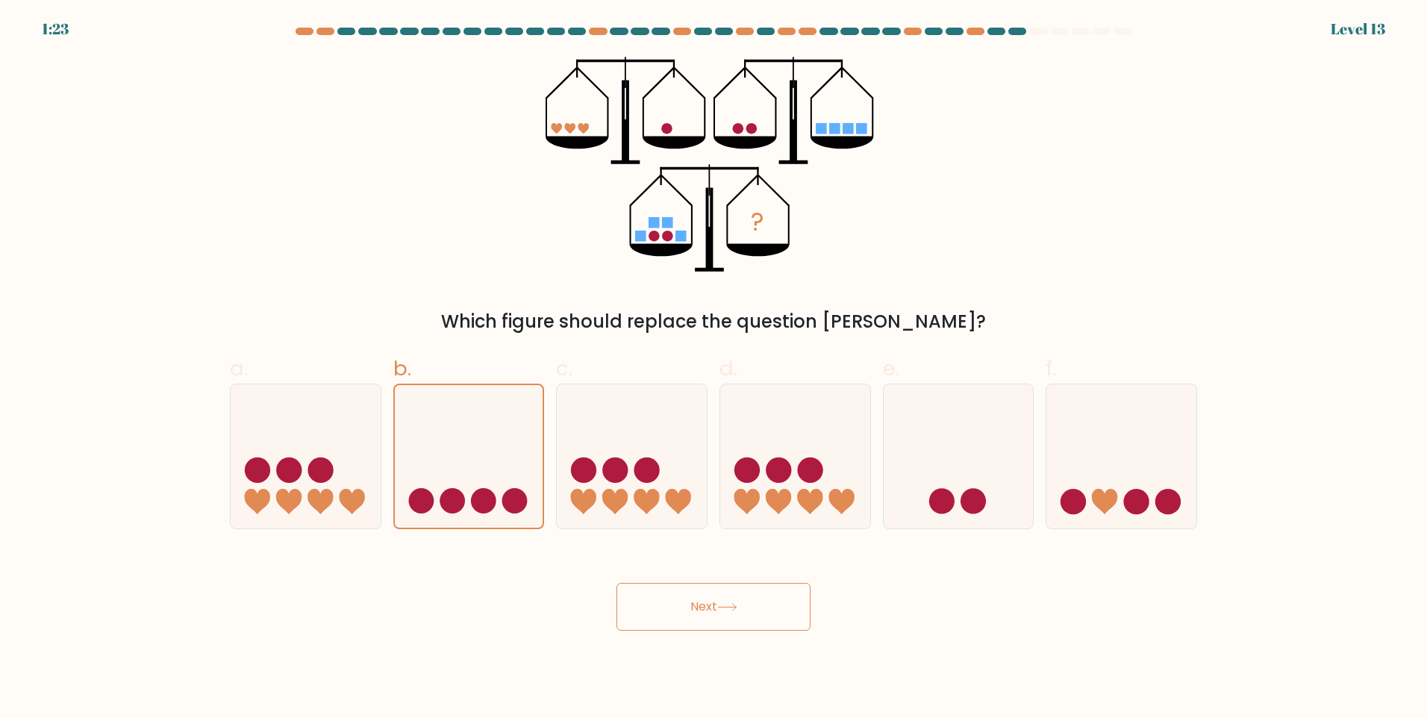
click at [707, 612] on button "Next" at bounding box center [714, 607] width 194 height 48
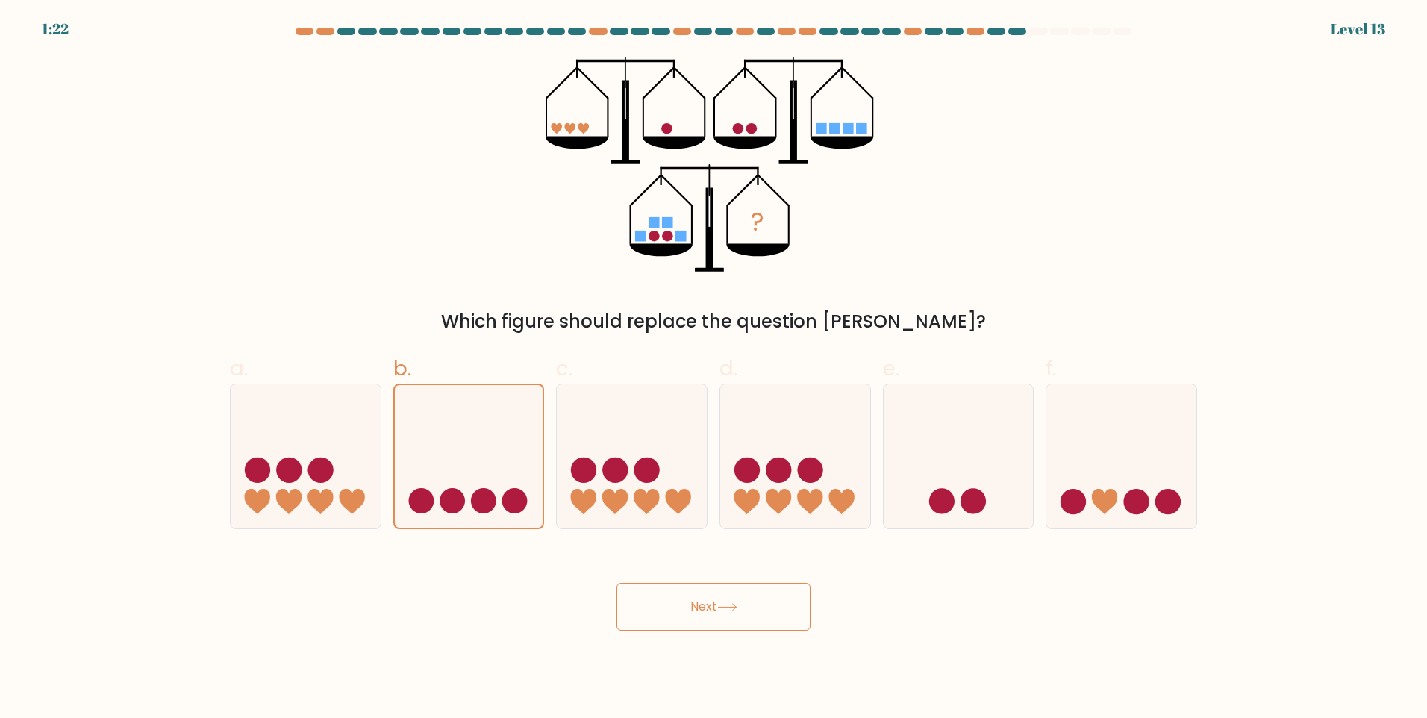
click at [707, 612] on button "Next" at bounding box center [714, 607] width 194 height 48
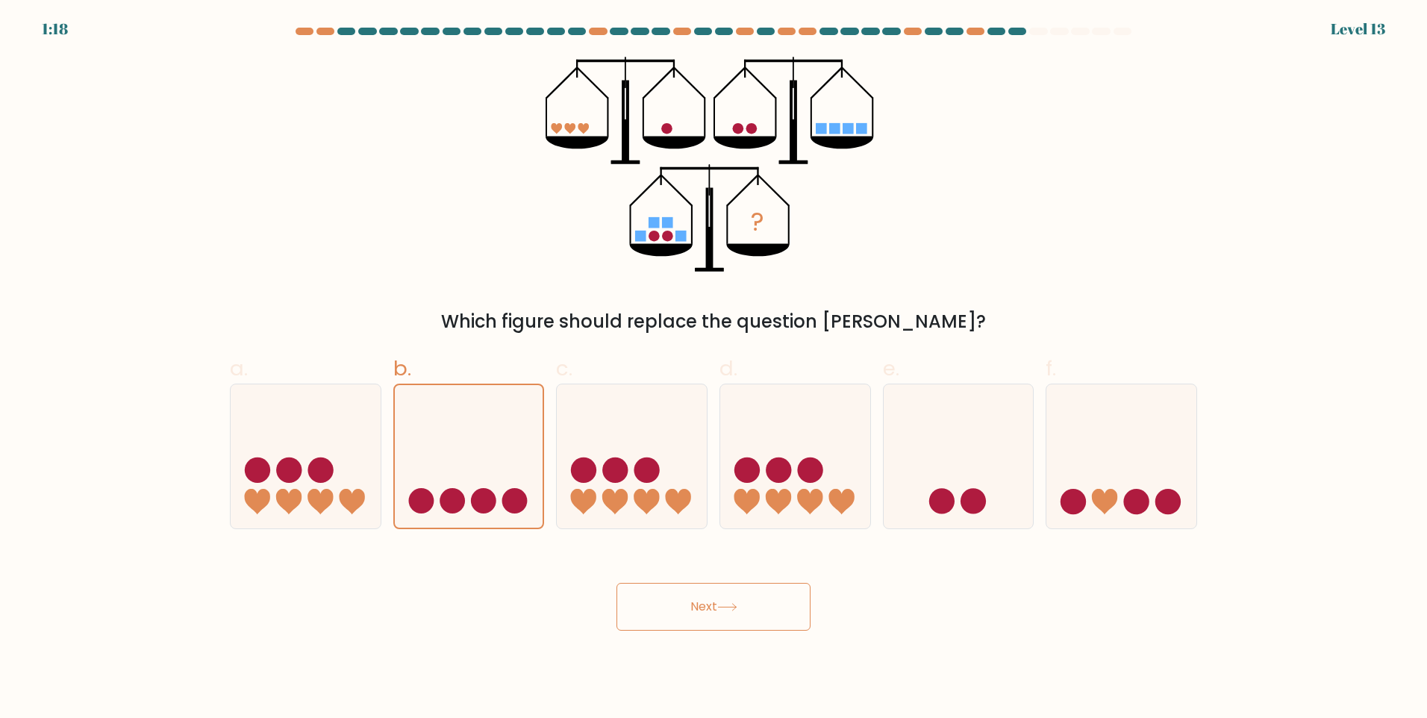
click at [707, 612] on button "Next" at bounding box center [714, 607] width 194 height 48
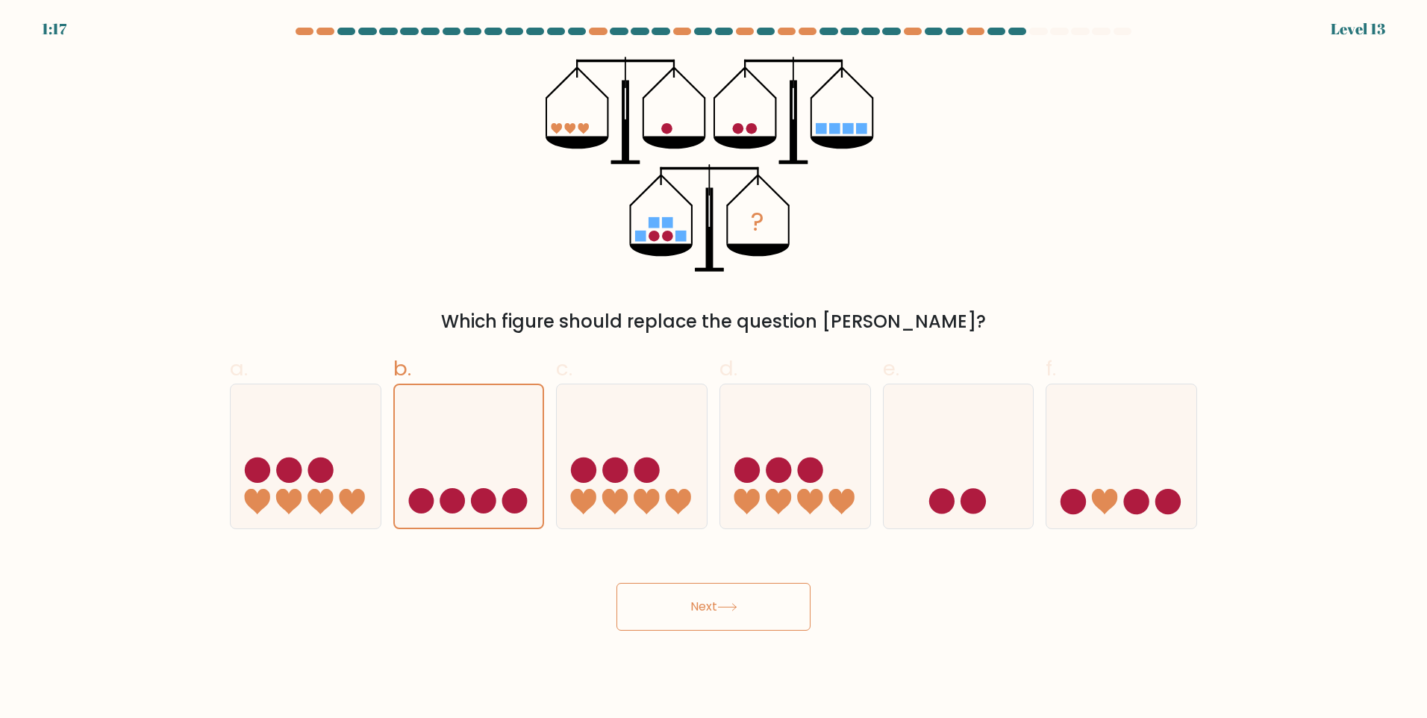
click at [707, 612] on button "Next" at bounding box center [714, 607] width 194 height 48
click at [707, 611] on button "Next" at bounding box center [714, 607] width 194 height 48
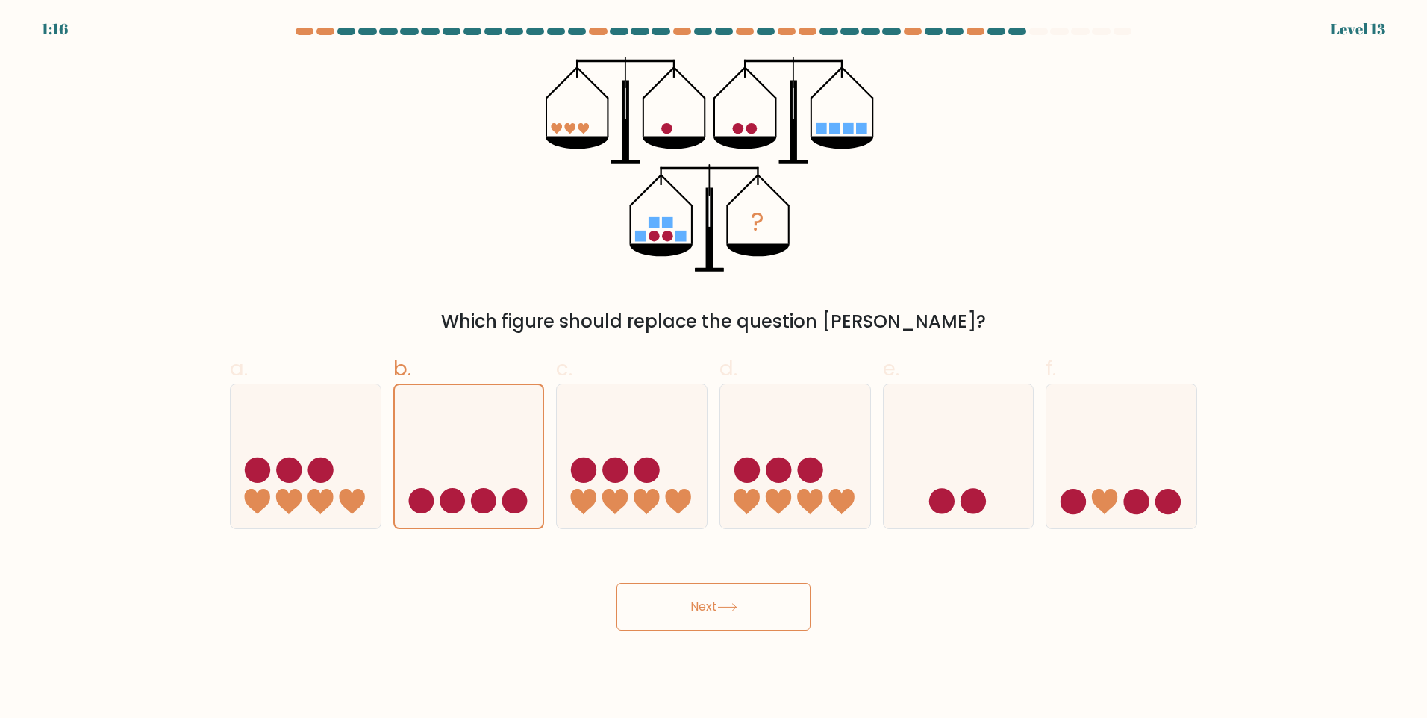
click at [707, 611] on button "Next" at bounding box center [714, 607] width 194 height 48
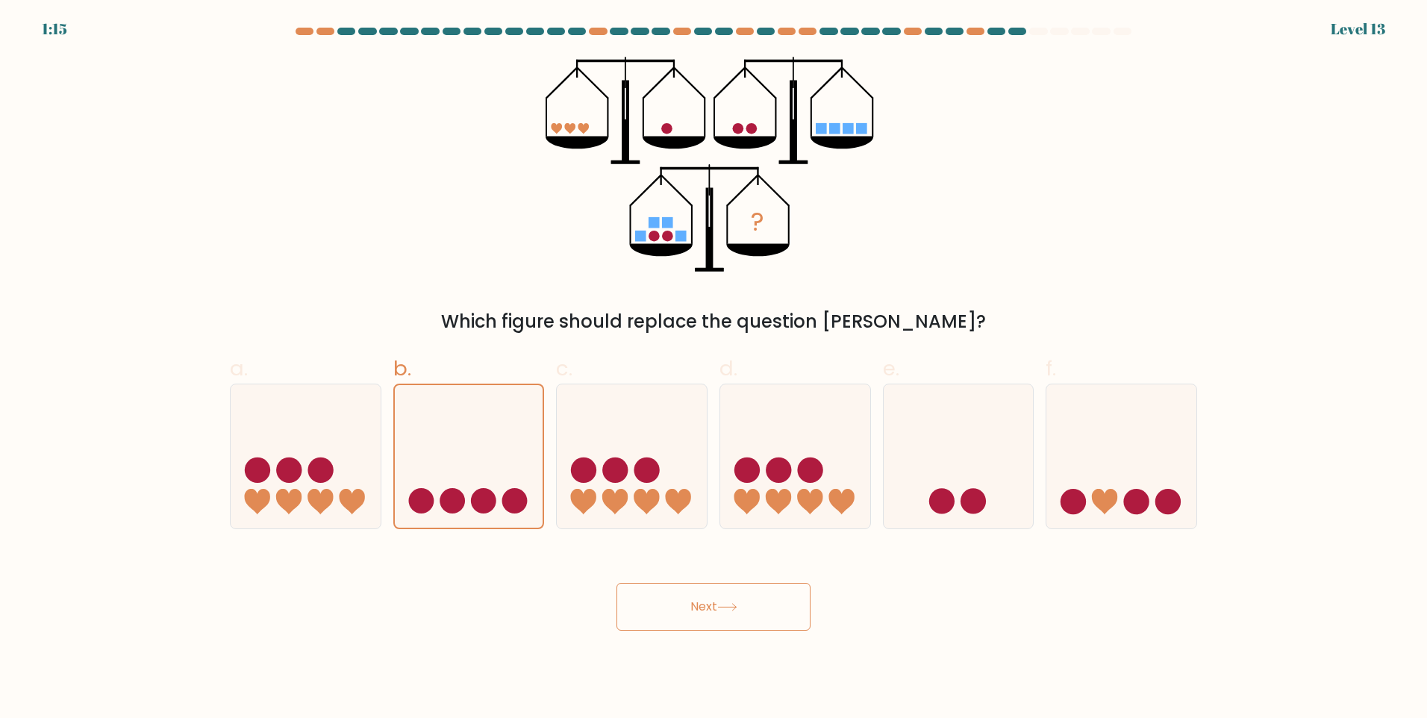
click at [707, 611] on button "Next" at bounding box center [714, 607] width 194 height 48
click at [372, 444] on icon at bounding box center [306, 456] width 150 height 124
click at [714, 369] on input "a." at bounding box center [714, 364] width 1 height 10
radio input "true"
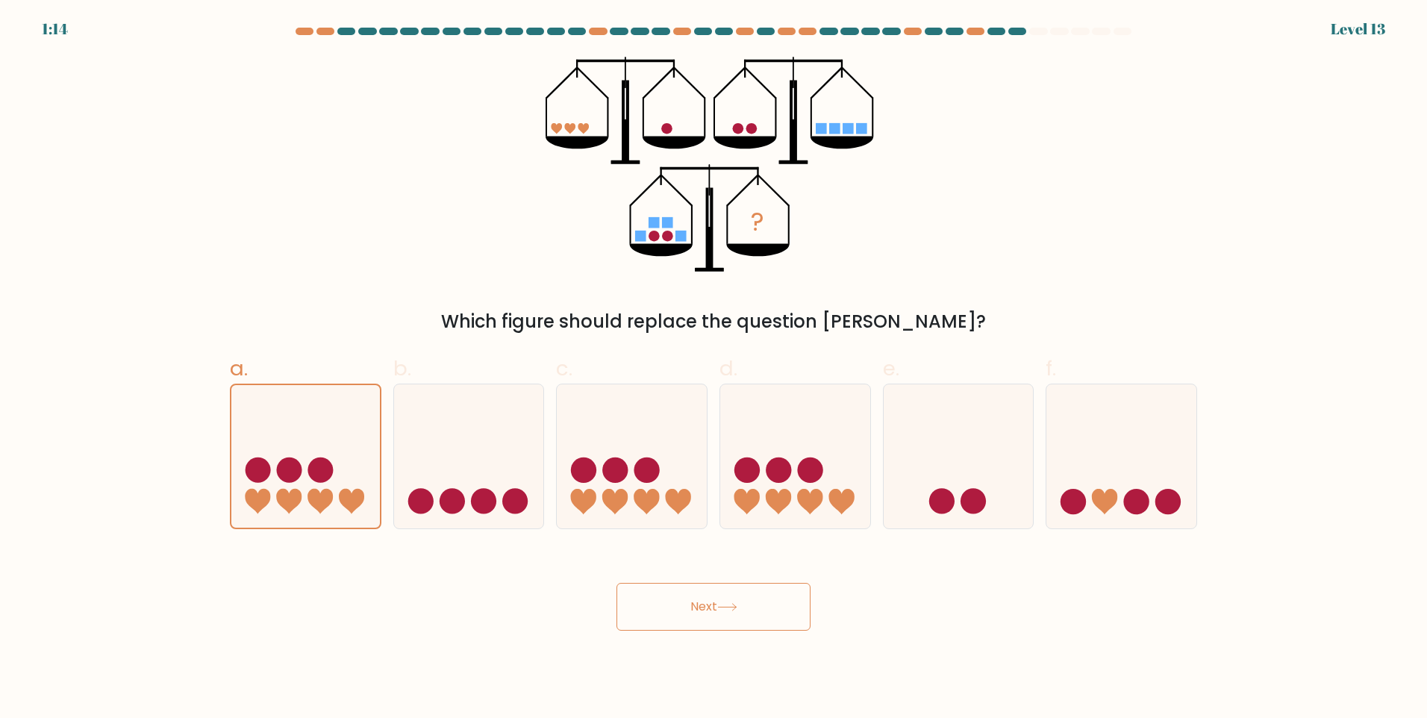
click at [759, 610] on button "Next" at bounding box center [714, 607] width 194 height 48
click at [670, 508] on icon at bounding box center [632, 456] width 150 height 124
click at [714, 369] on input "c." at bounding box center [714, 364] width 1 height 10
radio input "true"
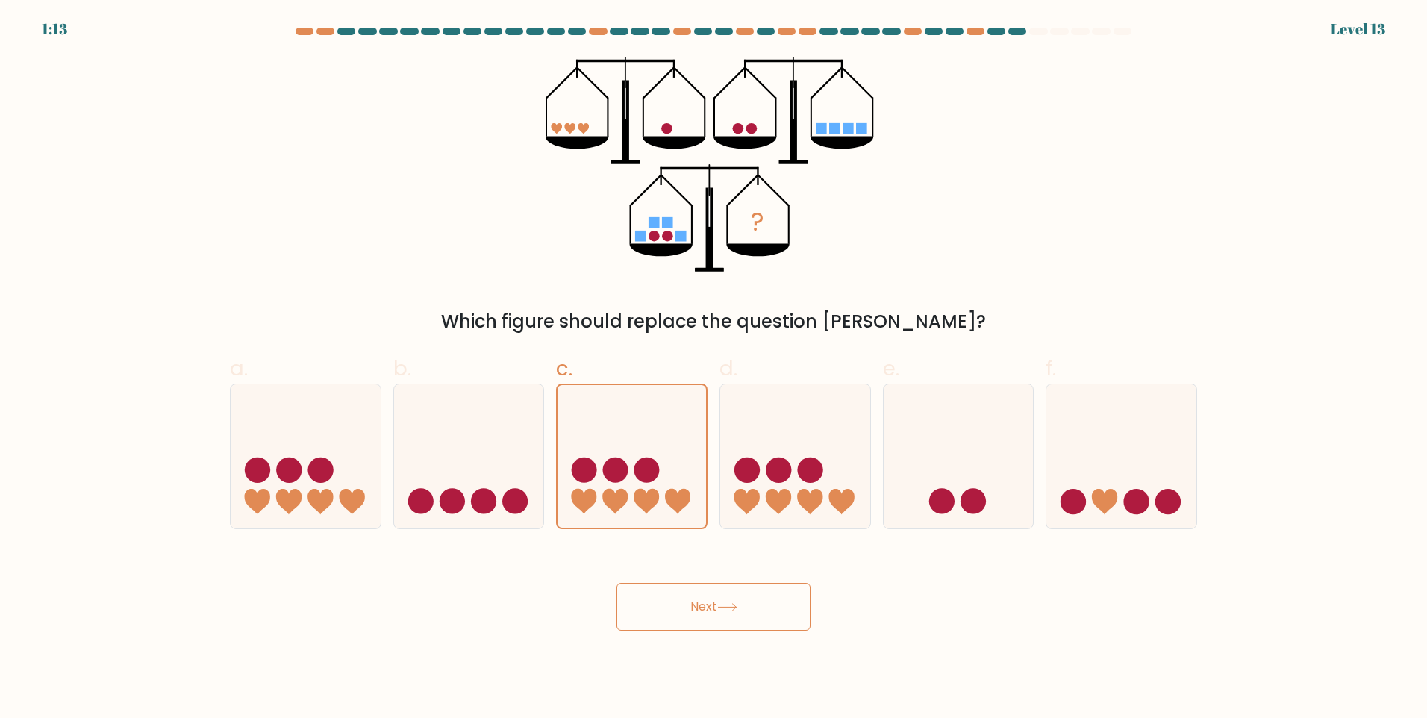
click at [708, 611] on button "Next" at bounding box center [714, 607] width 194 height 48
click at [776, 486] on icon at bounding box center [795, 456] width 150 height 124
click at [714, 369] on input "d." at bounding box center [714, 364] width 1 height 10
radio input "true"
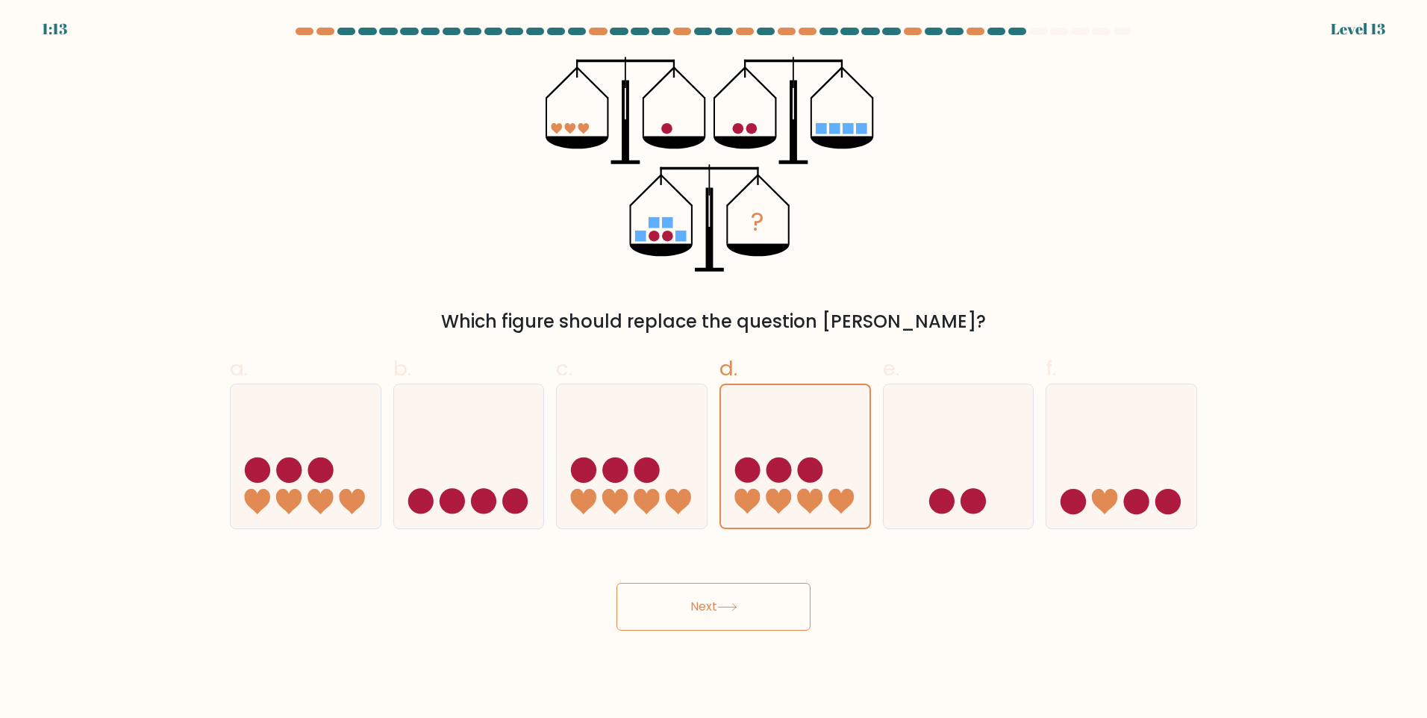
drag, startPoint x: 763, startPoint y: 563, endPoint x: 758, endPoint y: 590, distance: 28.0
click at [762, 572] on div "Next" at bounding box center [713, 589] width 985 height 84
click at [756, 599] on button "Next" at bounding box center [714, 607] width 194 height 48
click at [964, 475] on icon at bounding box center [959, 456] width 150 height 124
click at [714, 369] on input "e." at bounding box center [714, 364] width 1 height 10
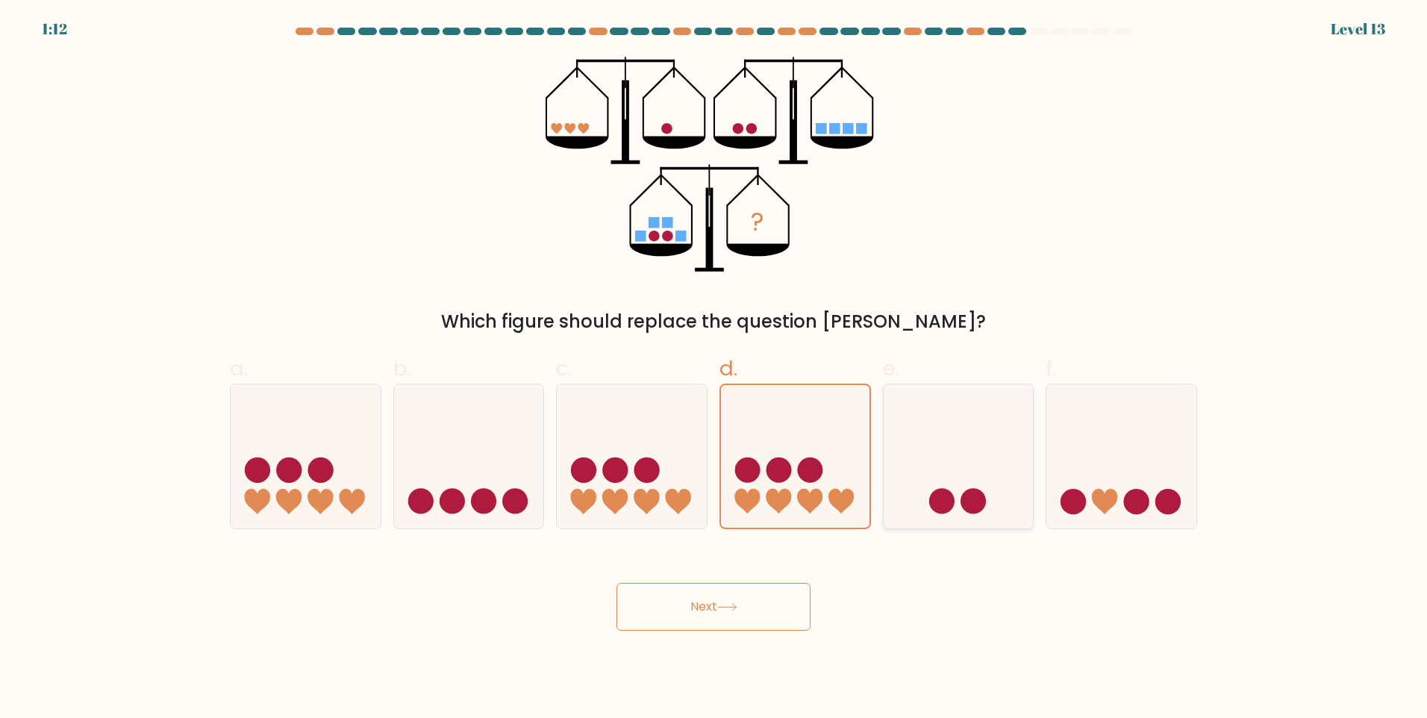
radio input "true"
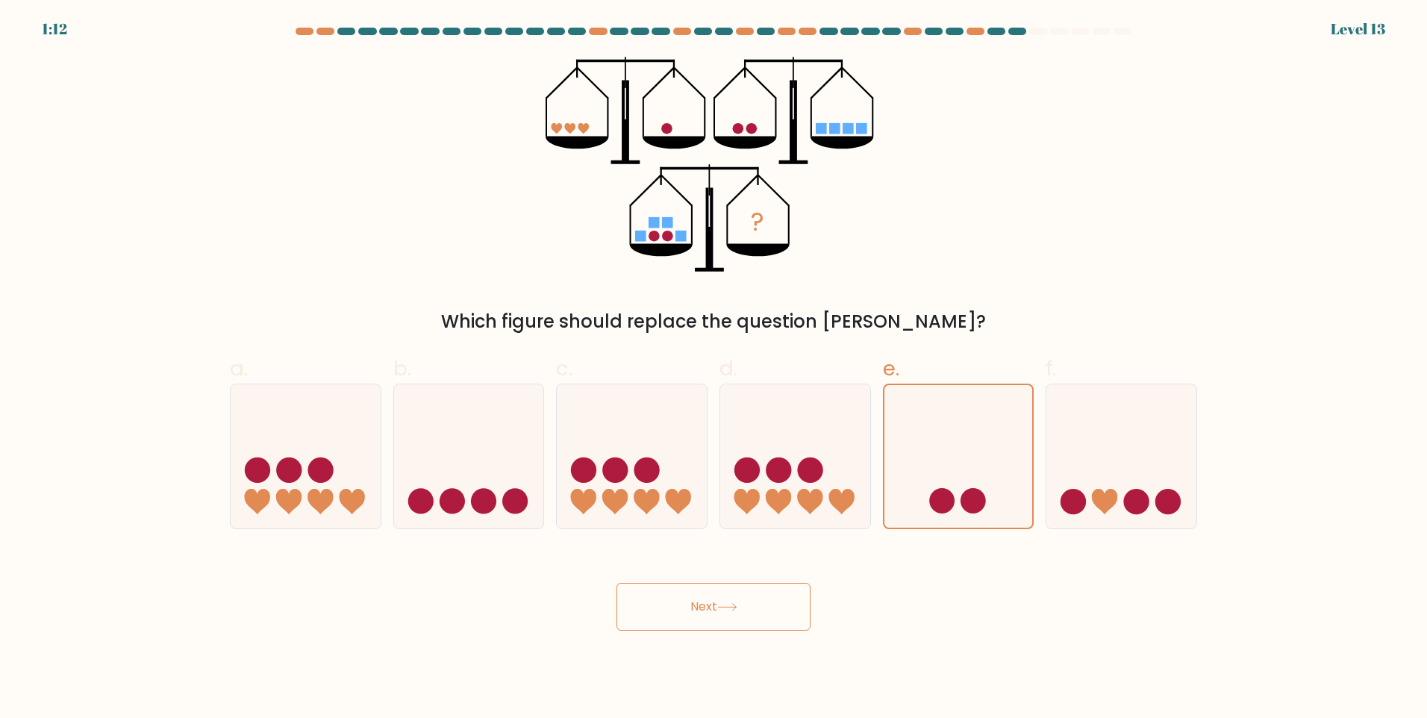
click at [740, 585] on button "Next" at bounding box center [714, 607] width 194 height 48
click at [1203, 448] on div "a. b. c." at bounding box center [713, 435] width 985 height 188
click at [1190, 460] on icon at bounding box center [1121, 456] width 150 height 124
click at [714, 369] on input "f." at bounding box center [714, 364] width 1 height 10
radio input "true"
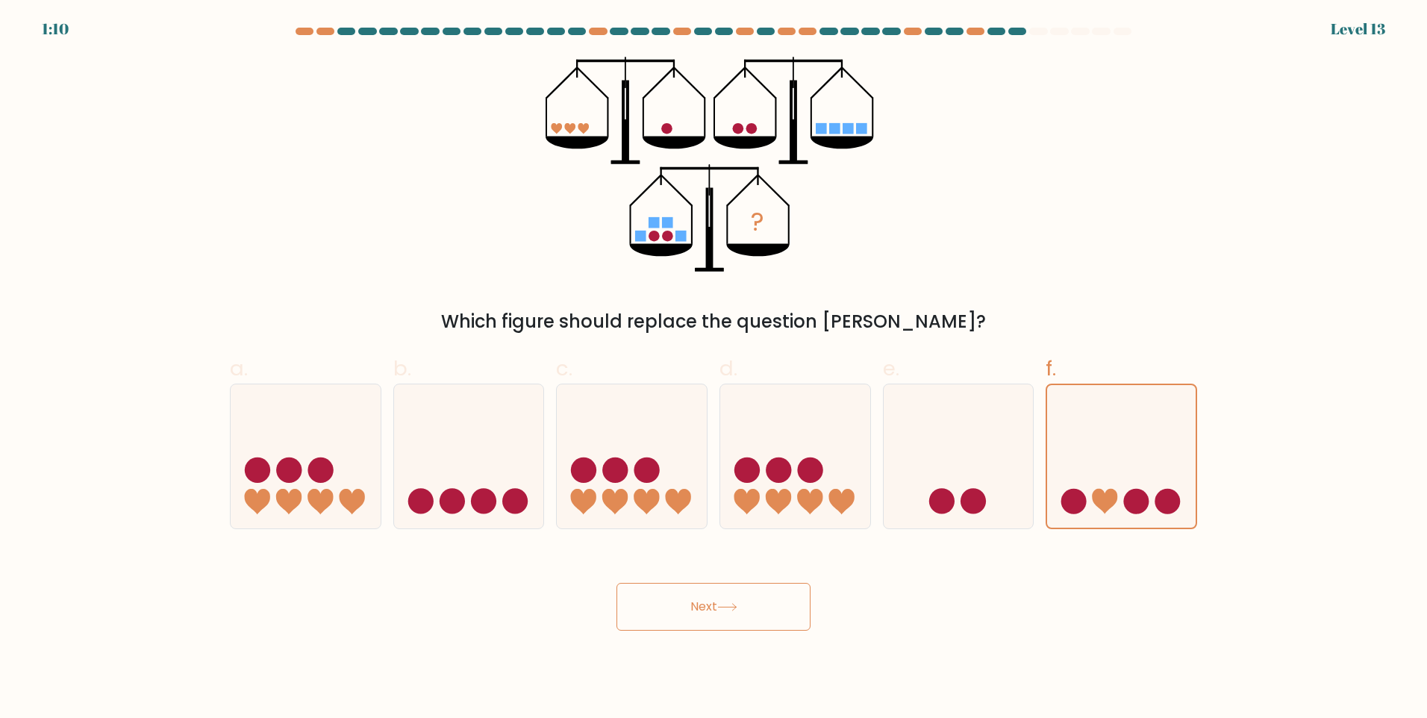
click at [713, 599] on button "Next" at bounding box center [714, 607] width 194 height 48
click at [707, 513] on div at bounding box center [632, 457] width 152 height 146
click at [714, 369] on input "c." at bounding box center [714, 364] width 1 height 10
radio input "true"
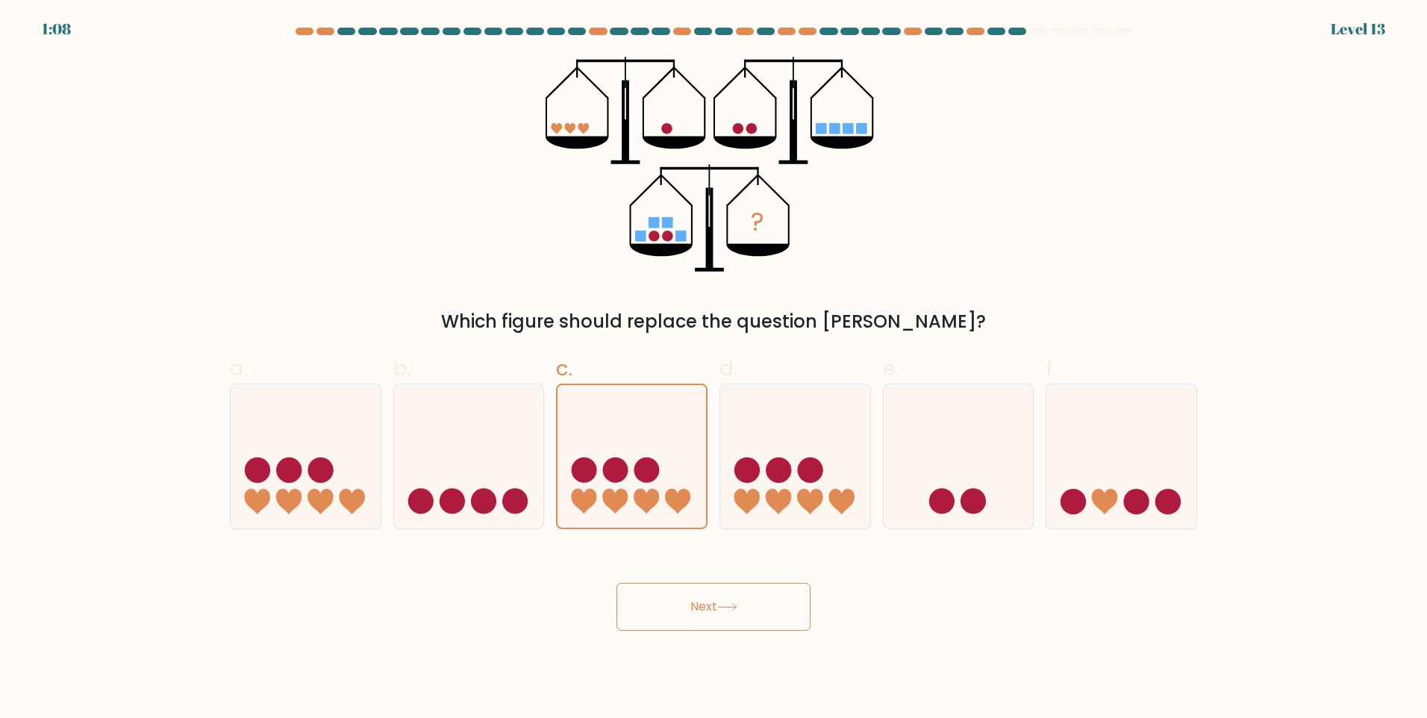
drag, startPoint x: 432, startPoint y: 493, endPoint x: 207, endPoint y: 175, distance: 389.8
click at [431, 490] on icon at bounding box center [469, 456] width 150 height 124
click at [714, 369] on input "b." at bounding box center [714, 364] width 1 height 10
radio input "true"
click at [530, 481] on icon at bounding box center [469, 456] width 150 height 124
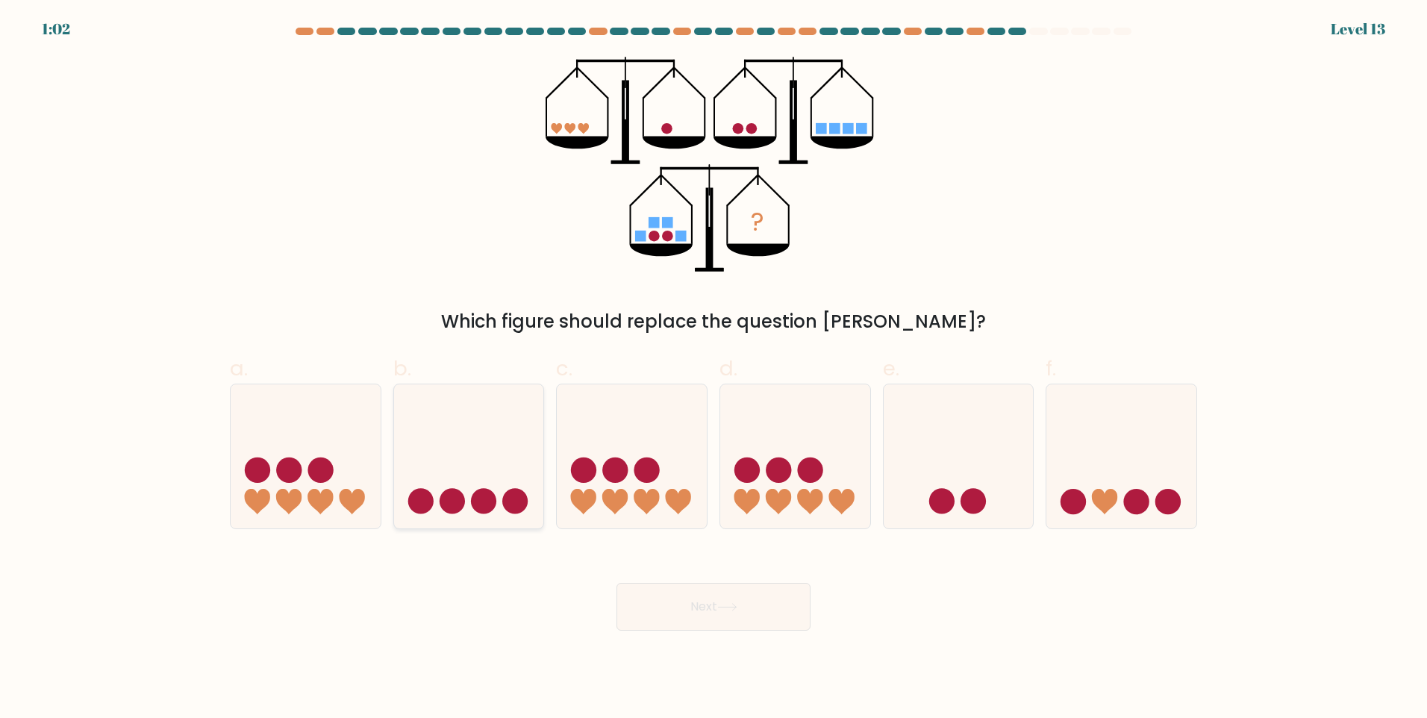
click at [714, 369] on input "b." at bounding box center [714, 364] width 1 height 10
radio input "true"
click at [698, 617] on button "Next" at bounding box center [714, 607] width 194 height 48
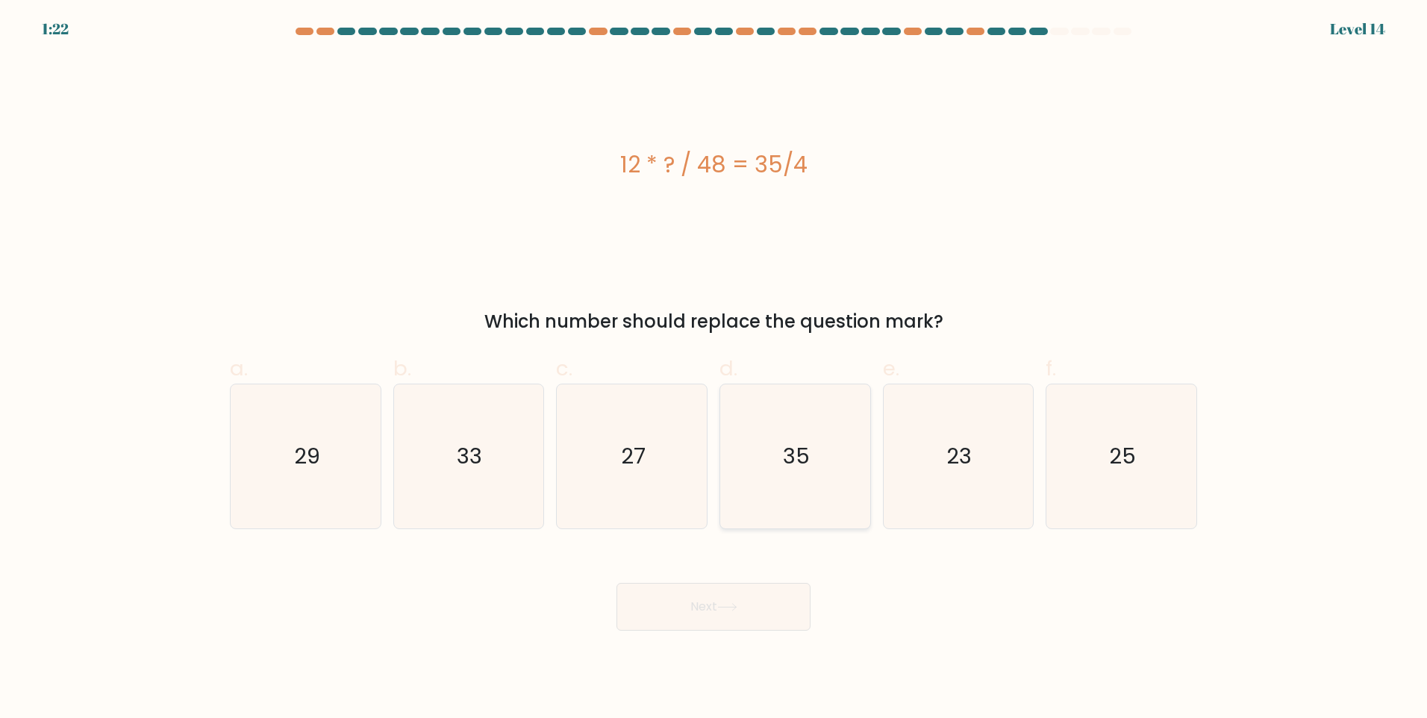
click at [750, 418] on icon "35" at bounding box center [795, 456] width 144 height 144
click at [714, 369] on input "d. 35" at bounding box center [714, 364] width 1 height 10
radio input "true"
click at [686, 637] on body "1:22 Level 14" at bounding box center [713, 359] width 1427 height 718
click at [695, 618] on button "Next" at bounding box center [714, 607] width 194 height 48
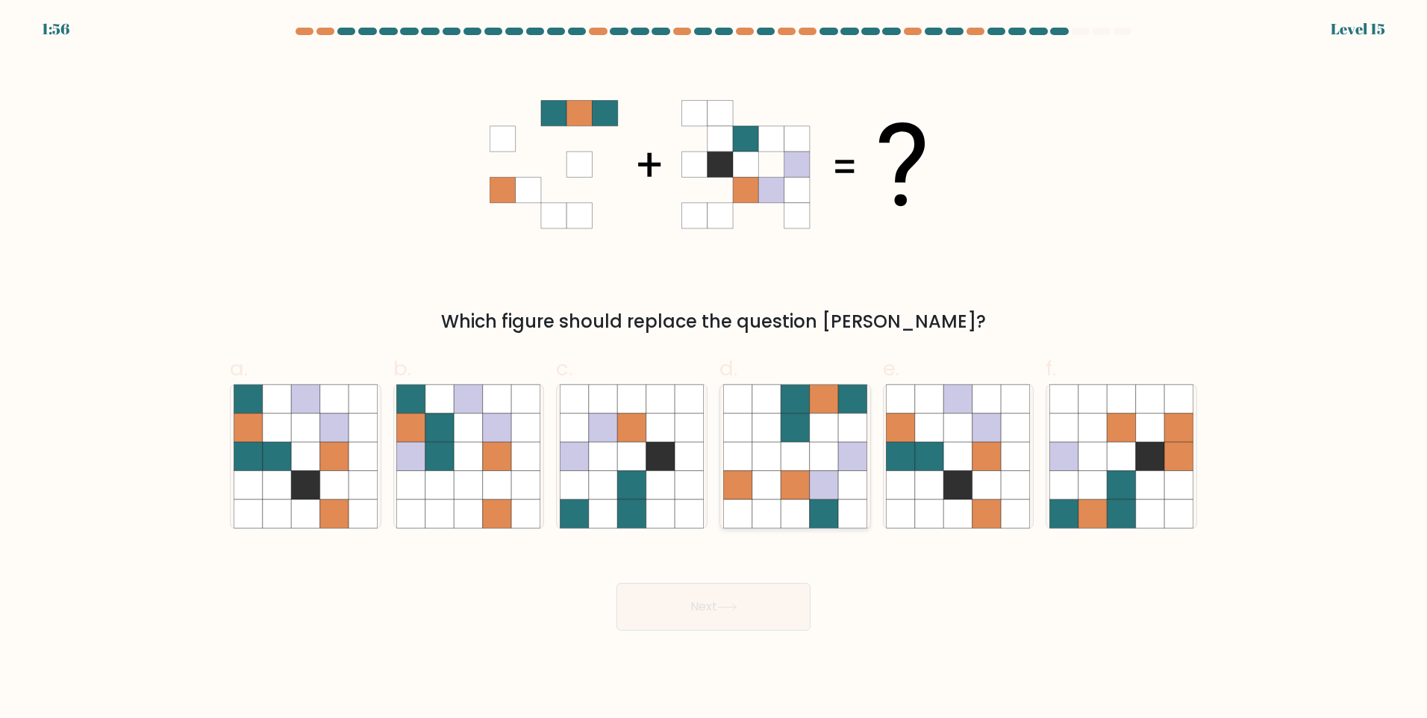
click at [837, 430] on icon at bounding box center [824, 428] width 28 height 28
click at [714, 369] on input "d." at bounding box center [714, 364] width 1 height 10
radio input "true"
click at [724, 614] on button "Next" at bounding box center [714, 607] width 194 height 48
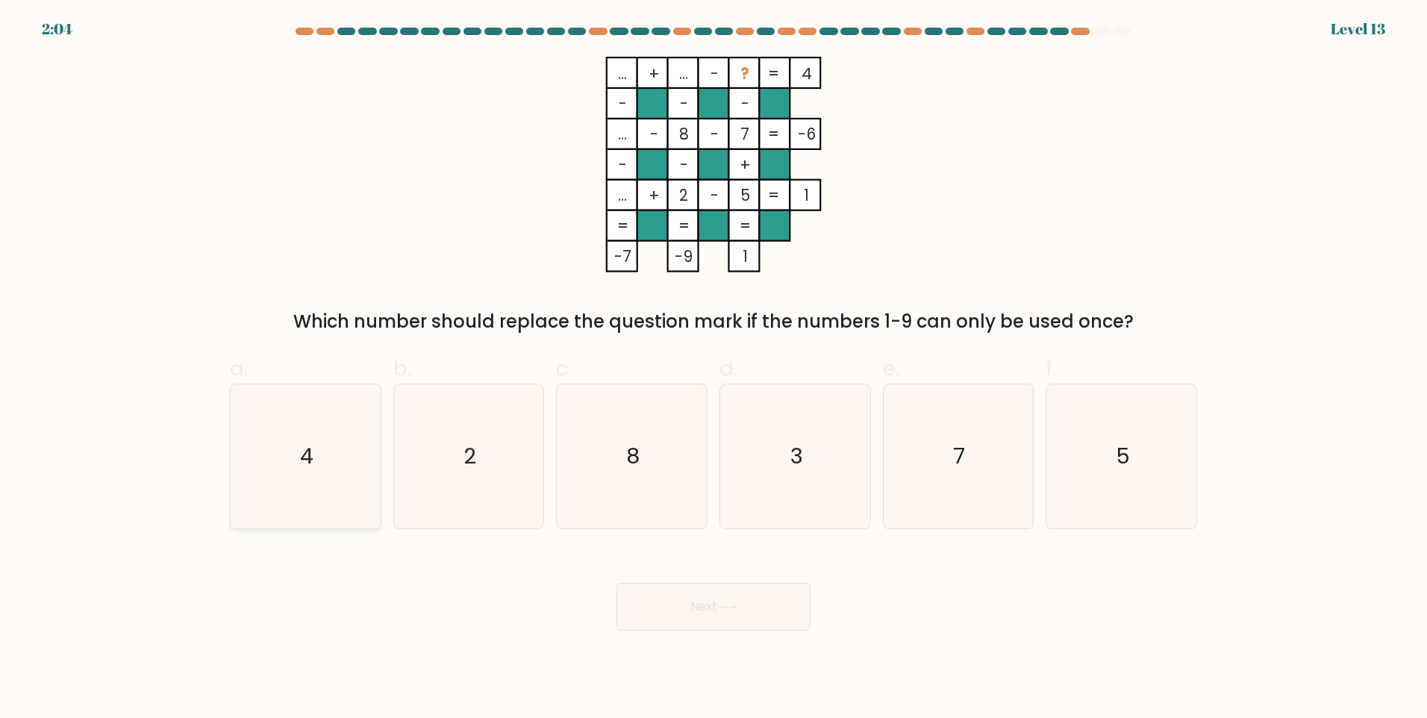
click at [269, 498] on icon "4" at bounding box center [306, 456] width 144 height 144
click at [714, 369] on input "a. 4" at bounding box center [714, 364] width 1 height 10
radio input "true"
click at [701, 599] on button "Next" at bounding box center [714, 607] width 194 height 48
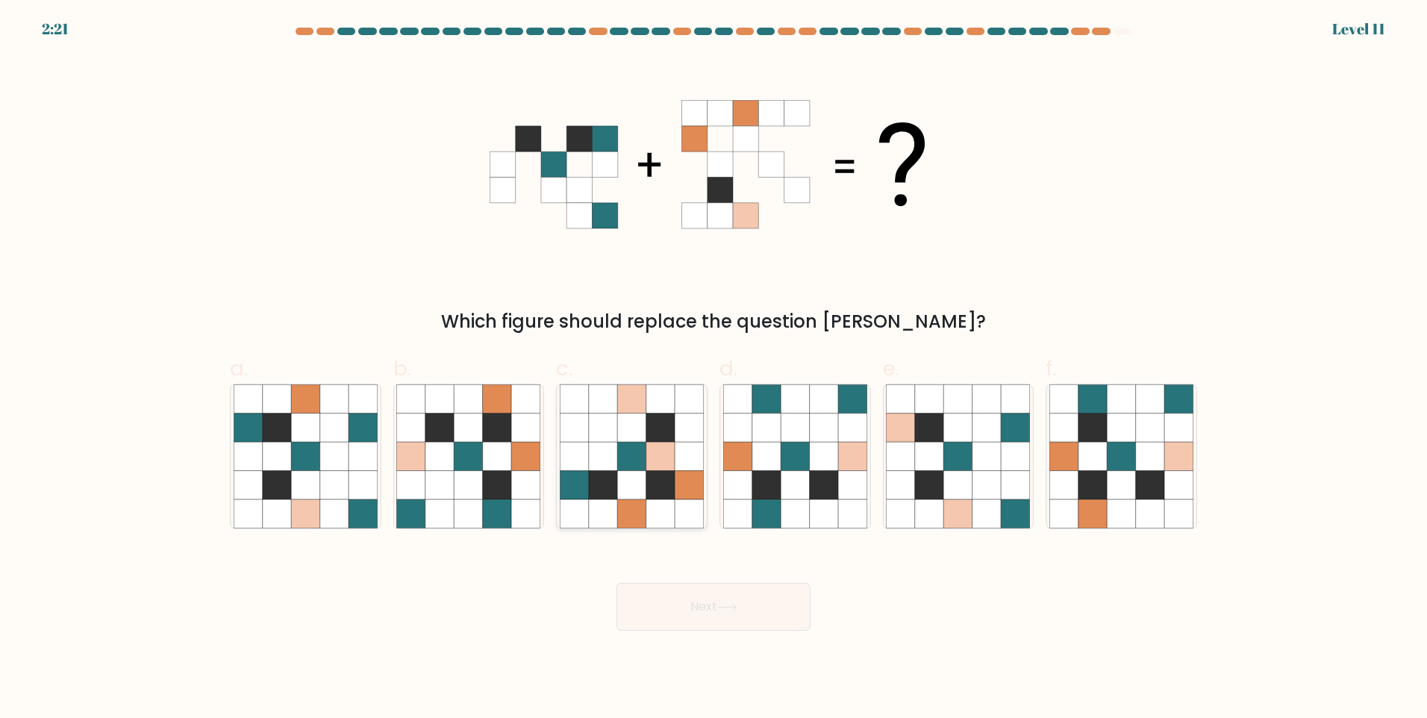
click at [646, 433] on icon at bounding box center [631, 428] width 28 height 28
click at [714, 369] on input "c." at bounding box center [714, 364] width 1 height 10
radio input "true"
click at [699, 601] on button "Next" at bounding box center [714, 607] width 194 height 48
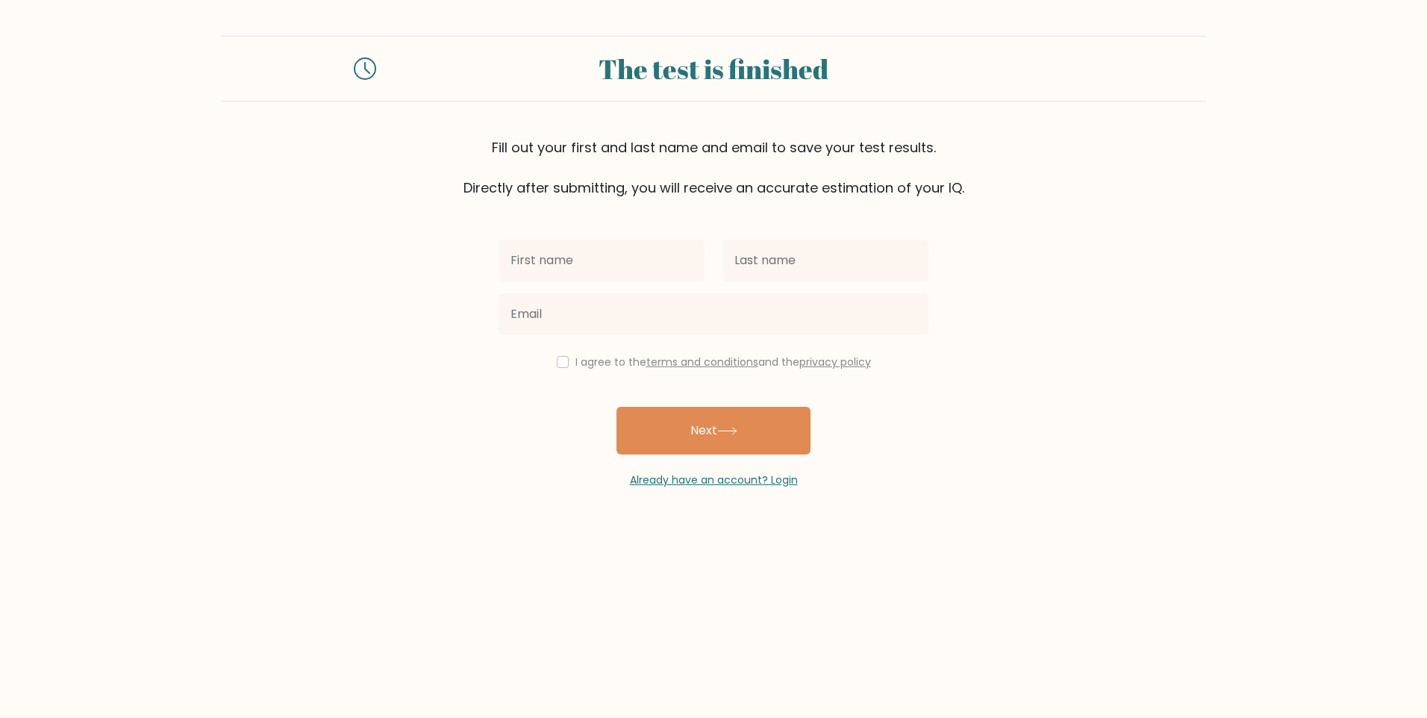
click at [627, 258] on input "text" at bounding box center [602, 261] width 206 height 42
type input "Mostafa"
click at [733, 258] on input "text" at bounding box center [826, 261] width 206 height 42
type input "Farid"
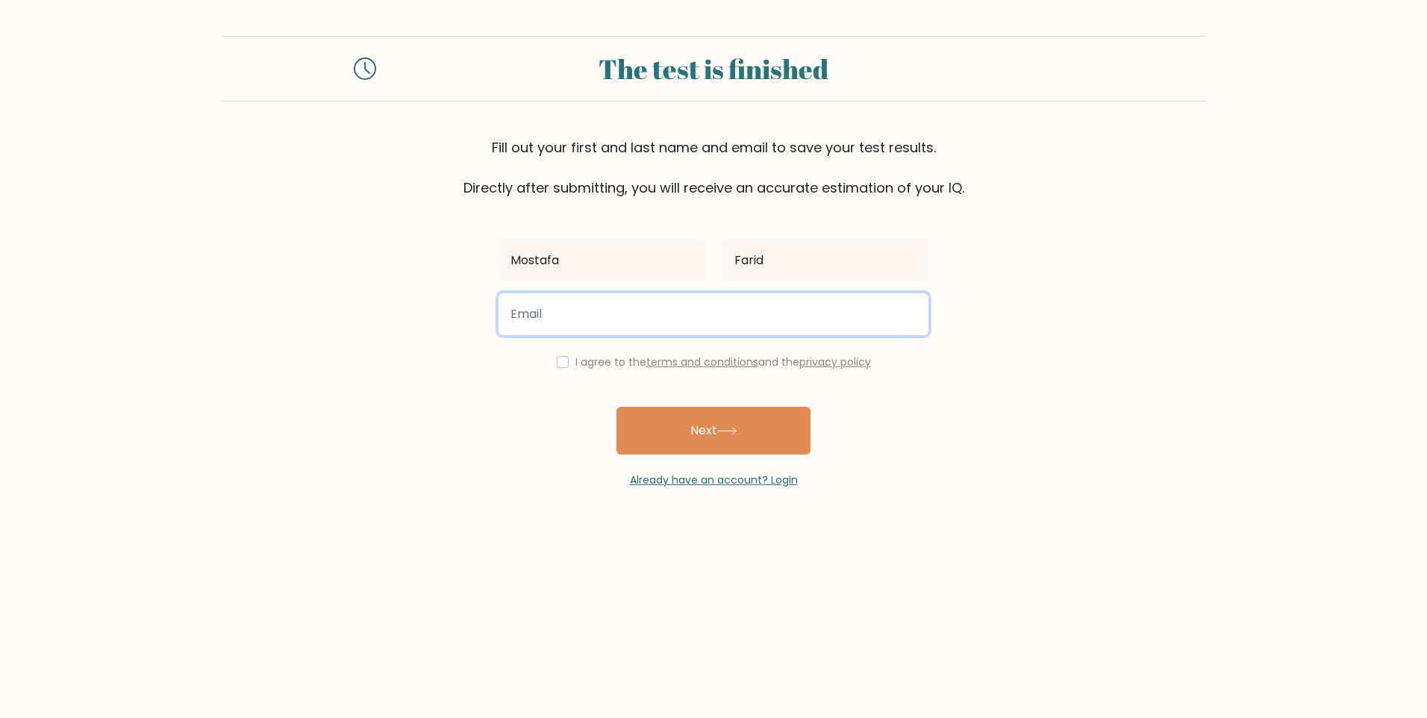
click at [643, 324] on input "email" at bounding box center [714, 314] width 430 height 42
type input "Mostafa.farid@nexperience.org"
click at [561, 364] on input "checkbox" at bounding box center [563, 362] width 12 height 12
checkbox input "true"
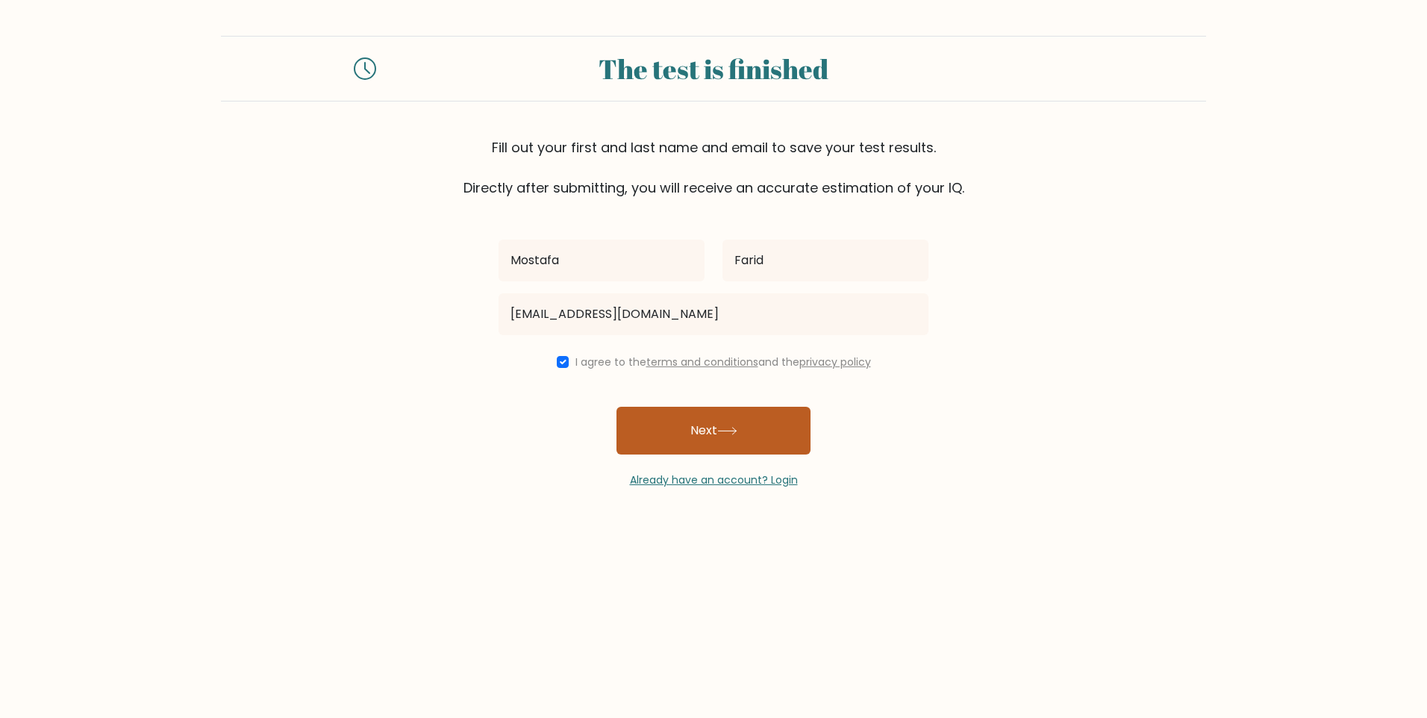
click at [706, 424] on button "Next" at bounding box center [714, 431] width 194 height 48
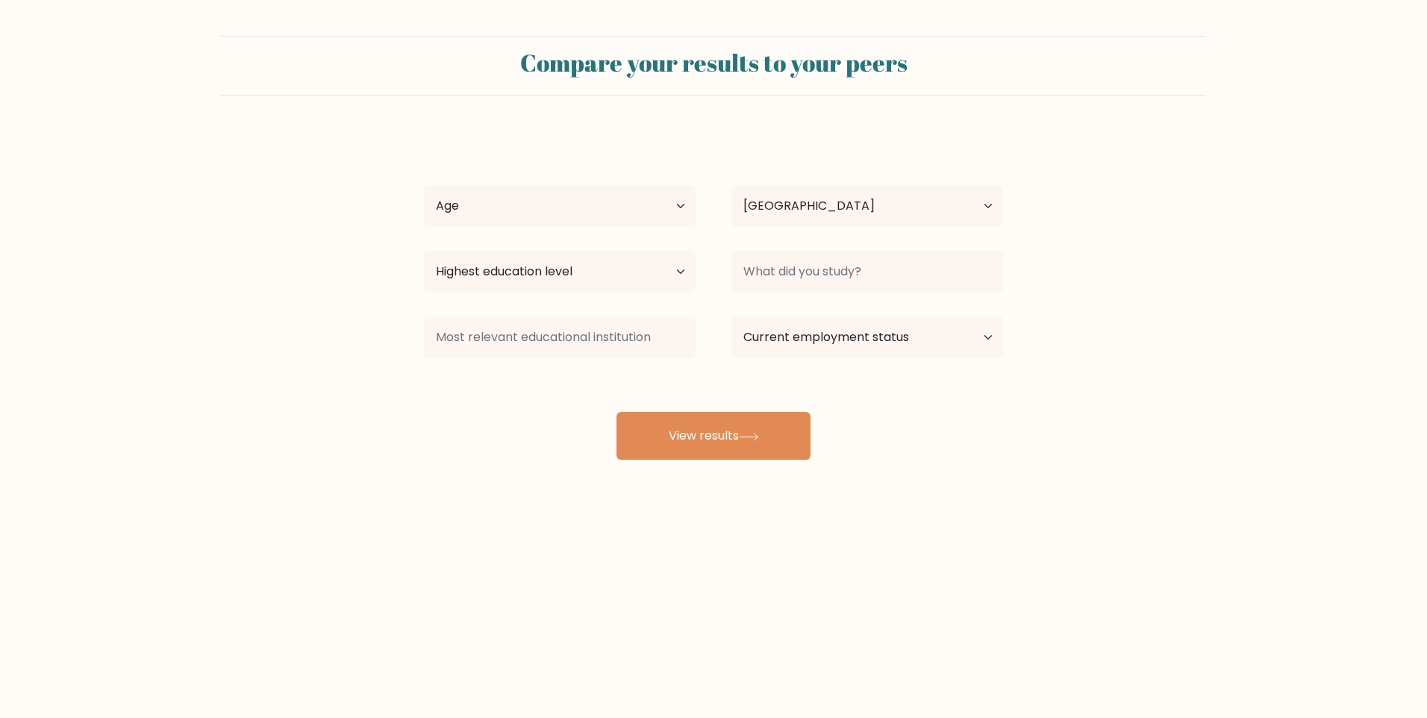
select select "EG"
click at [593, 211] on select "Age Under [DEMOGRAPHIC_DATA] [DEMOGRAPHIC_DATA] [DEMOGRAPHIC_DATA] [DEMOGRAPHIC…" at bounding box center [560, 206] width 272 height 42
select select "18_24"
click at [424, 185] on select "Age Under [DEMOGRAPHIC_DATA] [DEMOGRAPHIC_DATA] [DEMOGRAPHIC_DATA] [DEMOGRAPHIC…" at bounding box center [560, 206] width 272 height 42
click at [924, 183] on div "Country [GEOGRAPHIC_DATA] [GEOGRAPHIC_DATA] [GEOGRAPHIC_DATA] [US_STATE] [GEOGR…" at bounding box center [868, 206] width 308 height 54
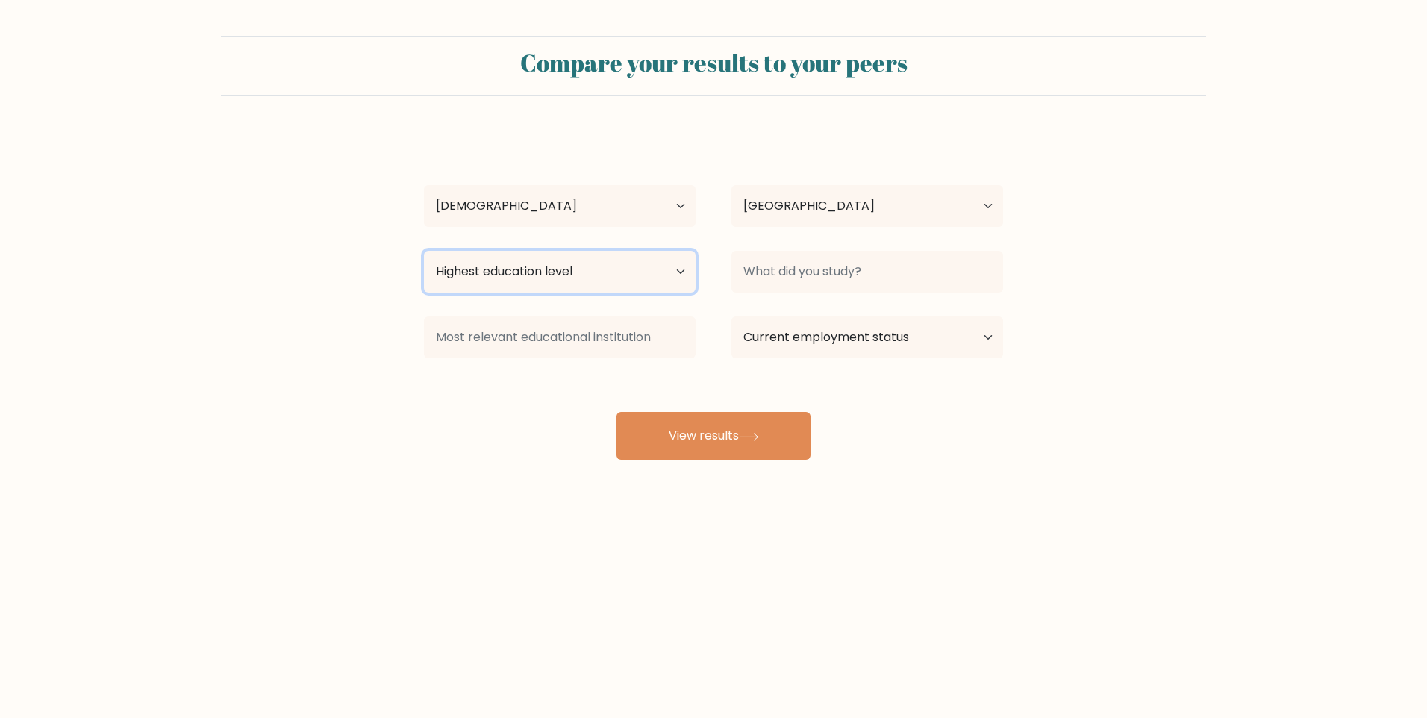
click at [595, 265] on select "Highest education level No schooling Primary Lower Secondary Upper Secondary Oc…" at bounding box center [560, 272] width 272 height 42
select select "bachelors_degree"
click at [424, 251] on select "Highest education level No schooling Primary Lower Secondary Upper Secondary Oc…" at bounding box center [560, 272] width 272 height 42
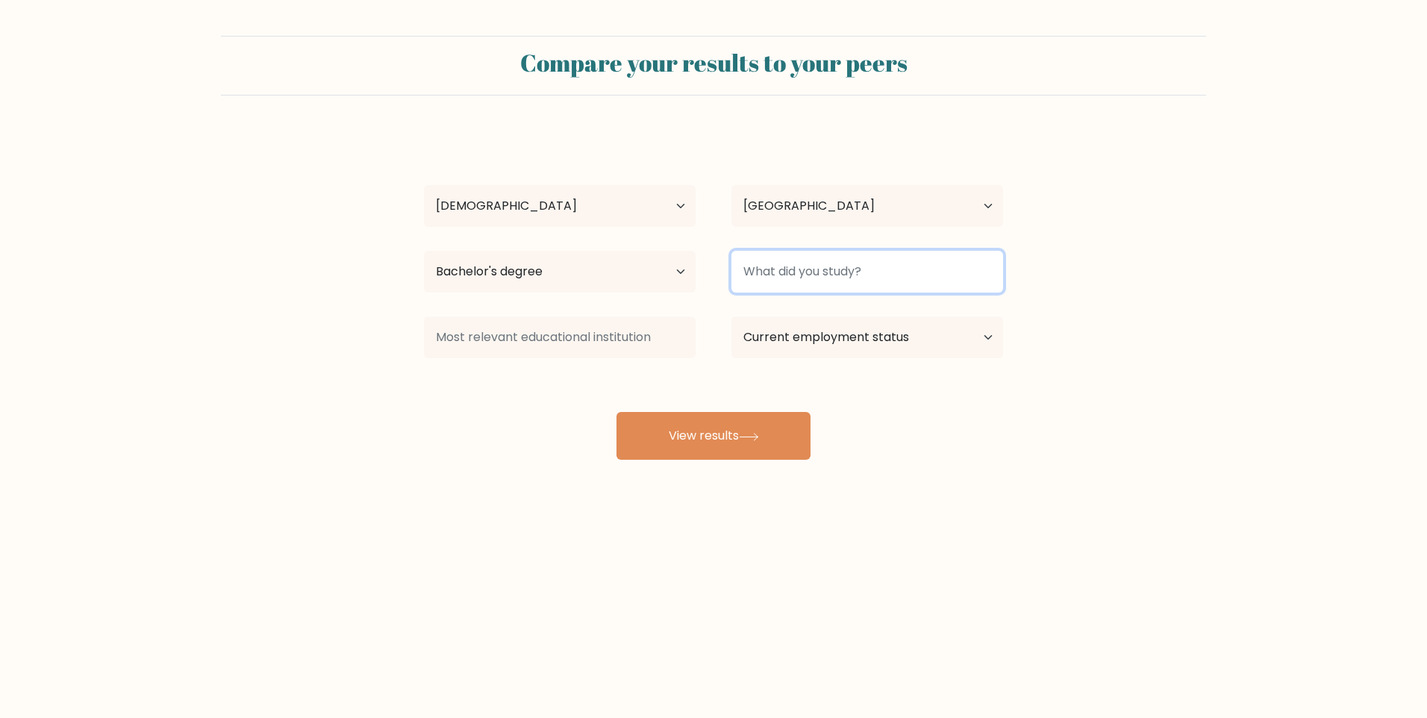
click at [876, 269] on input at bounding box center [867, 272] width 272 height 42
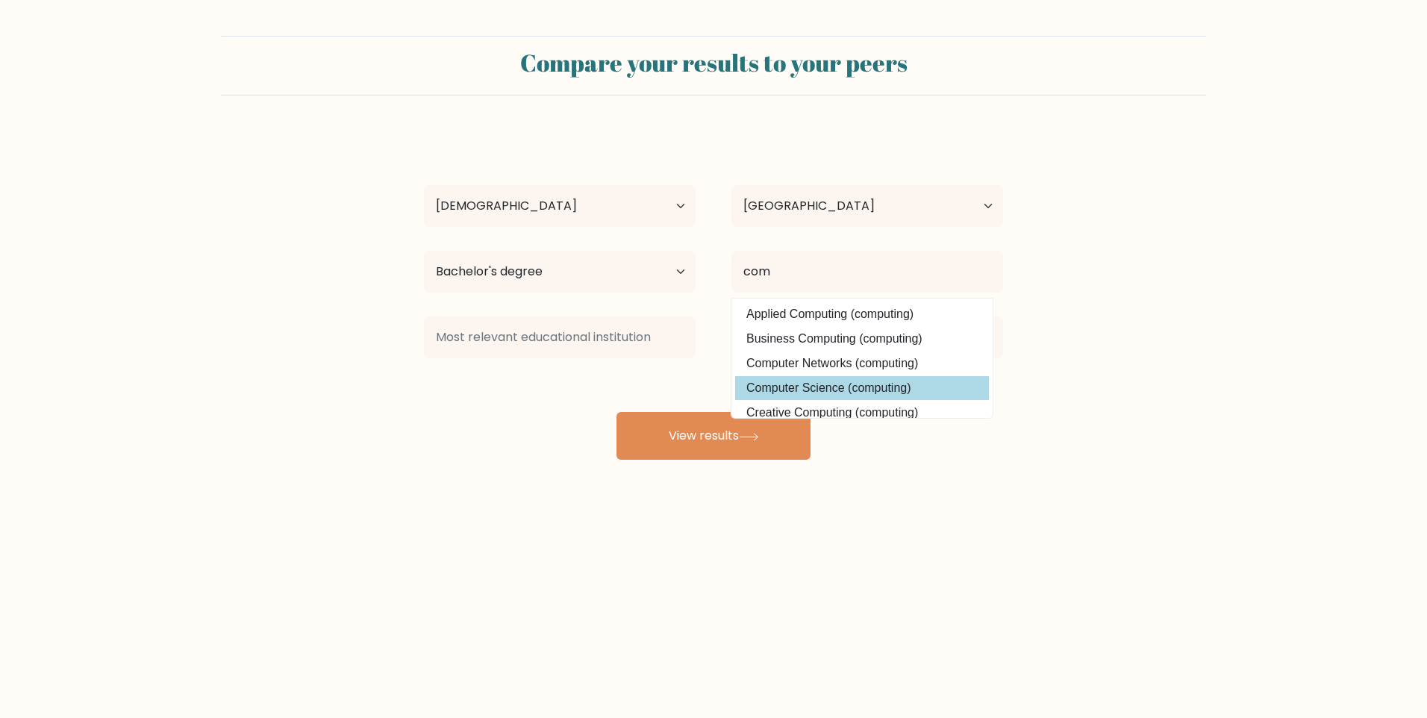
click at [864, 384] on option "Computer Science (computing)" at bounding box center [862, 388] width 254 height 24
type input "Computer Science"
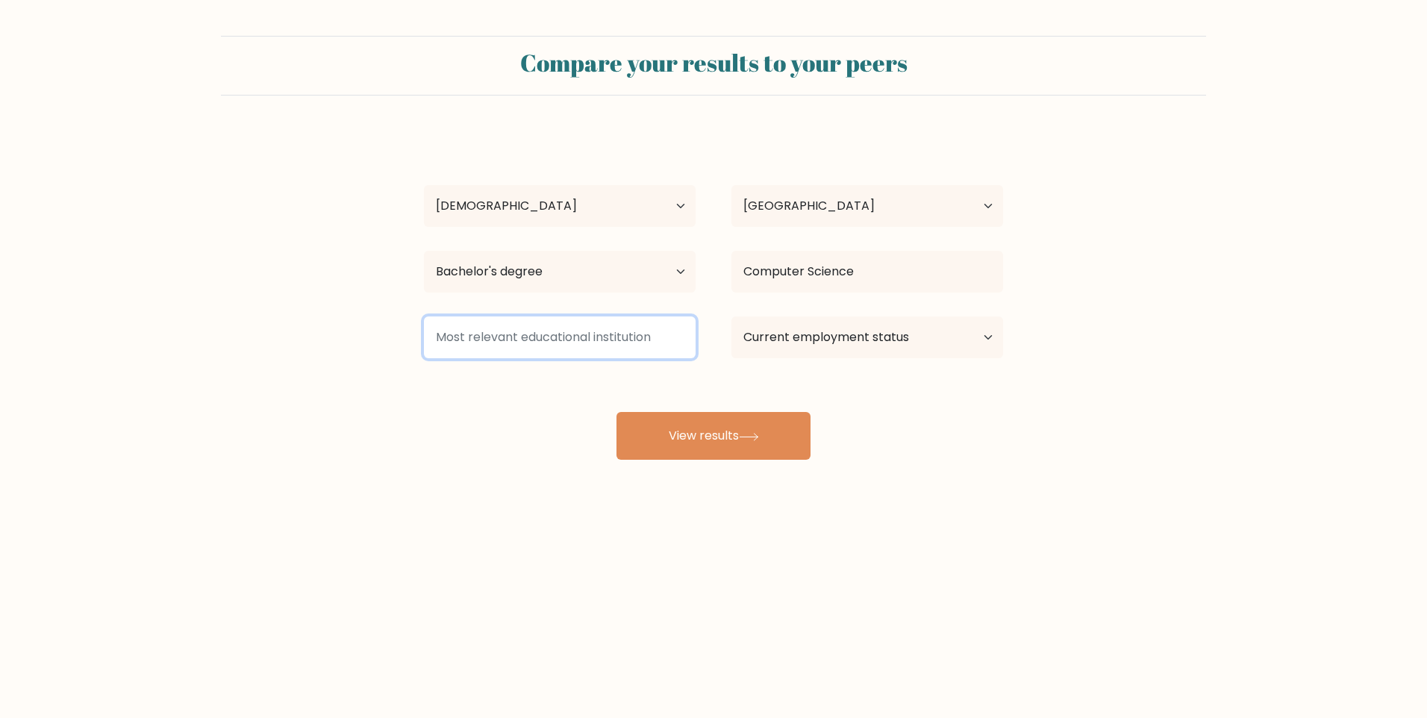
click at [626, 345] on input at bounding box center [560, 337] width 272 height 42
click at [514, 344] on input "xxxxxxxxxxxxx" at bounding box center [560, 337] width 272 height 42
type input "S"
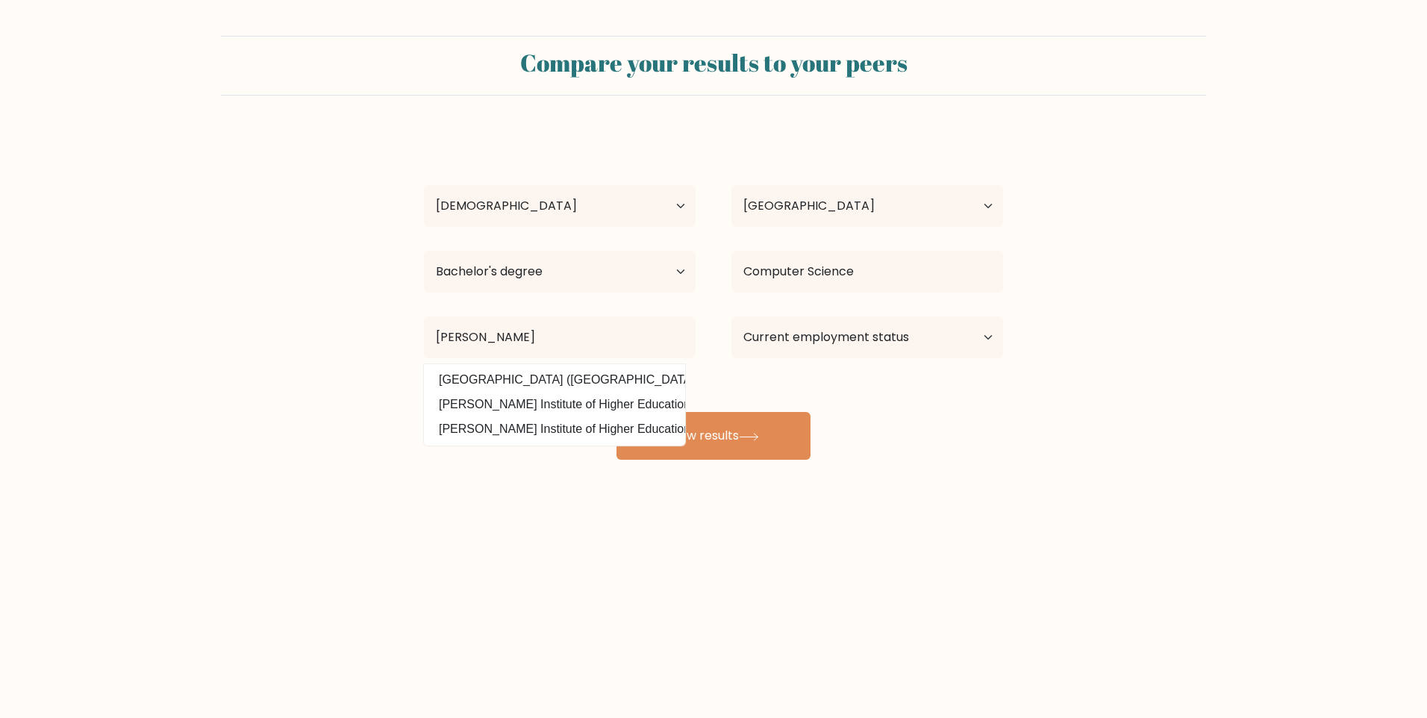
drag, startPoint x: 559, startPoint y: 457, endPoint x: 582, endPoint y: 452, distance: 23.6
click at [582, 452] on div "Mostafa Farid Age Under 18 years old 18-24 years old 25-34 years old 35-44 year…" at bounding box center [713, 295] width 597 height 328
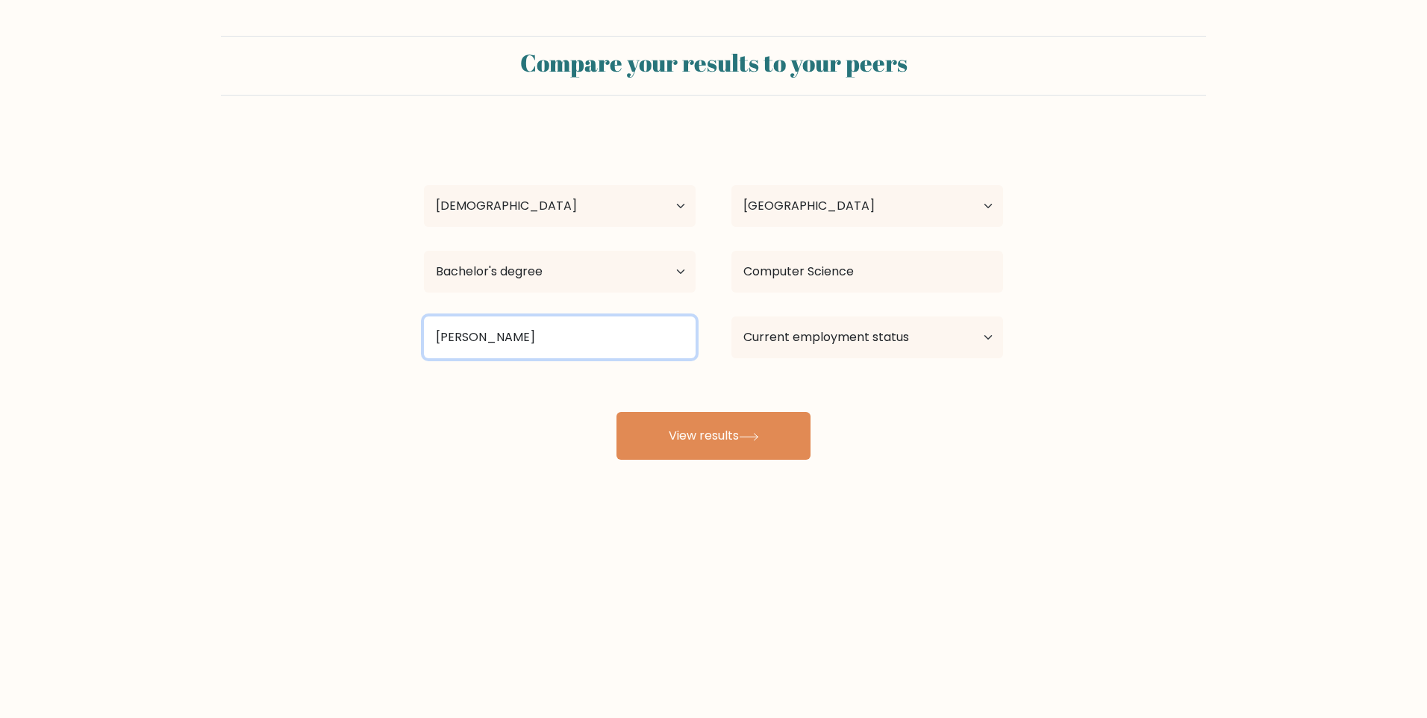
click at [484, 354] on input "sada" at bounding box center [560, 337] width 272 height 42
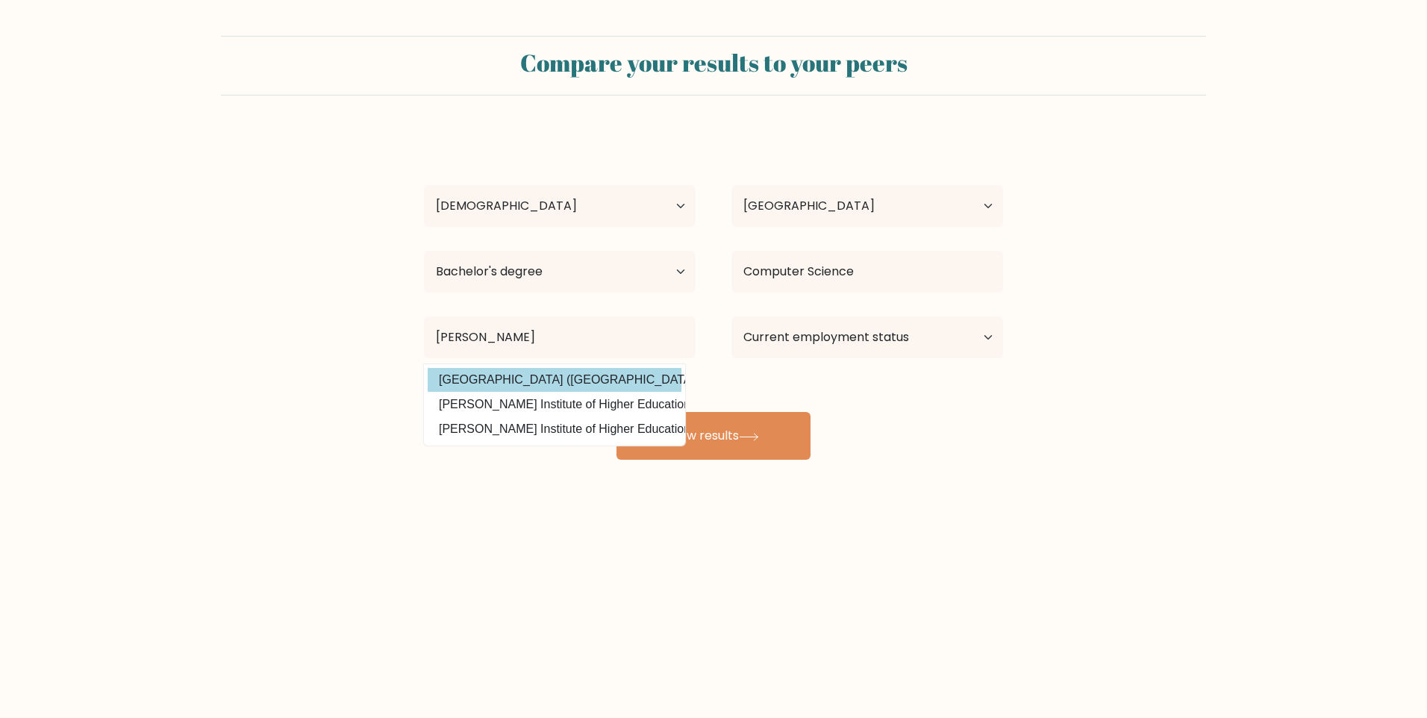
click at [530, 386] on option "University of Sadat City (Egypt)" at bounding box center [555, 380] width 254 height 24
type input "[GEOGRAPHIC_DATA]"
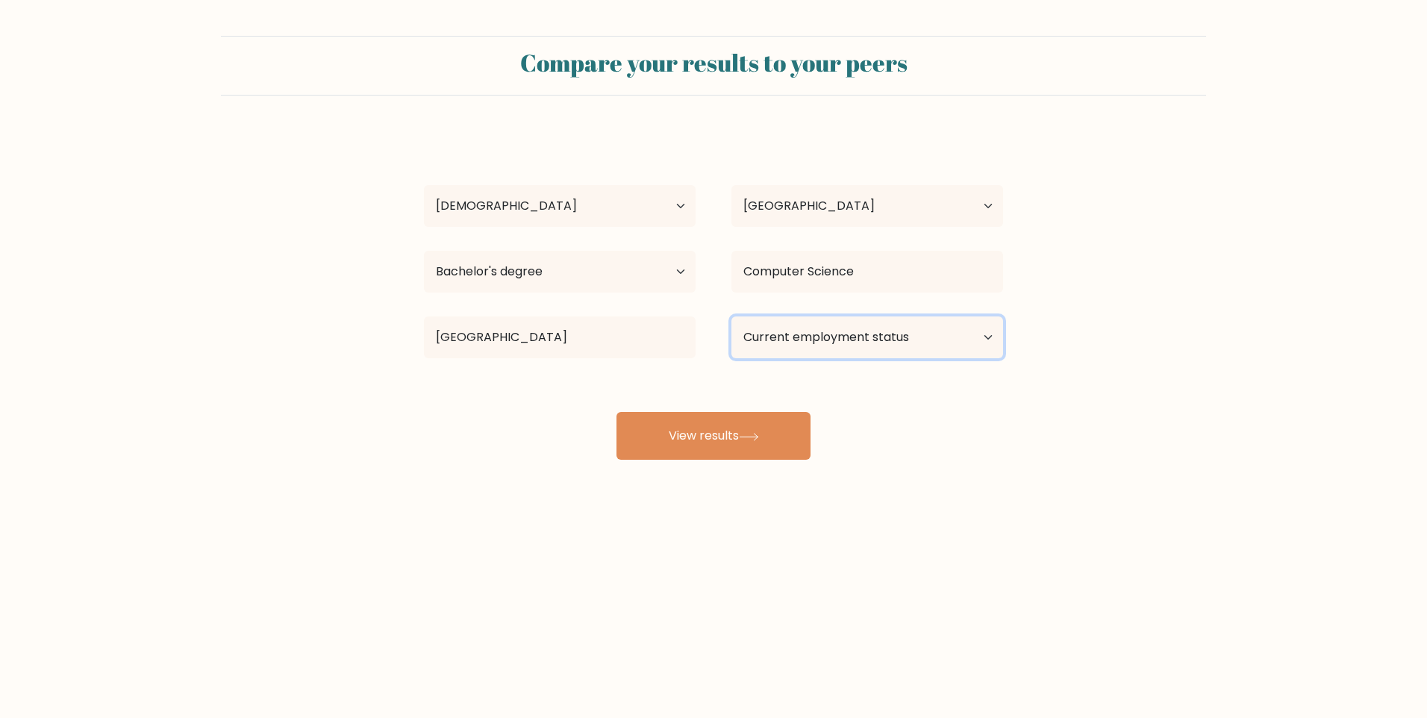
click at [908, 322] on select "Current employment status Employed Student Retired Other / prefer not to answer" at bounding box center [867, 337] width 272 height 42
click at [731, 316] on select "Current employment status Employed Student Retired Other / prefer not to answer" at bounding box center [867, 337] width 272 height 42
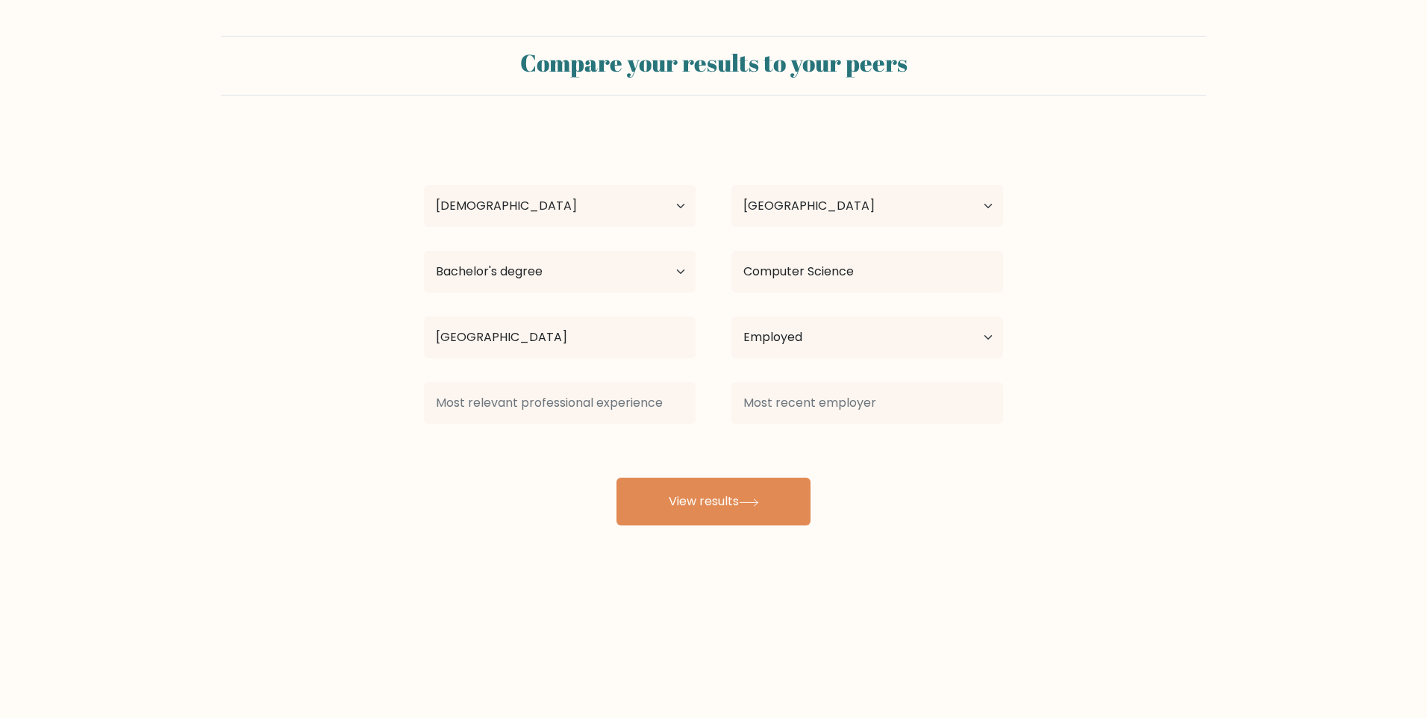
click at [734, 433] on div "Mostafa Farid Age Under 18 years old 18-24 years old 25-34 years old 35-44 year…" at bounding box center [713, 328] width 597 height 394
click at [601, 412] on input at bounding box center [560, 403] width 272 height 42
click at [765, 347] on select "Current employment status Employed Student Retired Other / prefer not to answer" at bounding box center [867, 337] width 272 height 42
click at [731, 316] on select "Current employment status Employed Student Retired Other / prefer not to answer" at bounding box center [867, 337] width 272 height 42
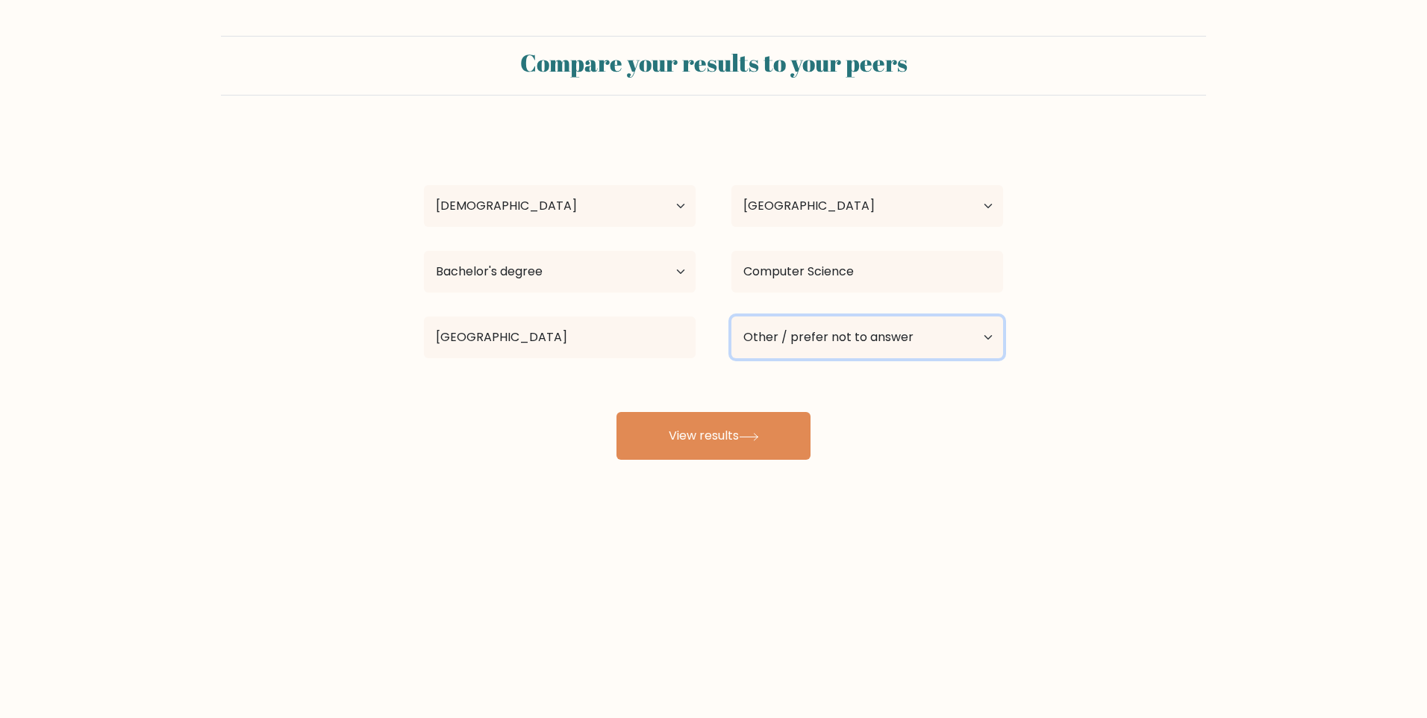
click at [799, 340] on select "Current employment status Employed Student Retired Other / prefer not to answer" at bounding box center [867, 337] width 272 height 42
select select "employed"
click at [731, 316] on select "Current employment status Employed Student Retired Other / prefer not to answer" at bounding box center [867, 337] width 272 height 42
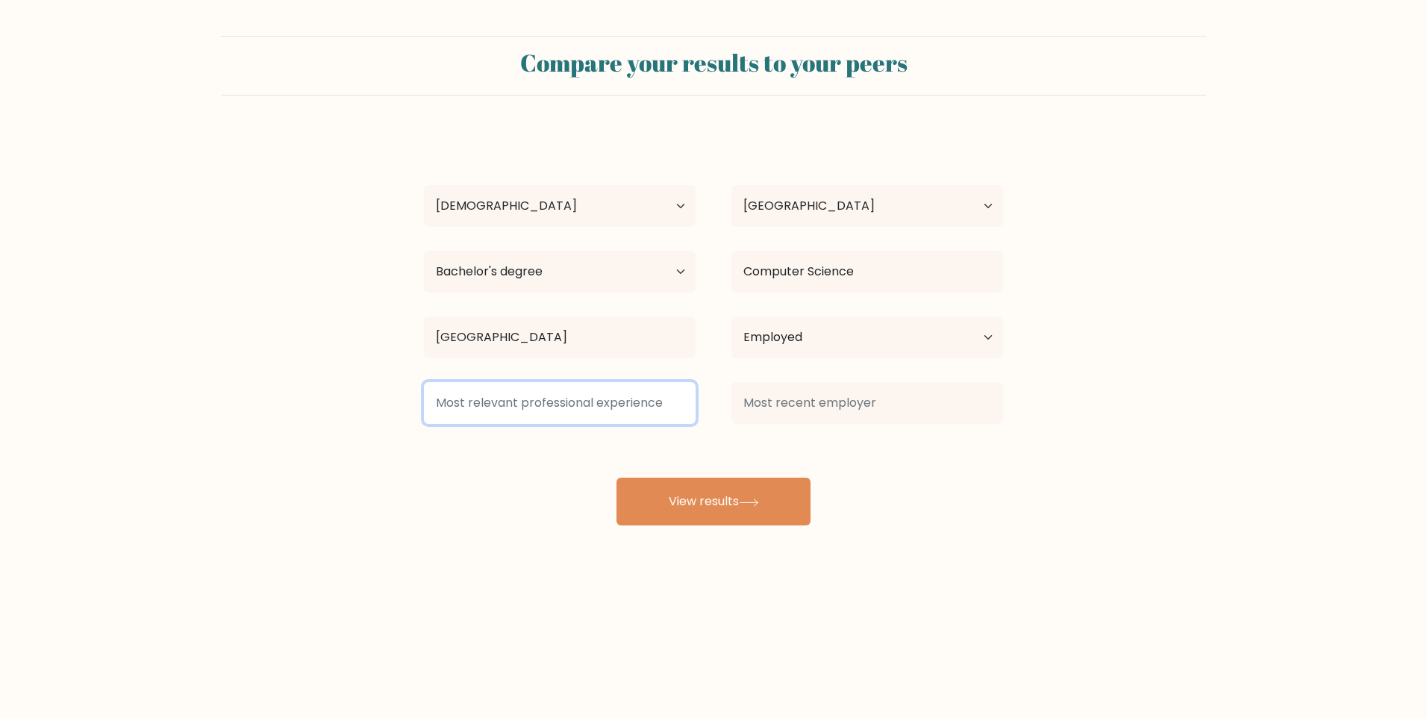
click at [490, 399] on input at bounding box center [560, 403] width 272 height 42
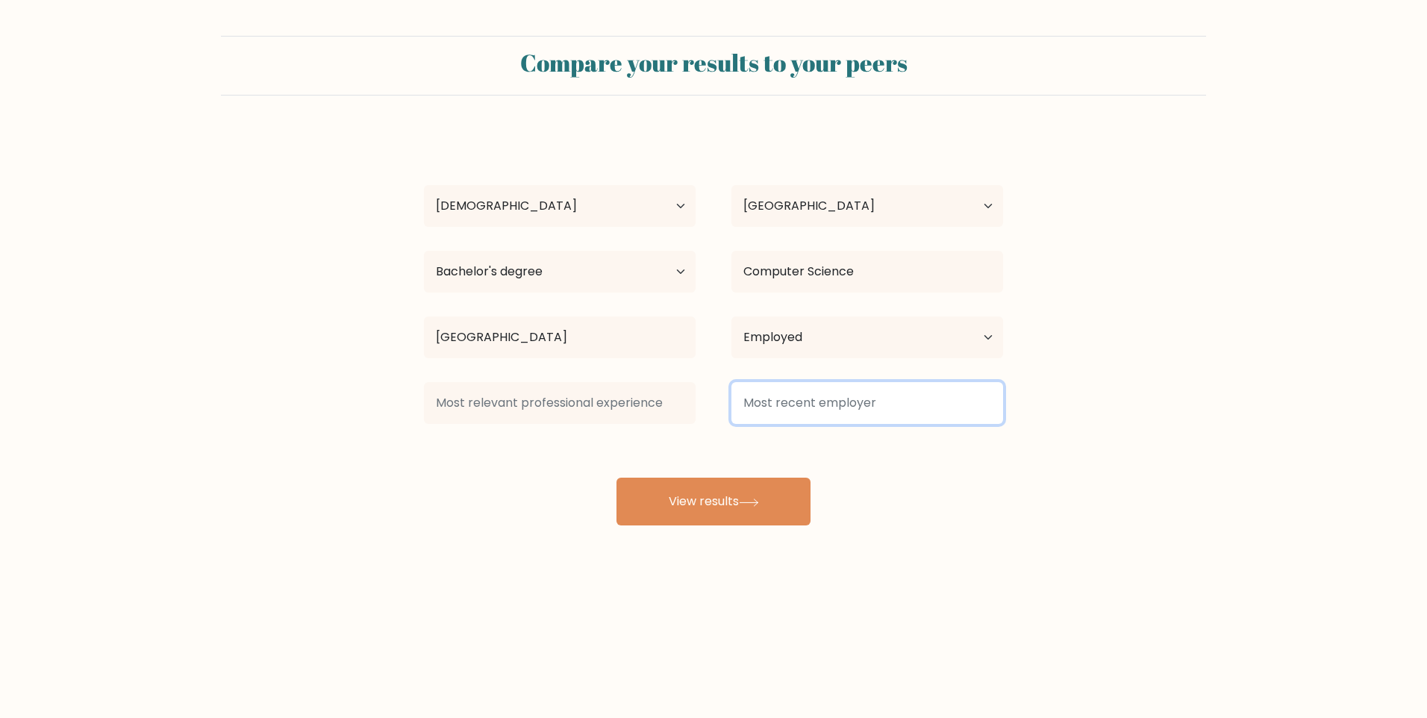
click at [862, 392] on input at bounding box center [867, 403] width 272 height 42
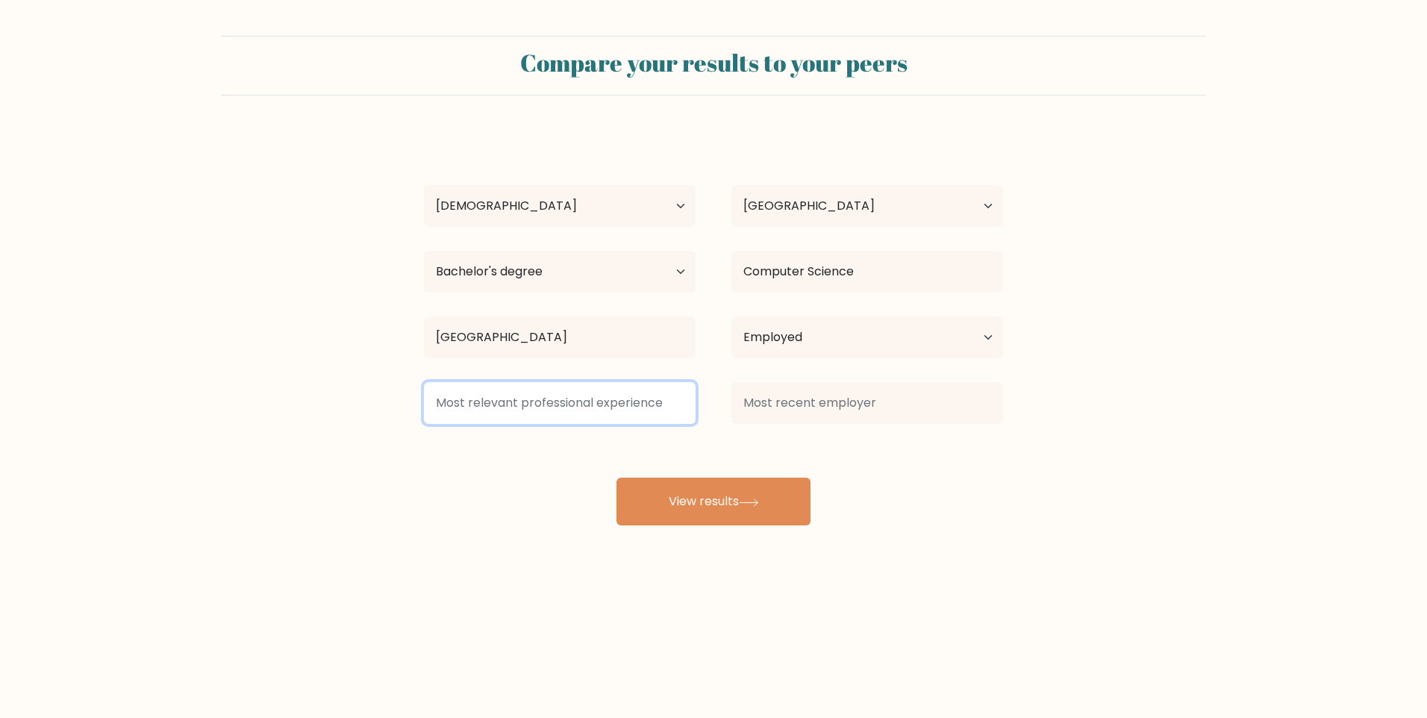
click at [685, 411] on input at bounding box center [560, 403] width 272 height 42
click at [529, 398] on input "costumer" at bounding box center [560, 403] width 272 height 42
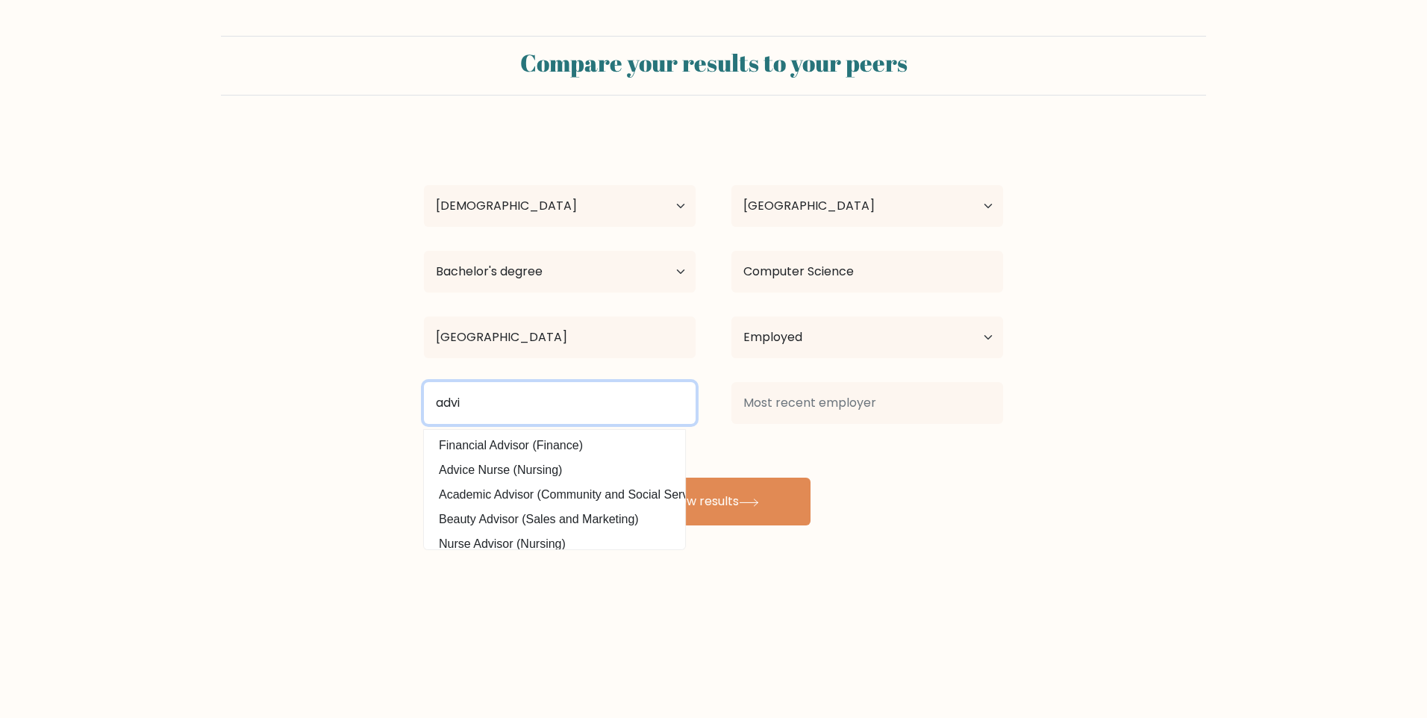
click at [510, 397] on input "advi" at bounding box center [560, 403] width 272 height 42
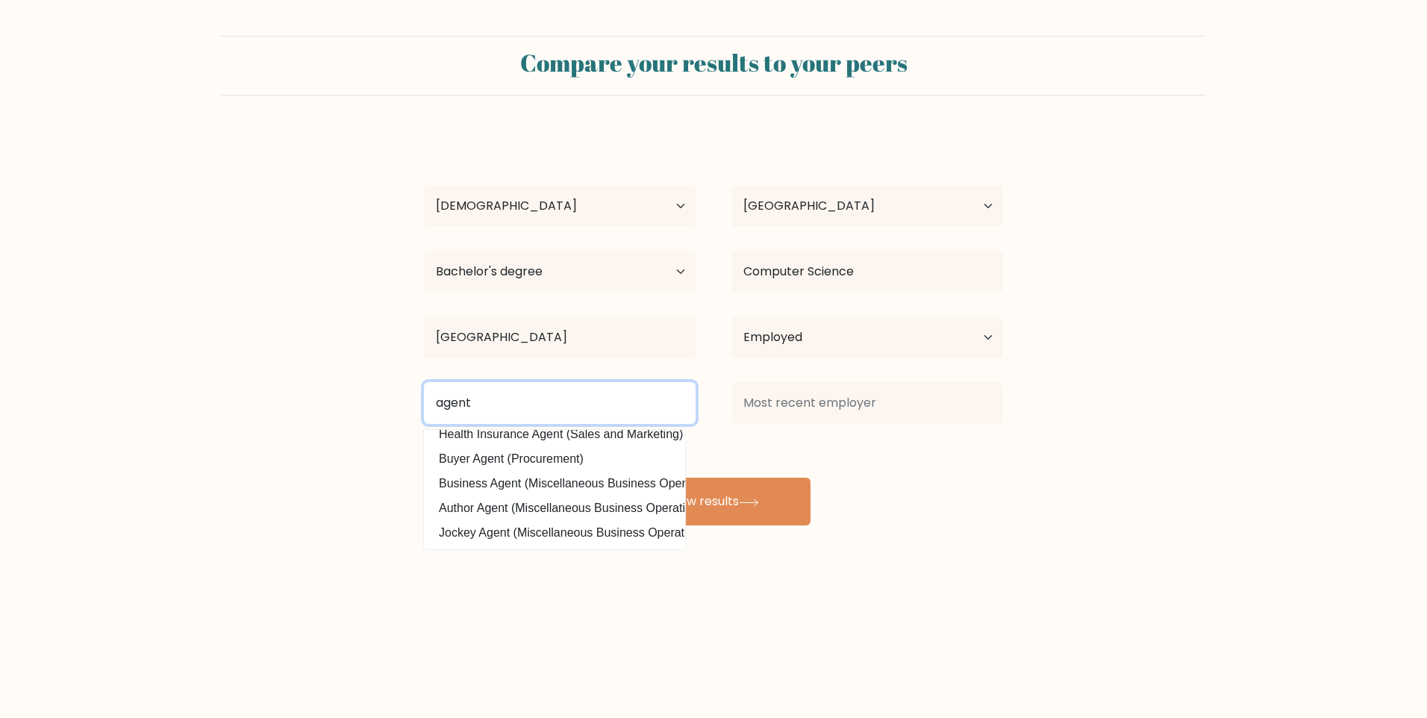
type input "agent"
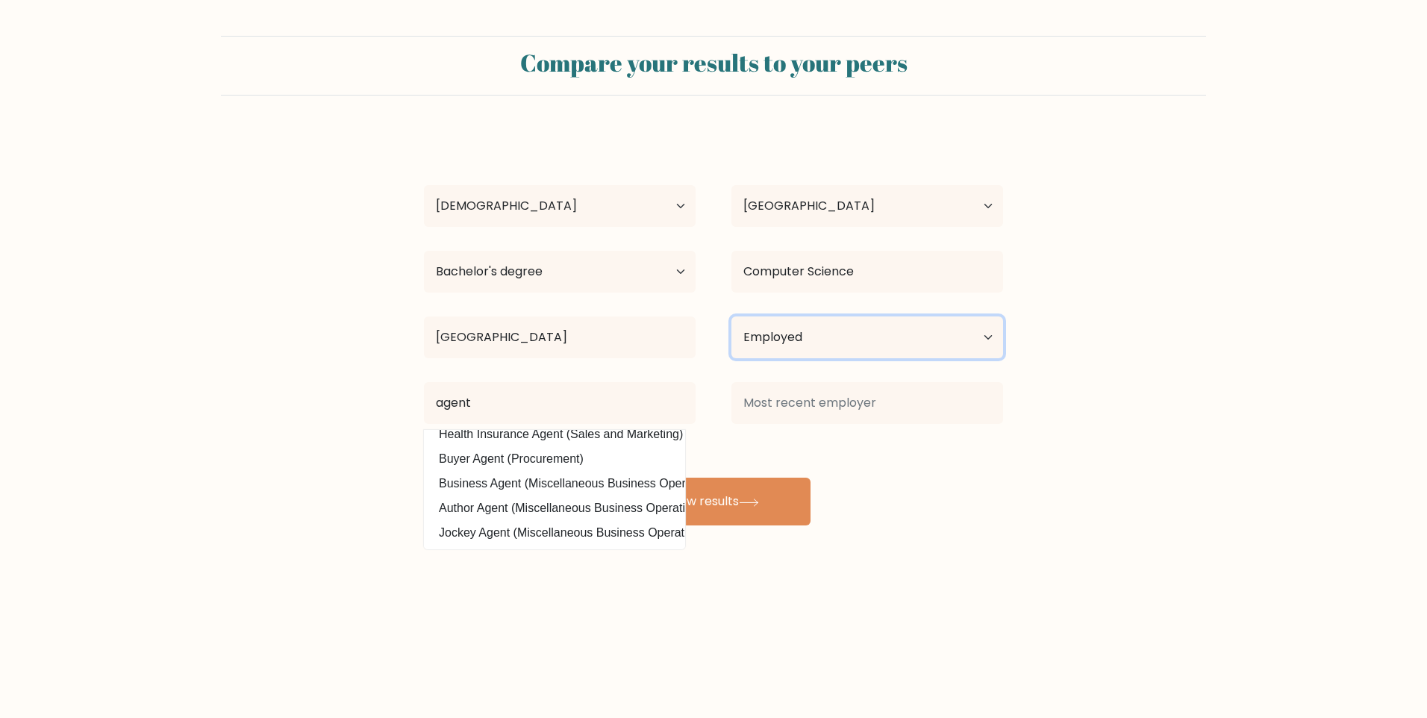
click at [808, 322] on select "Current employment status Employed Student Retired Other / prefer not to answer" at bounding box center [867, 337] width 272 height 42
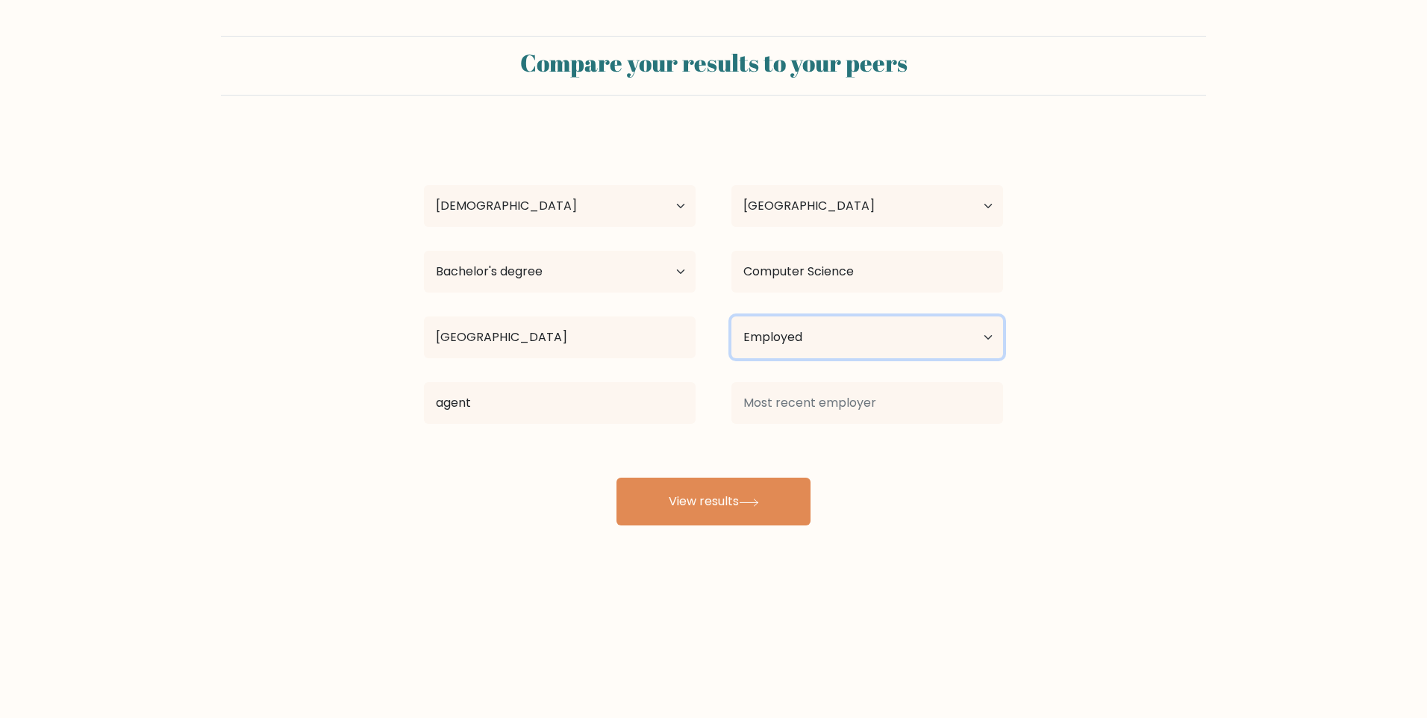
select select "student"
click at [731, 316] on select "Current employment status Employed Student Retired Other / prefer not to answer" at bounding box center [867, 337] width 272 height 42
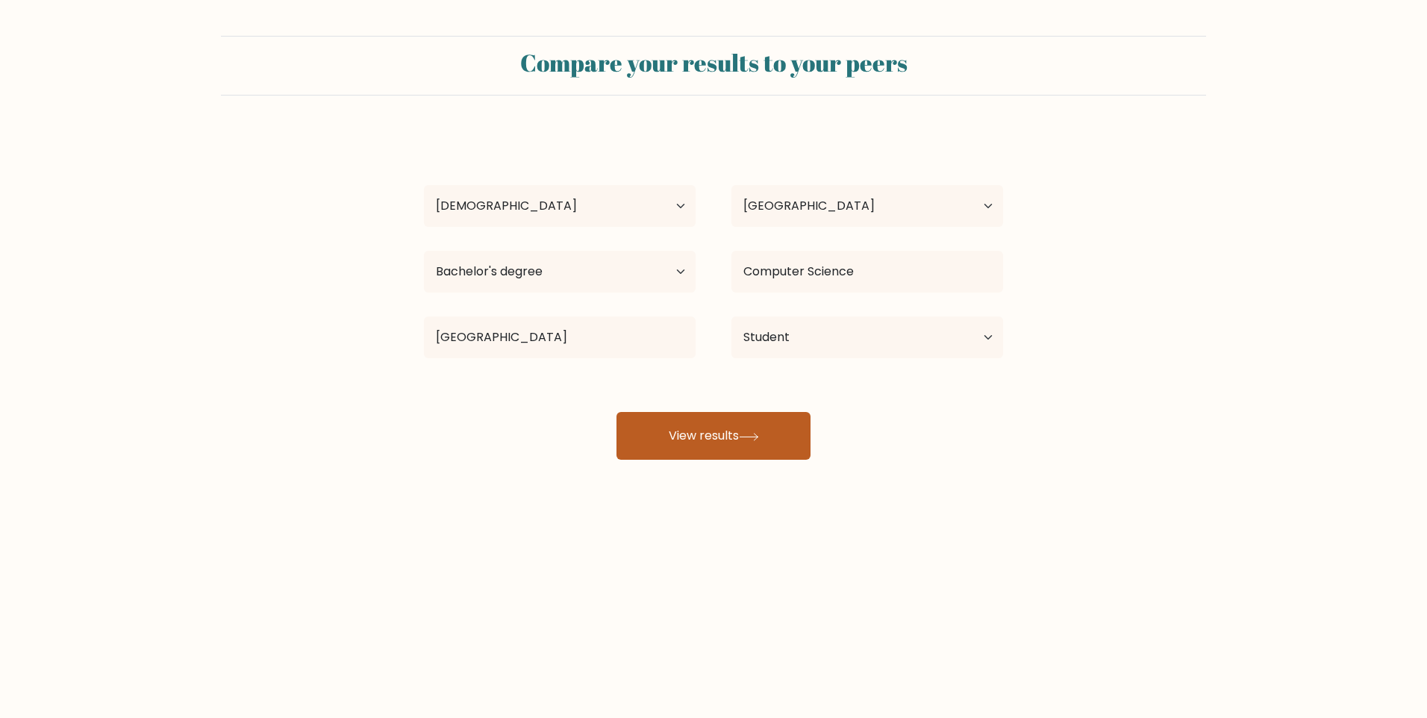
click at [746, 449] on button "View results" at bounding box center [714, 436] width 194 height 48
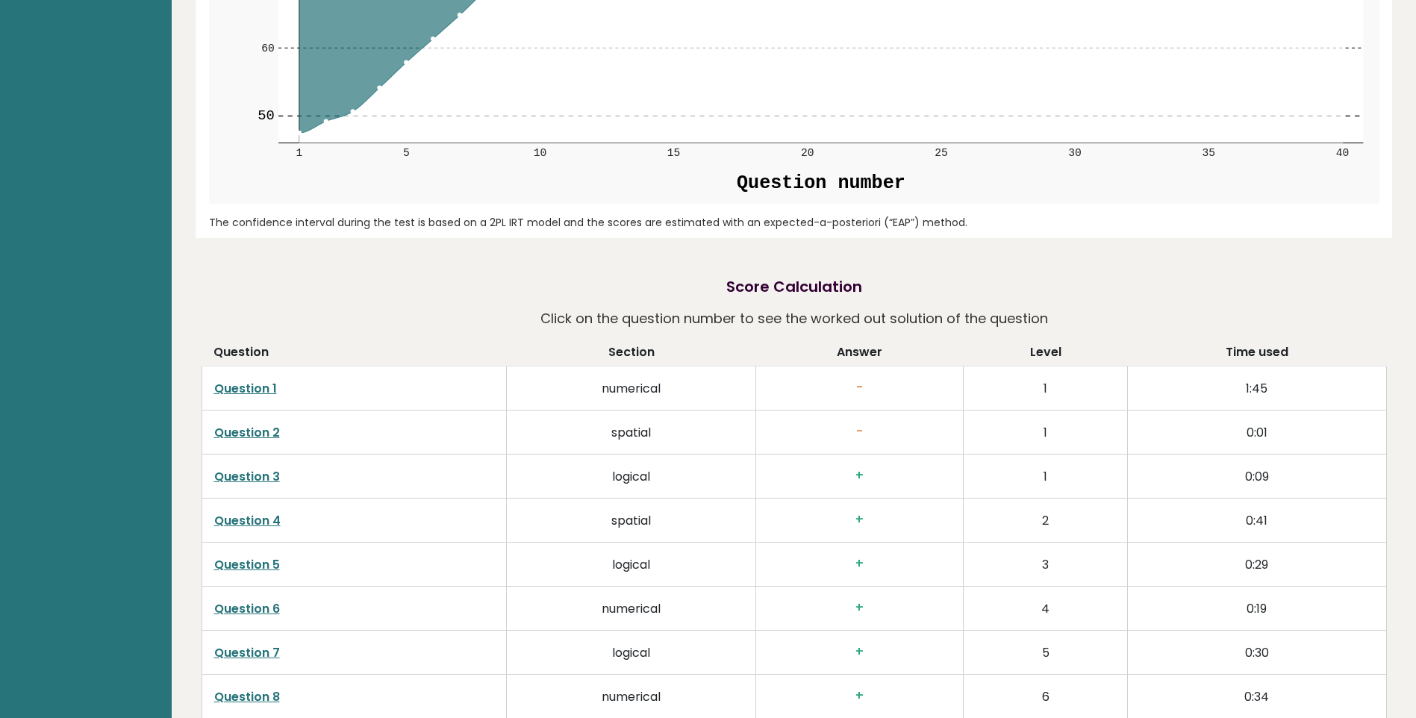
scroll to position [2239, 0]
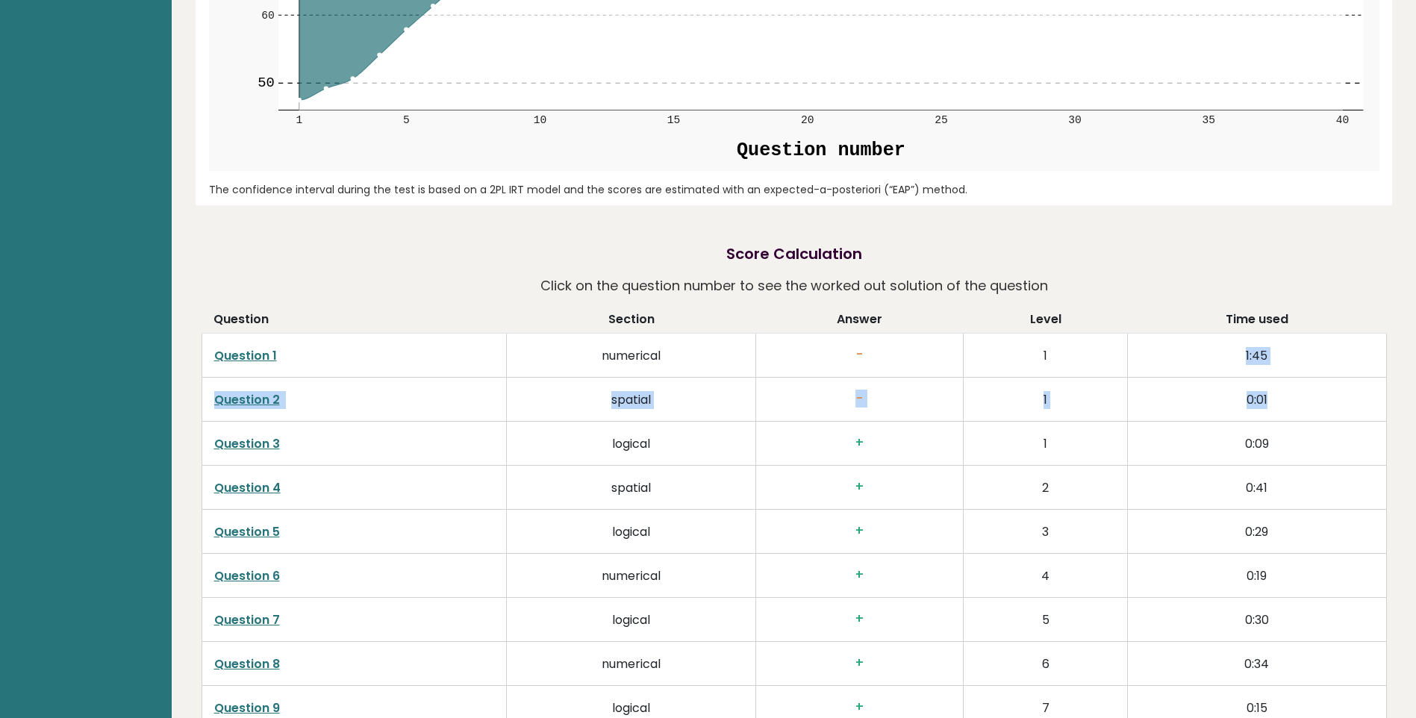
drag, startPoint x: 1282, startPoint y: 399, endPoint x: 1205, endPoint y: 338, distance: 98.3
drag, startPoint x: 1205, startPoint y: 338, endPoint x: 1191, endPoint y: 390, distance: 53.9
click at [1191, 390] on td "0:01" at bounding box center [1257, 400] width 258 height 44
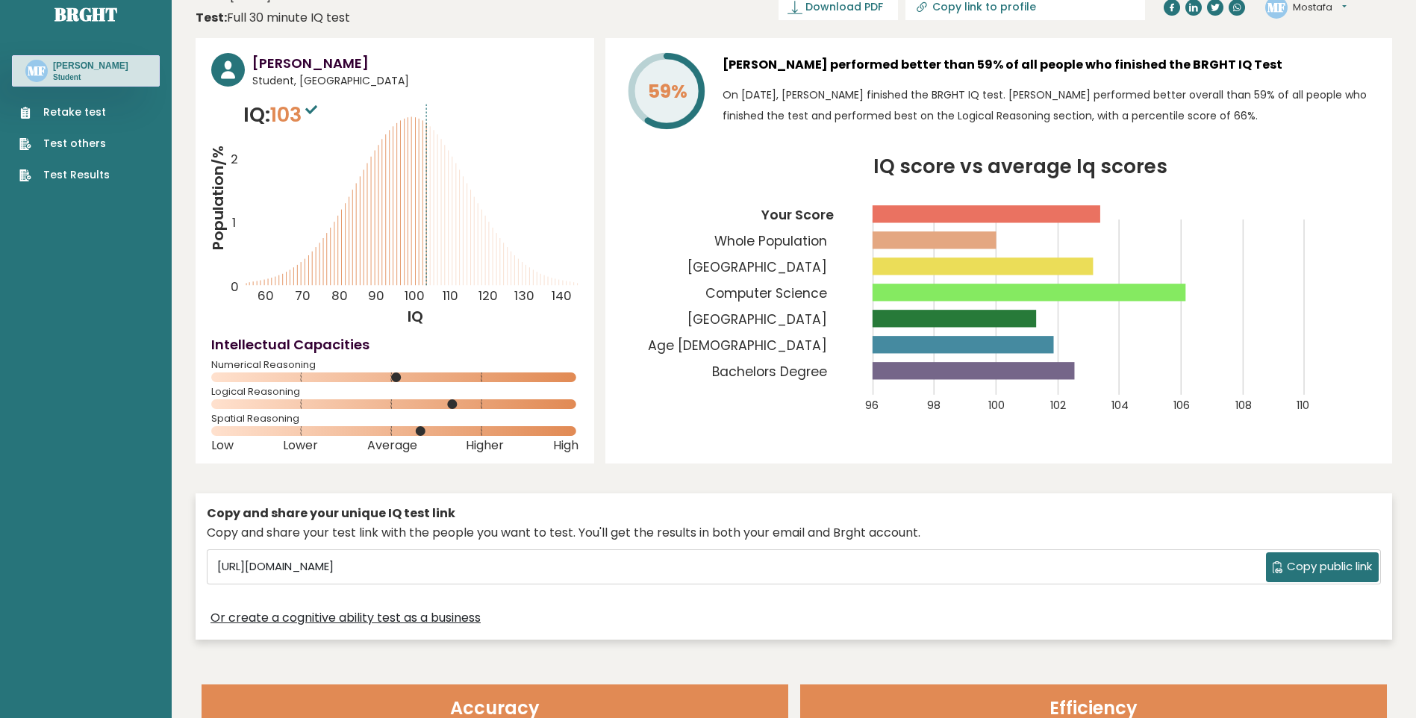
scroll to position [0, 0]
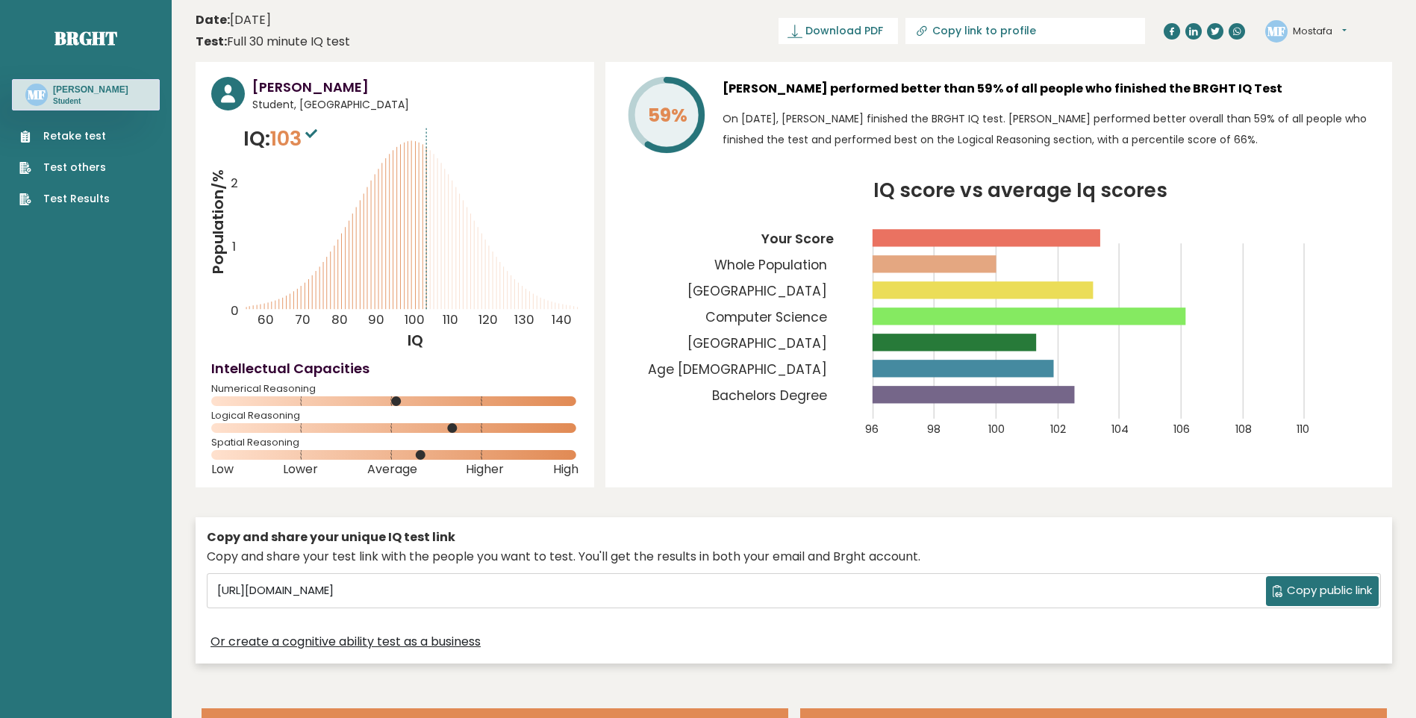
click at [1274, 586] on icon at bounding box center [1277, 591] width 11 height 12
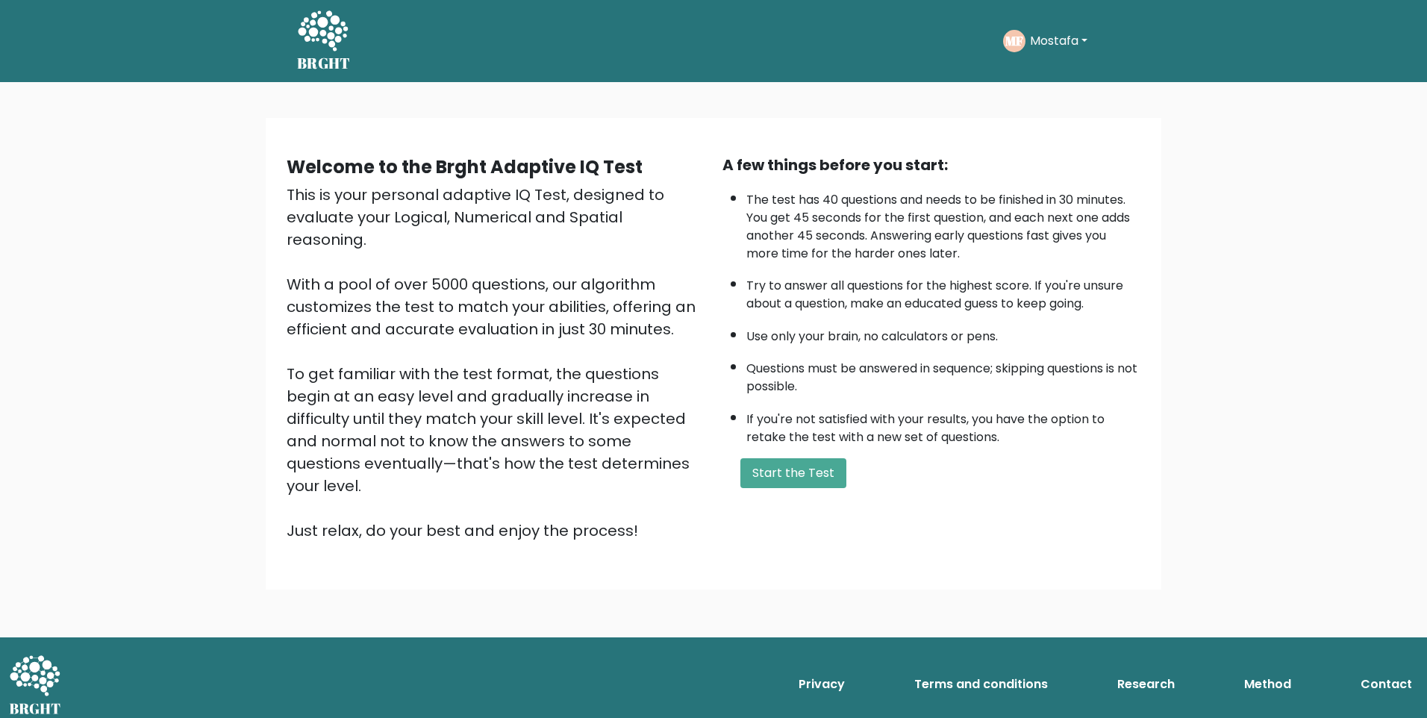
click at [1070, 36] on button "Mostafa" at bounding box center [1059, 40] width 66 height 19
click at [1067, 75] on link "Dashboard" at bounding box center [1063, 80] width 118 height 24
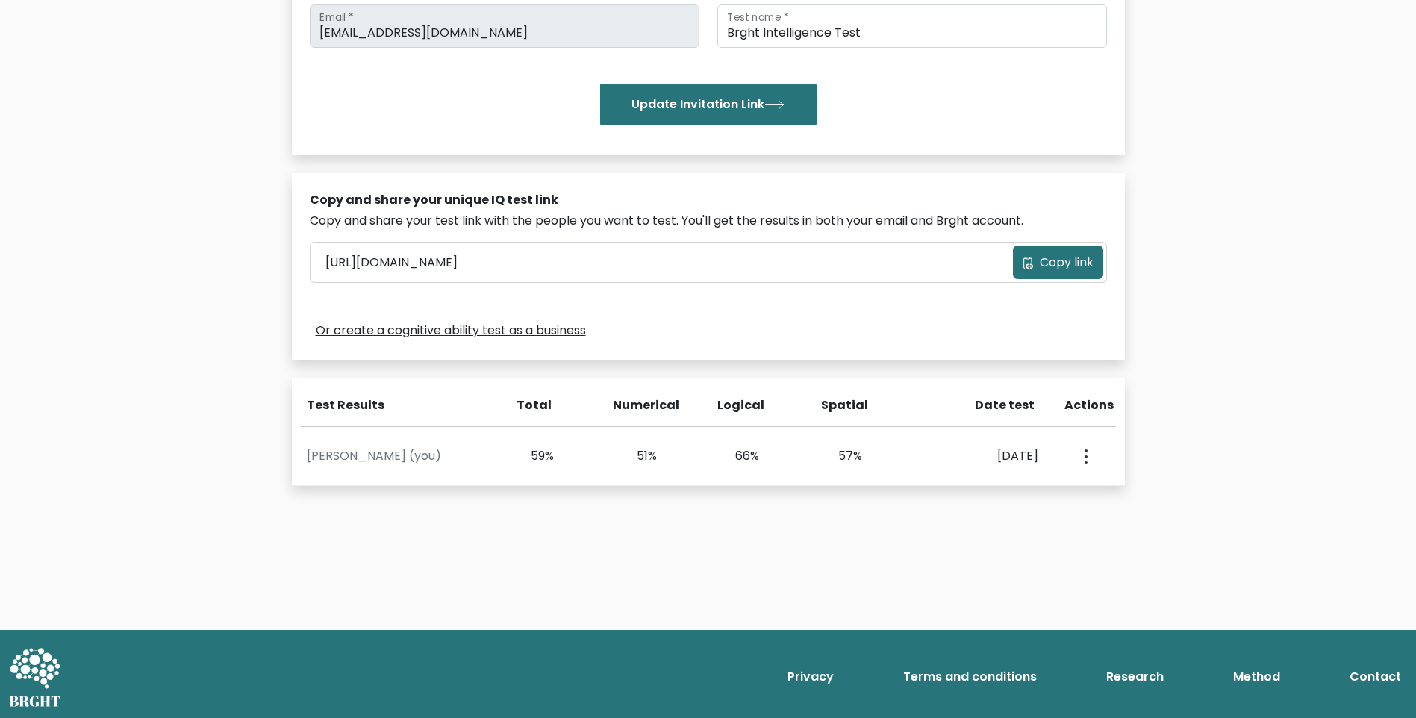
scroll to position [302, 0]
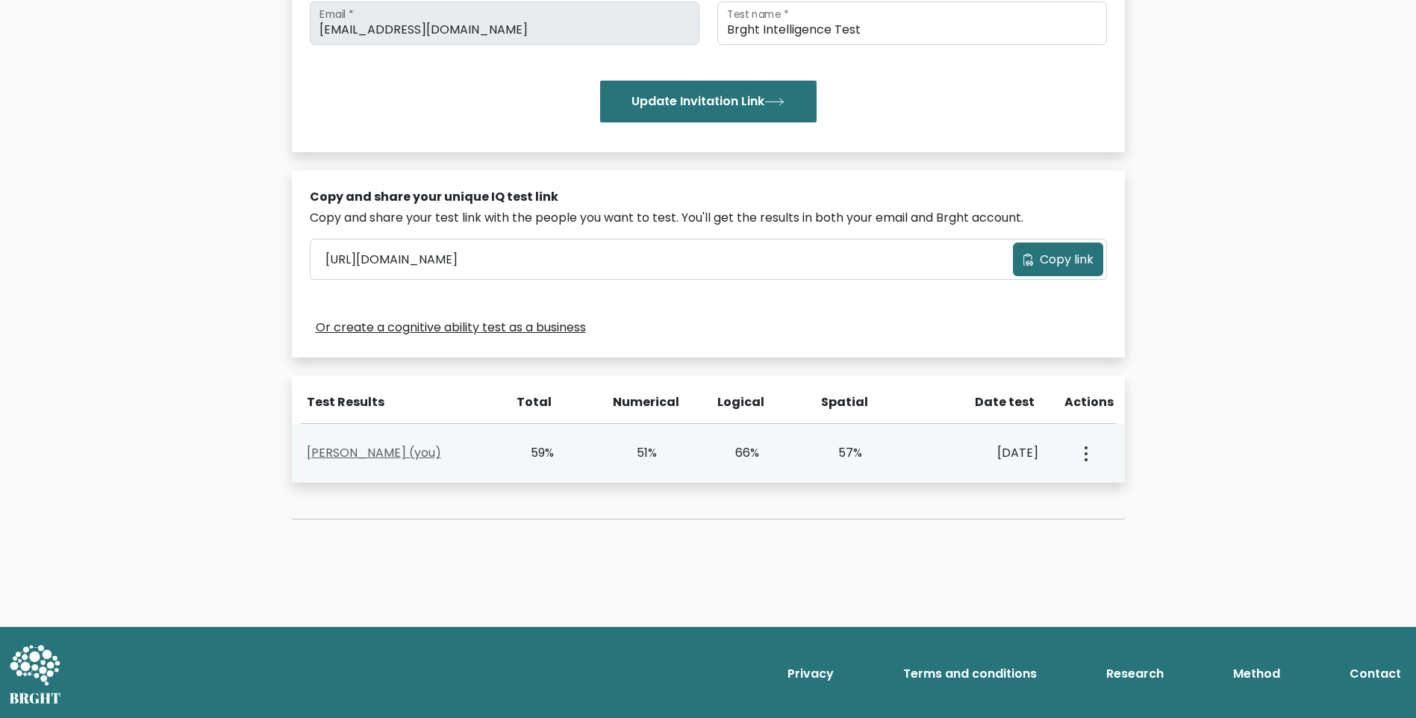
click at [331, 459] on link "Mostafa Farid (you)" at bounding box center [374, 452] width 134 height 17
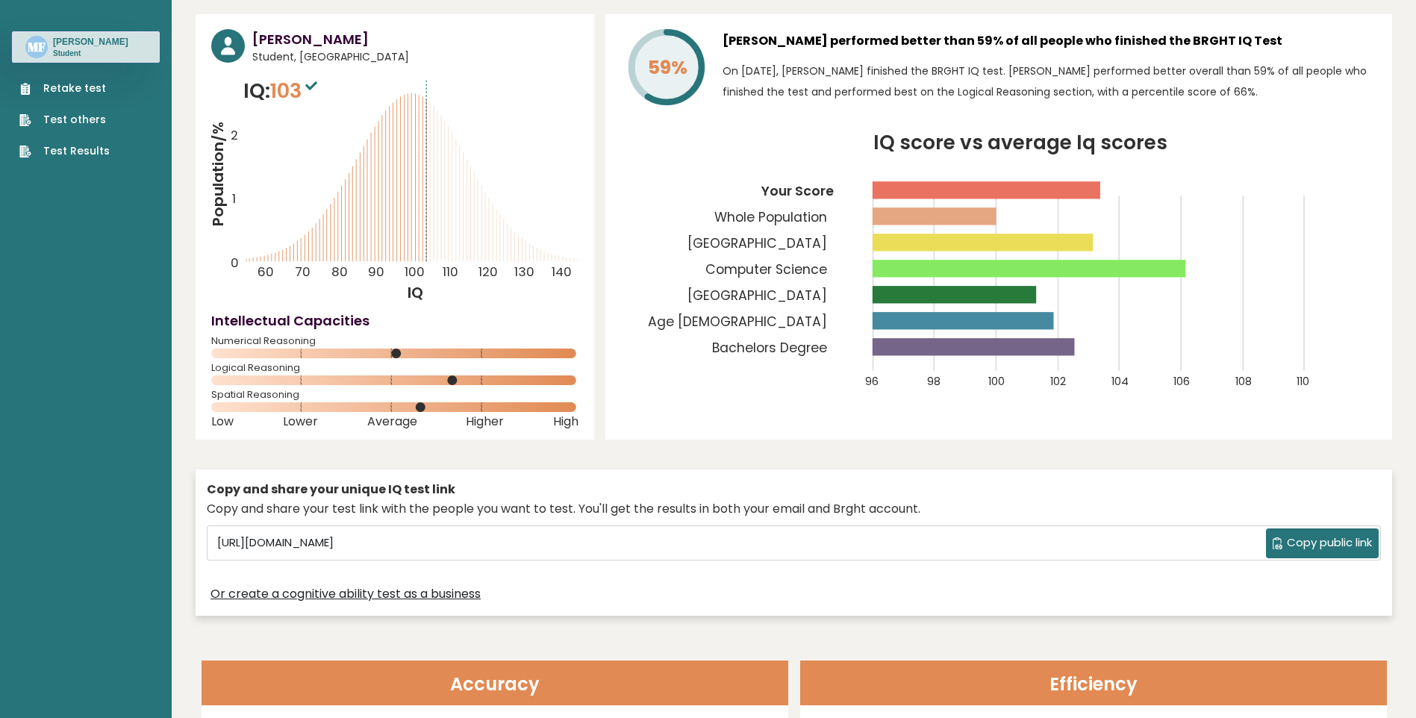
scroll to position [75, 0]
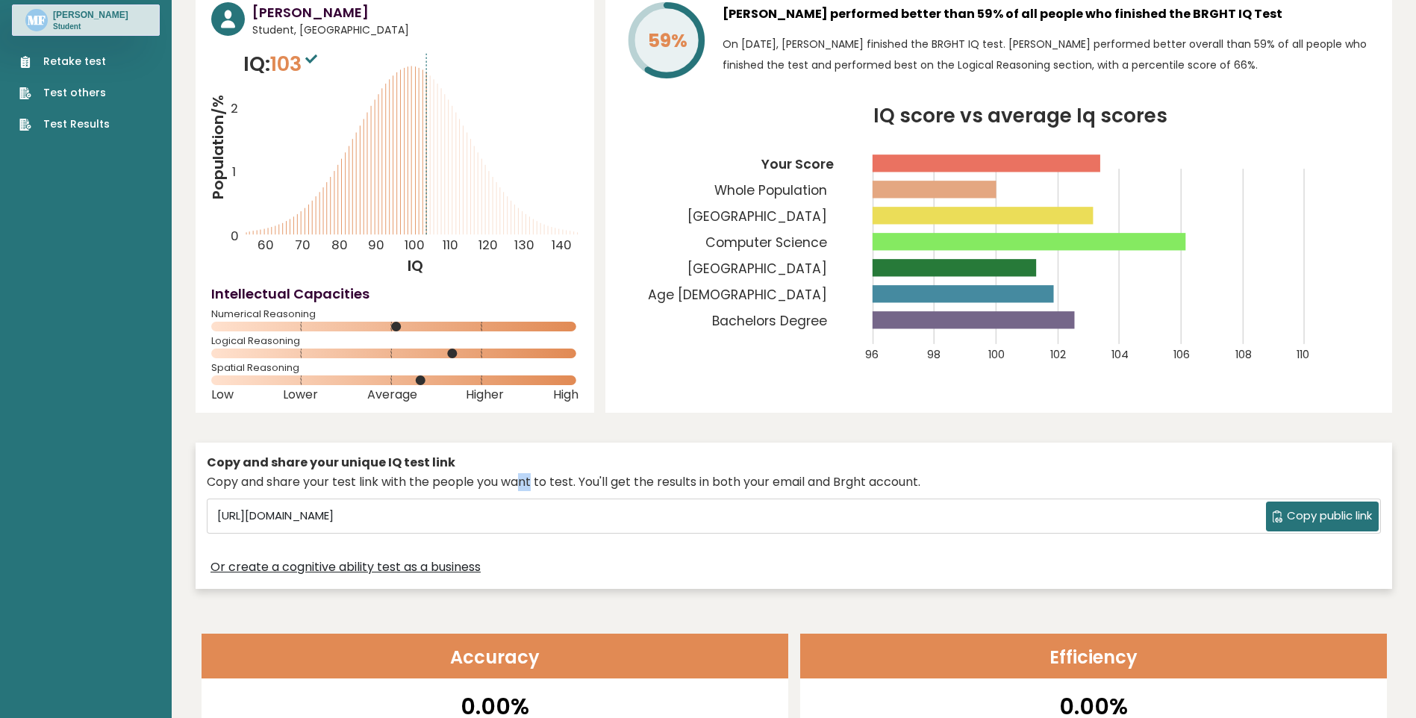
drag, startPoint x: 516, startPoint y: 474, endPoint x: 570, endPoint y: 469, distance: 53.9
drag, startPoint x: 570, startPoint y: 469, endPoint x: 601, endPoint y: 467, distance: 31.4
click at [592, 467] on div "Copy and share your unique IQ test link" at bounding box center [794, 463] width 1174 height 18
drag, startPoint x: 601, startPoint y: 467, endPoint x: 676, endPoint y: 472, distance: 75.5
click at [676, 472] on div "Copy and share your unique IQ test link Copy and share your test link with the …" at bounding box center [794, 516] width 1197 height 147
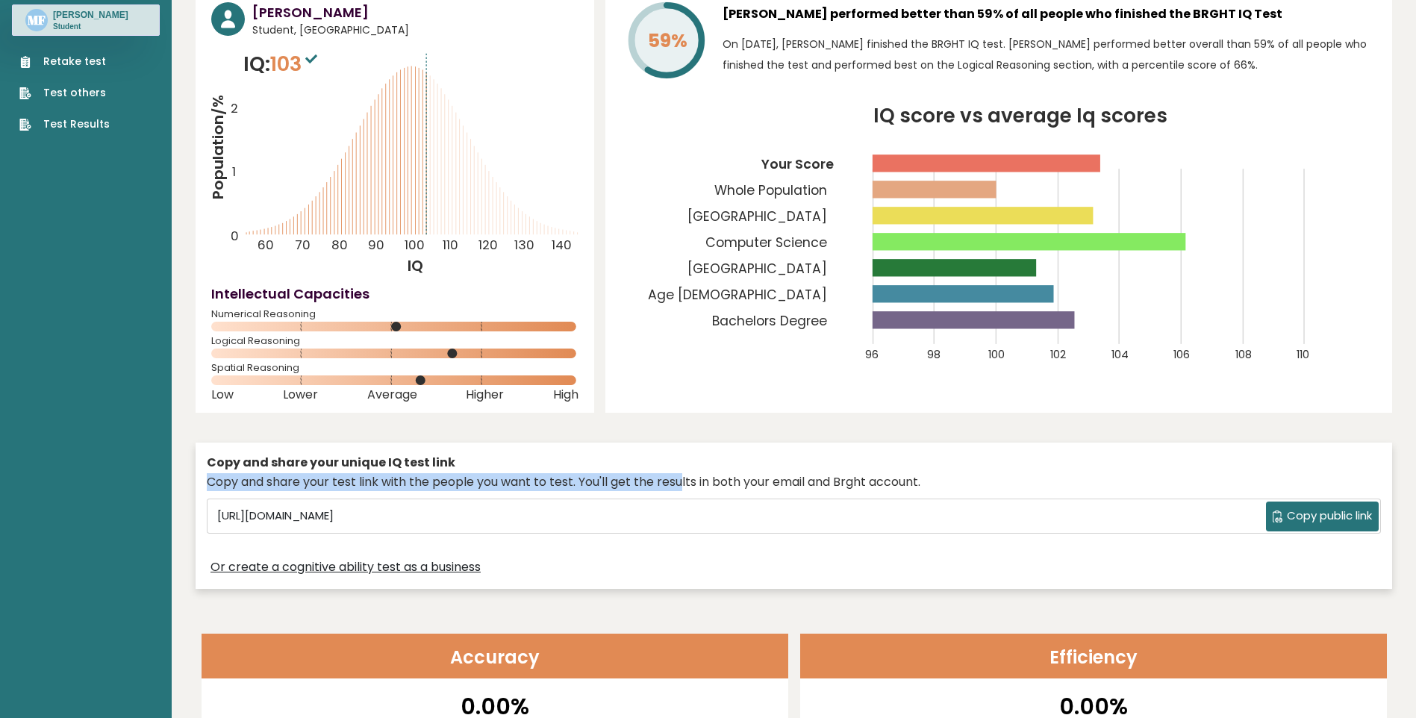
drag, startPoint x: 676, startPoint y: 472, endPoint x: 540, endPoint y: 481, distance: 136.9
click at [540, 481] on div "Copy and share your test link with the people you want to test. You'll get the …" at bounding box center [794, 482] width 1174 height 18
